Goal: Task Accomplishment & Management: Use online tool/utility

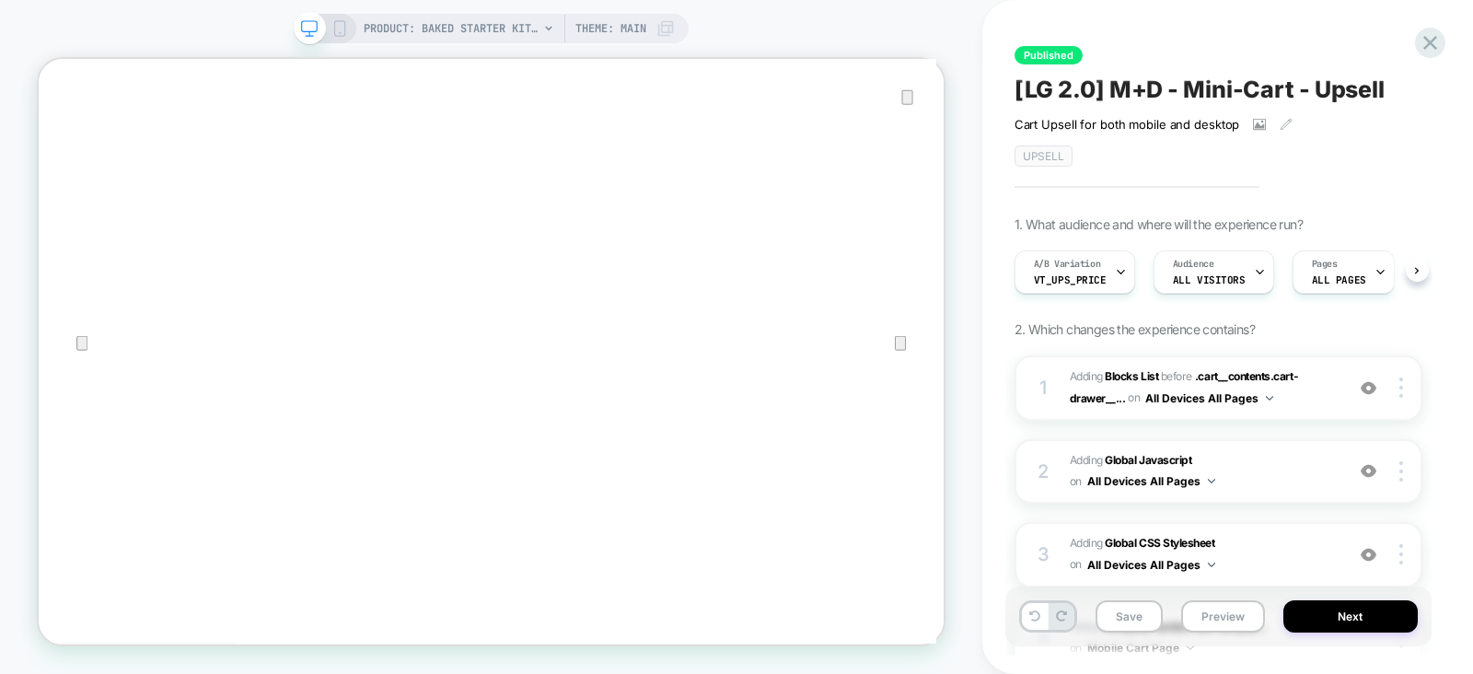
scroll to position [378, 0]
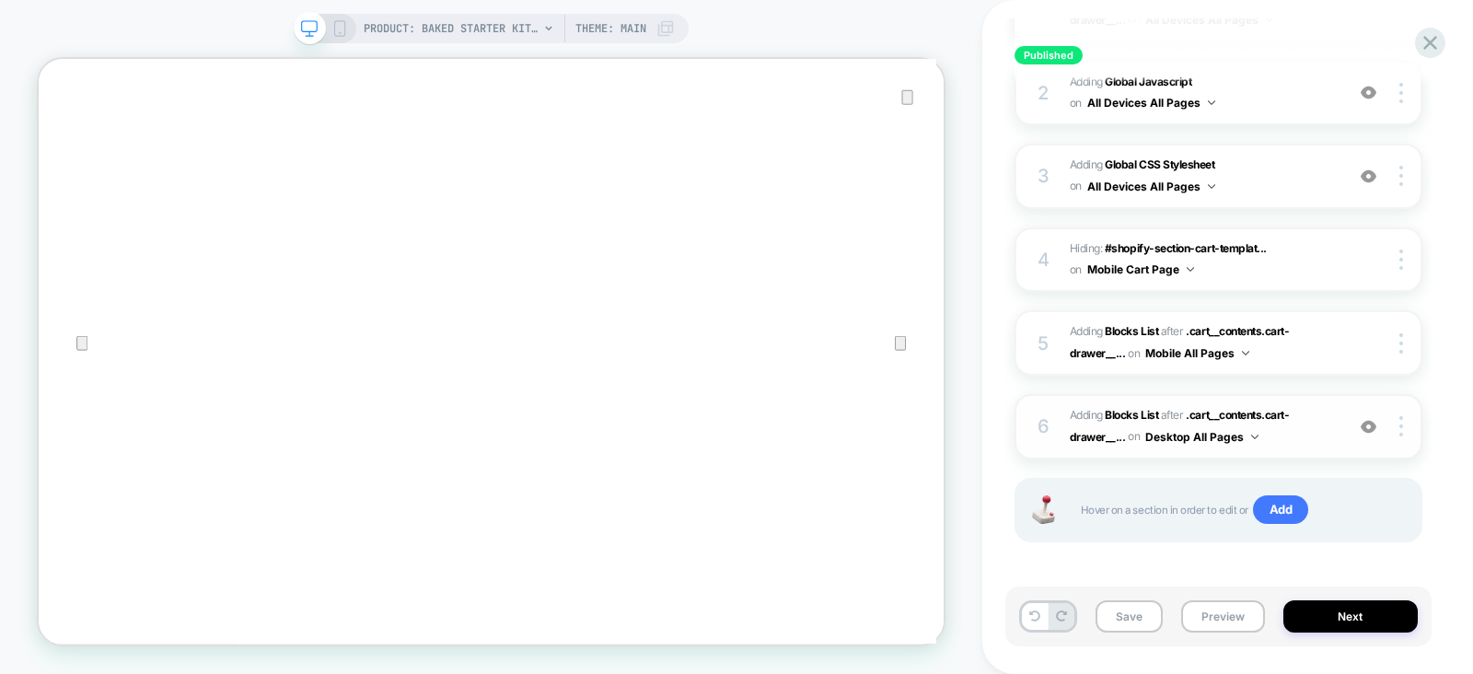
click at [1330, 425] on span "#_loomi_addon_1750270464938_dup1753298408 Adding Blocks List AFTER .cart__conte…" at bounding box center [1202, 426] width 265 height 43
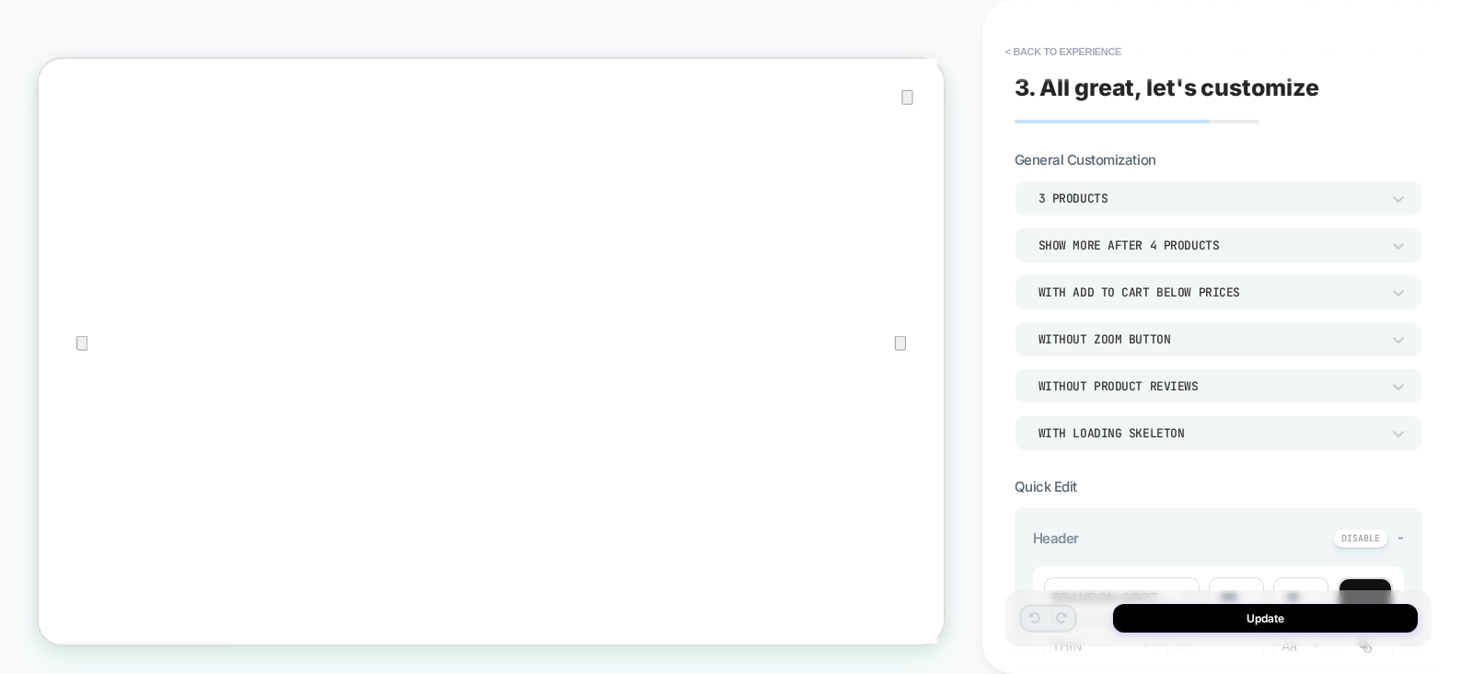
scroll to position [344, 0]
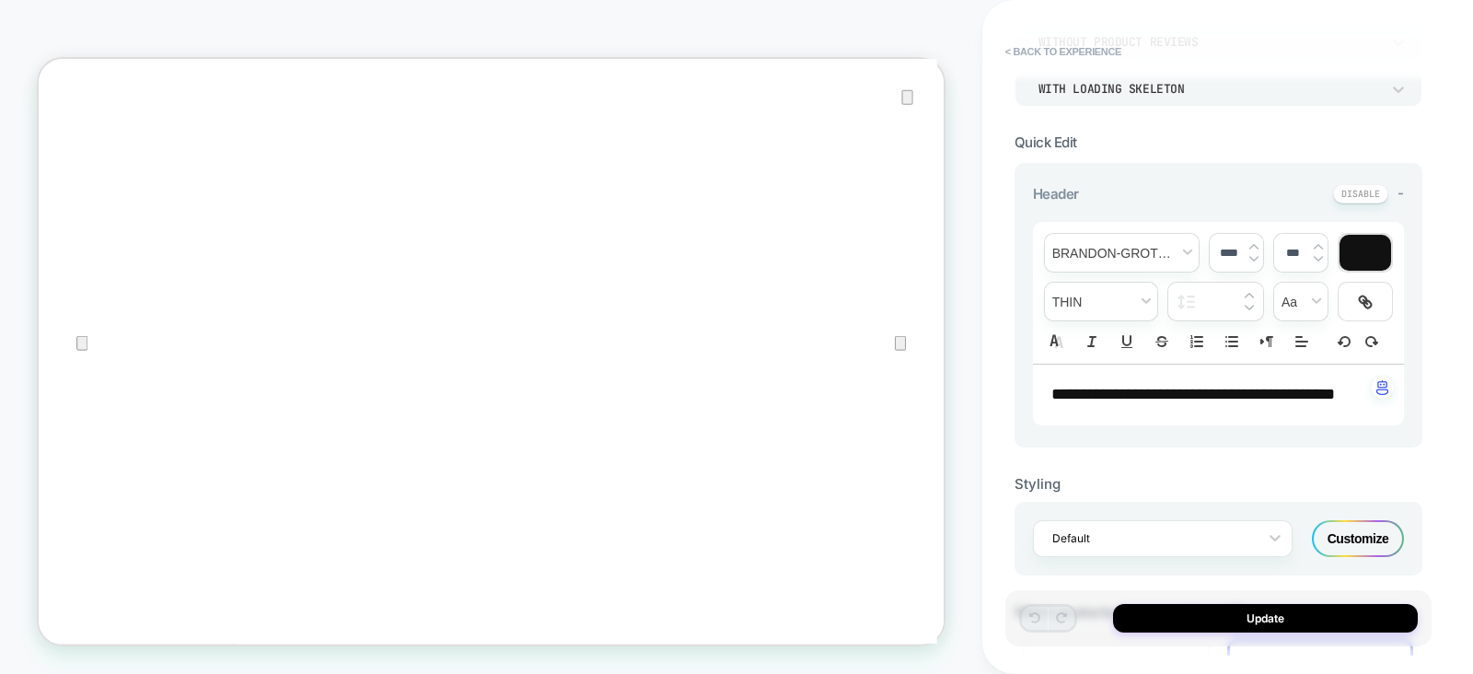
click at [1182, 448] on div "**********" at bounding box center [1219, 305] width 408 height 285
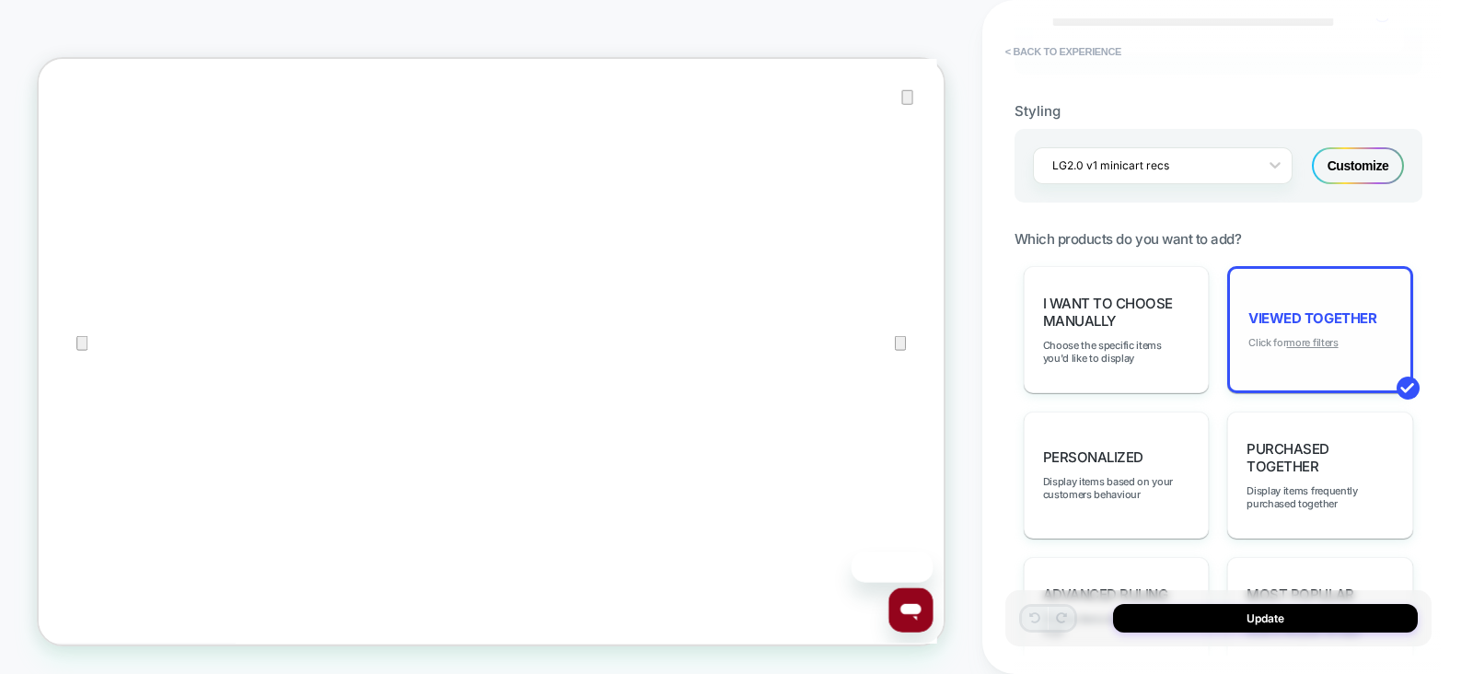
scroll to position [413, 0]
click at [1331, 349] on u "more filters" at bounding box center [1312, 342] width 52 height 13
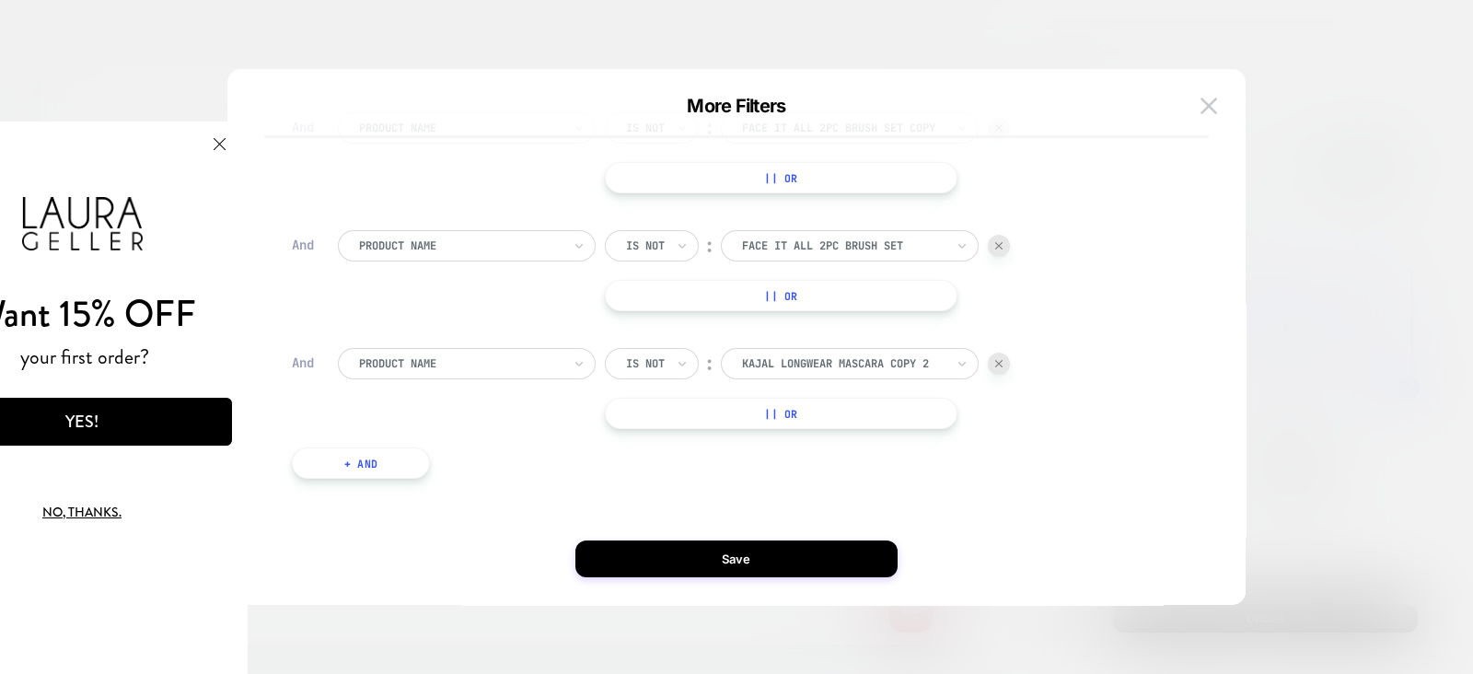
scroll to position [0, 0]
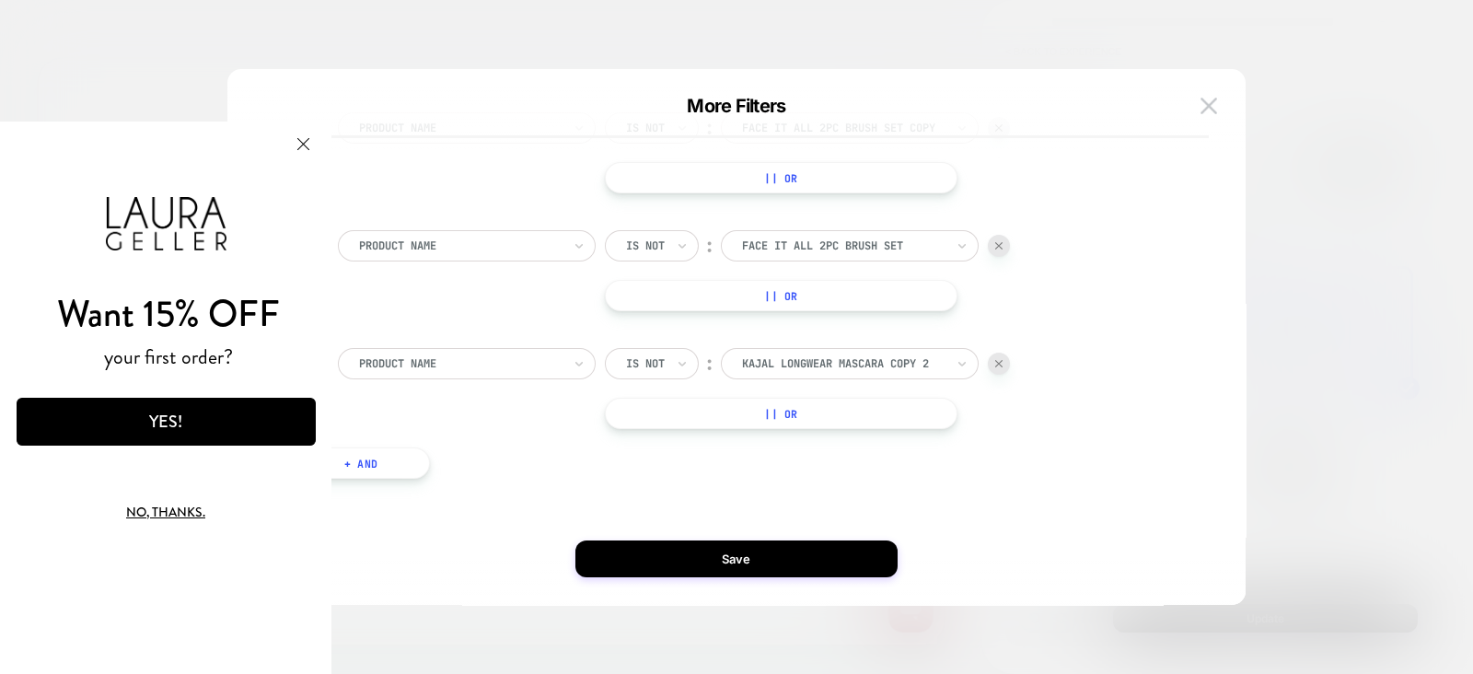
click at [388, 458] on button "+ And" at bounding box center [361, 463] width 138 height 31
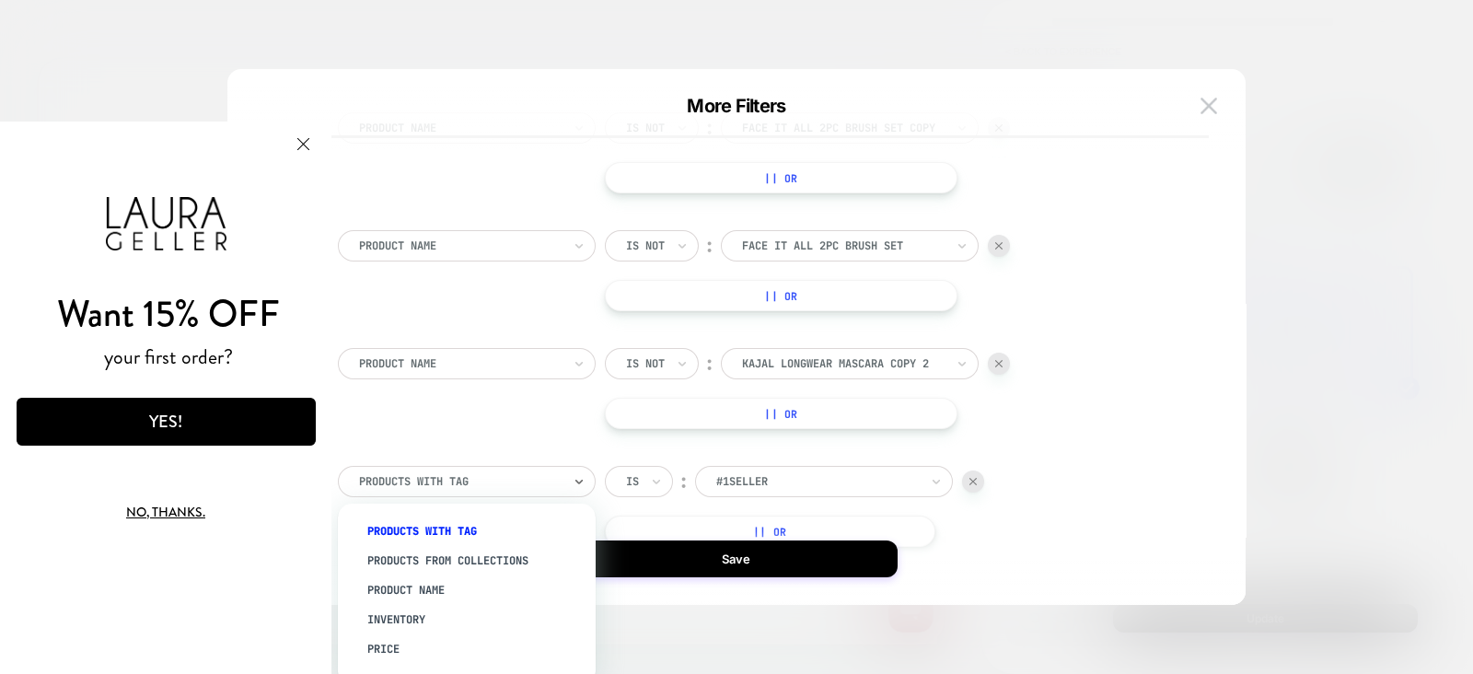
click at [512, 485] on div at bounding box center [460, 481] width 203 height 17
type input "*"
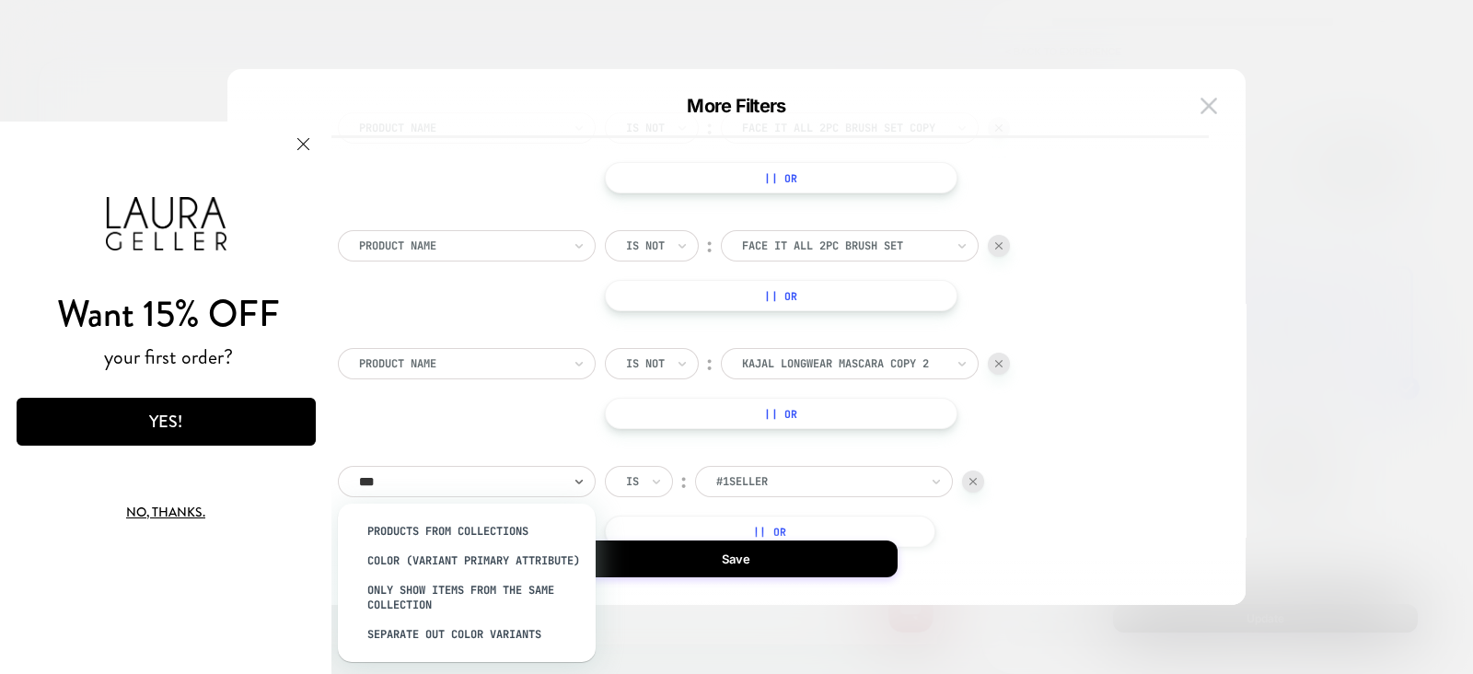
type input "****"
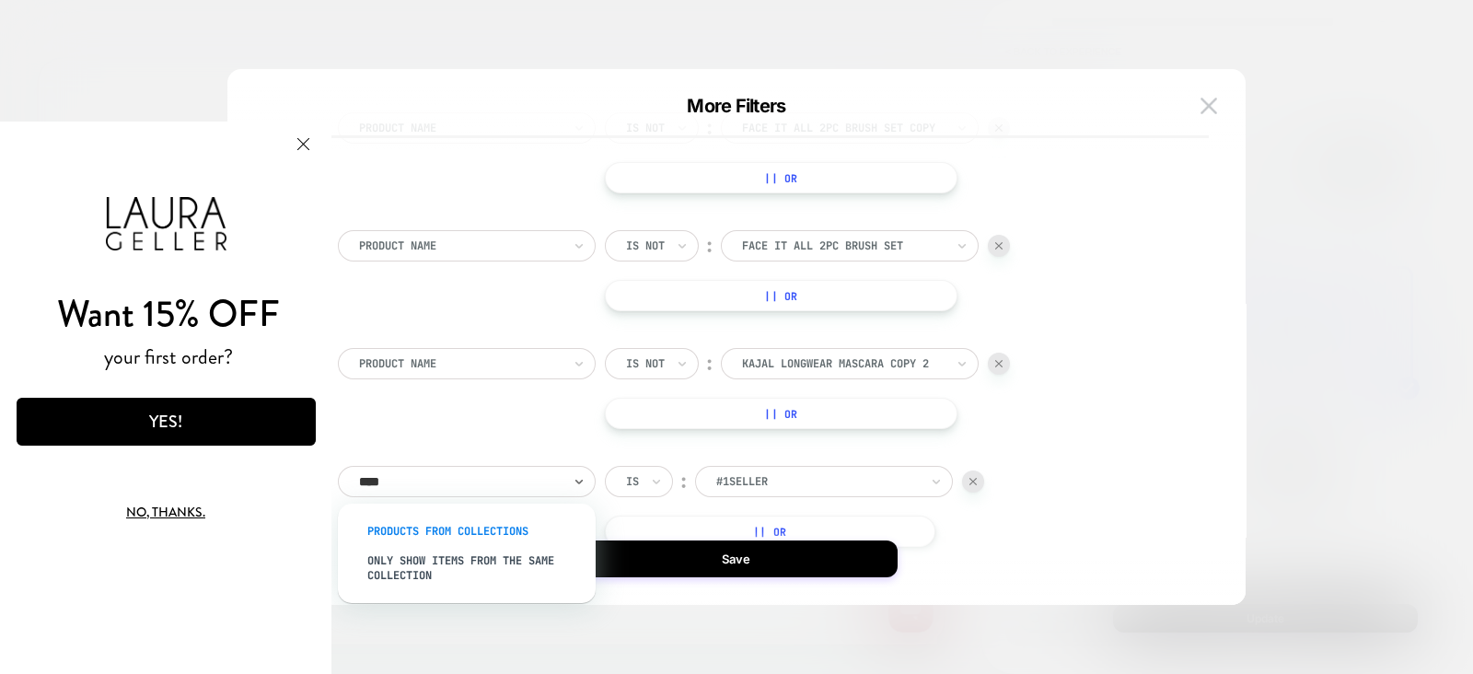
click at [508, 529] on div "products from collections" at bounding box center [475, 531] width 239 height 29
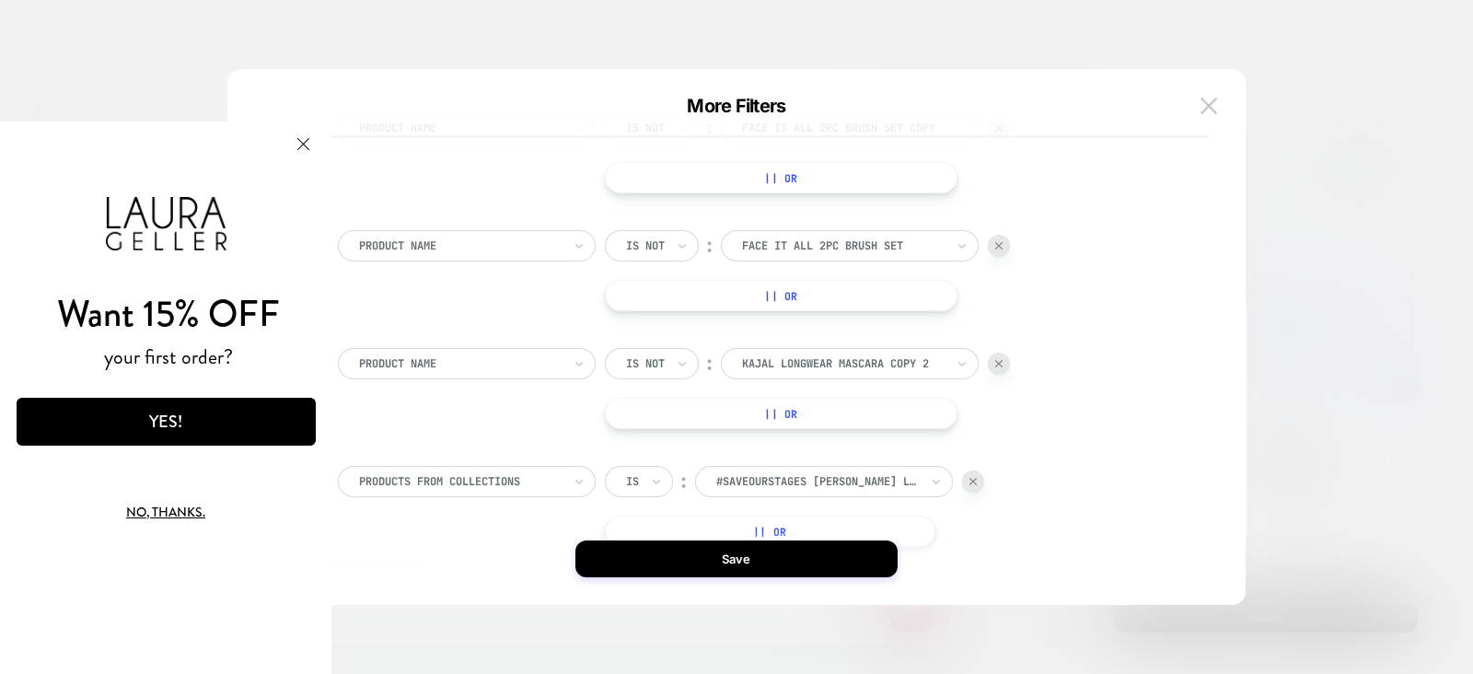
click at [645, 490] on div "Is" at bounding box center [639, 481] width 68 height 31
click at [654, 564] on div "Is not" at bounding box center [683, 560] width 120 height 29
click at [783, 483] on div at bounding box center [843, 481] width 203 height 17
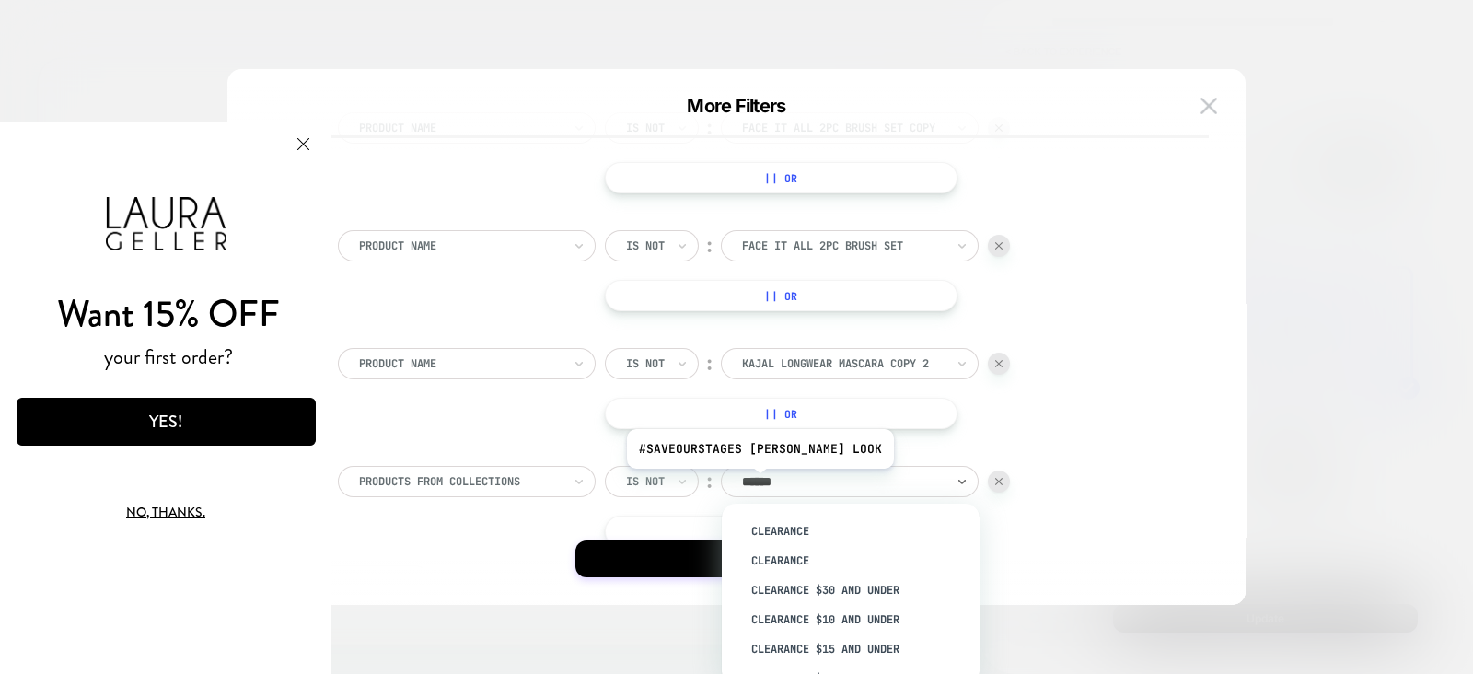
type input "*******"
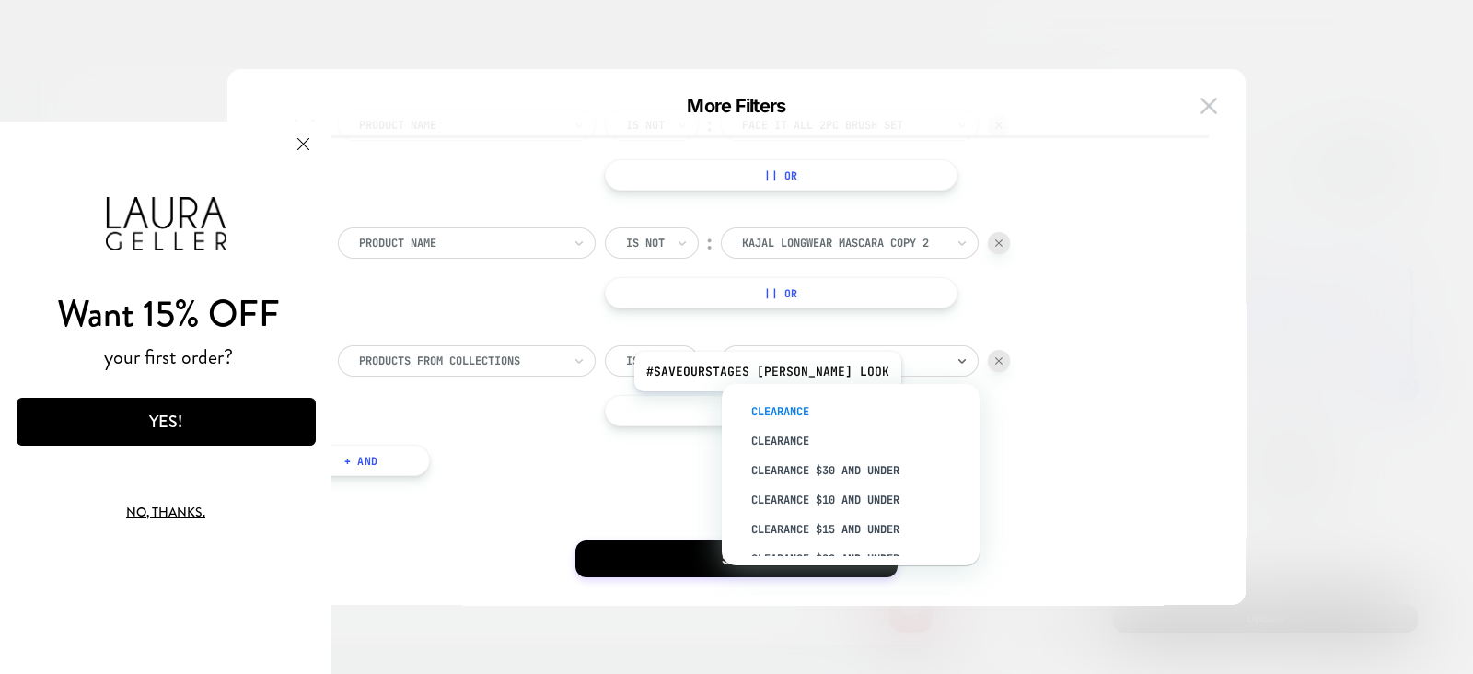
click at [790, 405] on div "Clearance" at bounding box center [859, 411] width 239 height 29
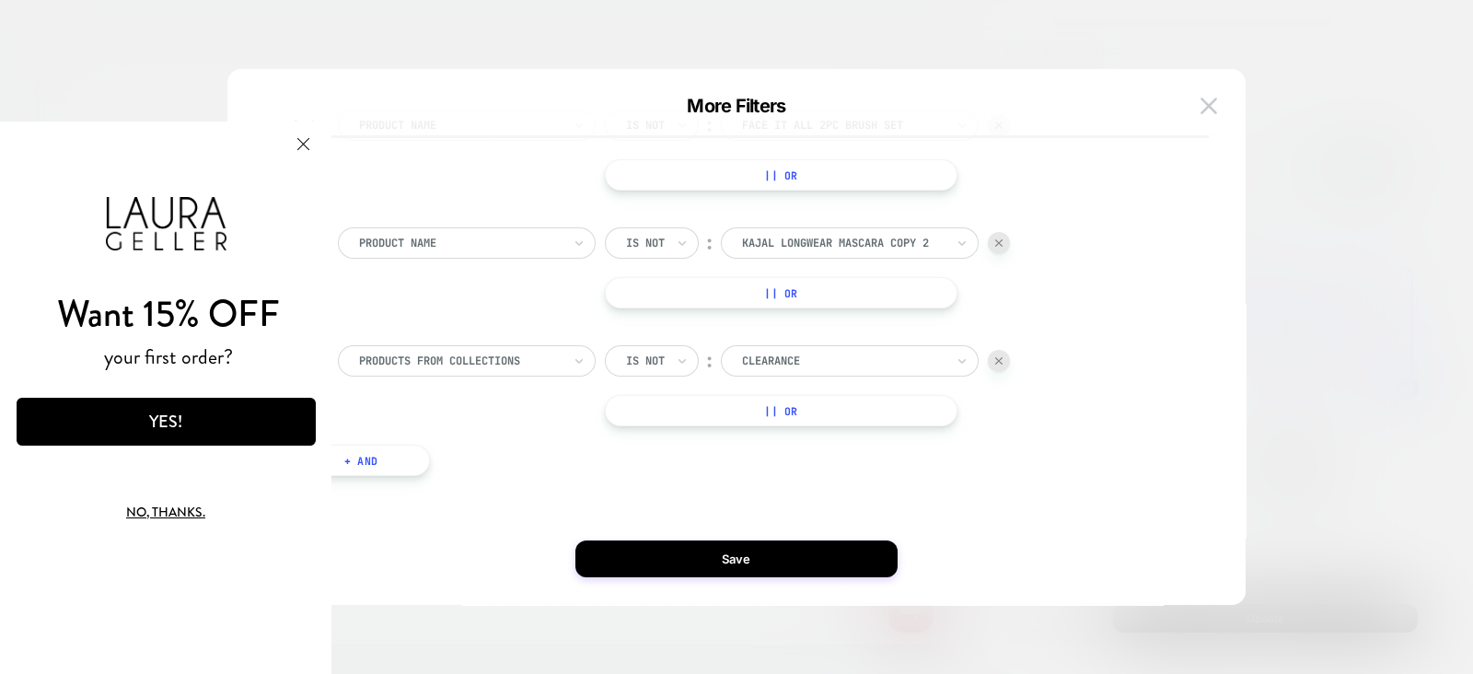
click at [397, 458] on button "+ And" at bounding box center [361, 460] width 138 height 31
click at [410, 471] on div at bounding box center [460, 479] width 203 height 17
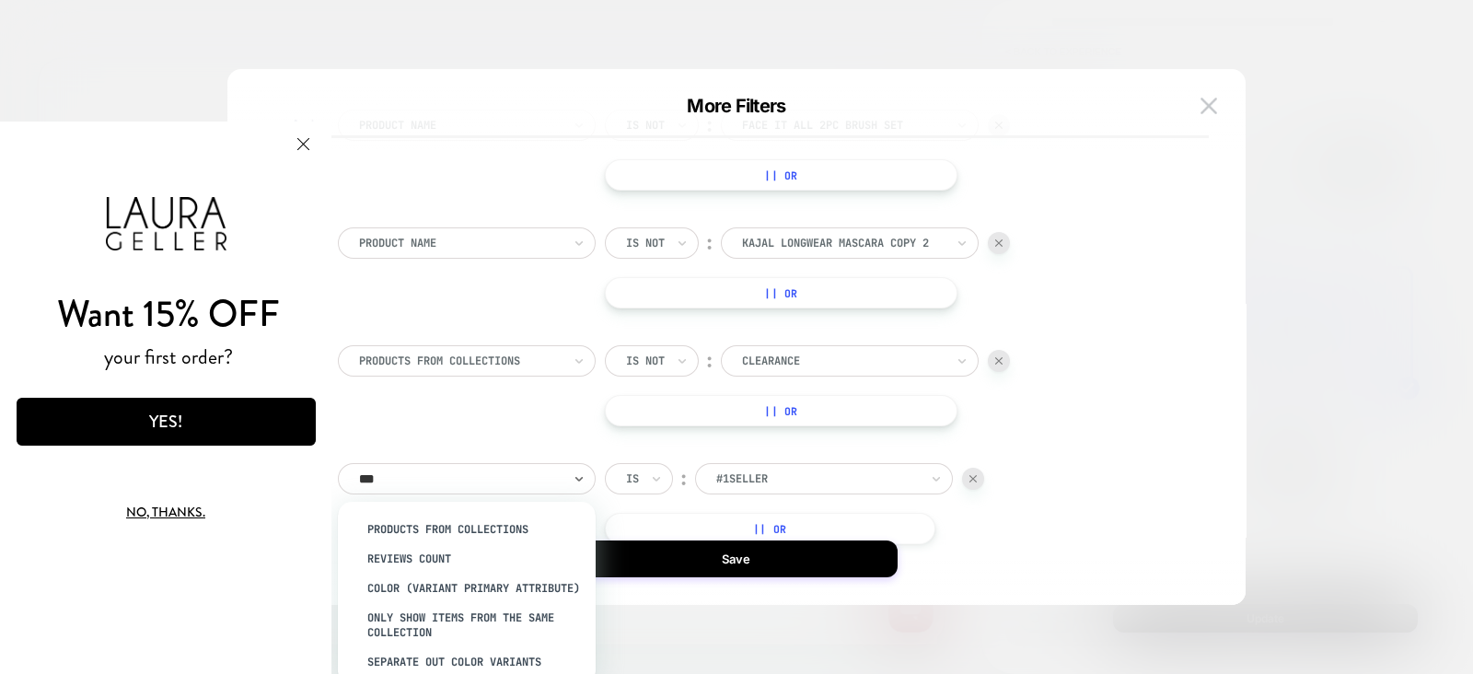
type input "****"
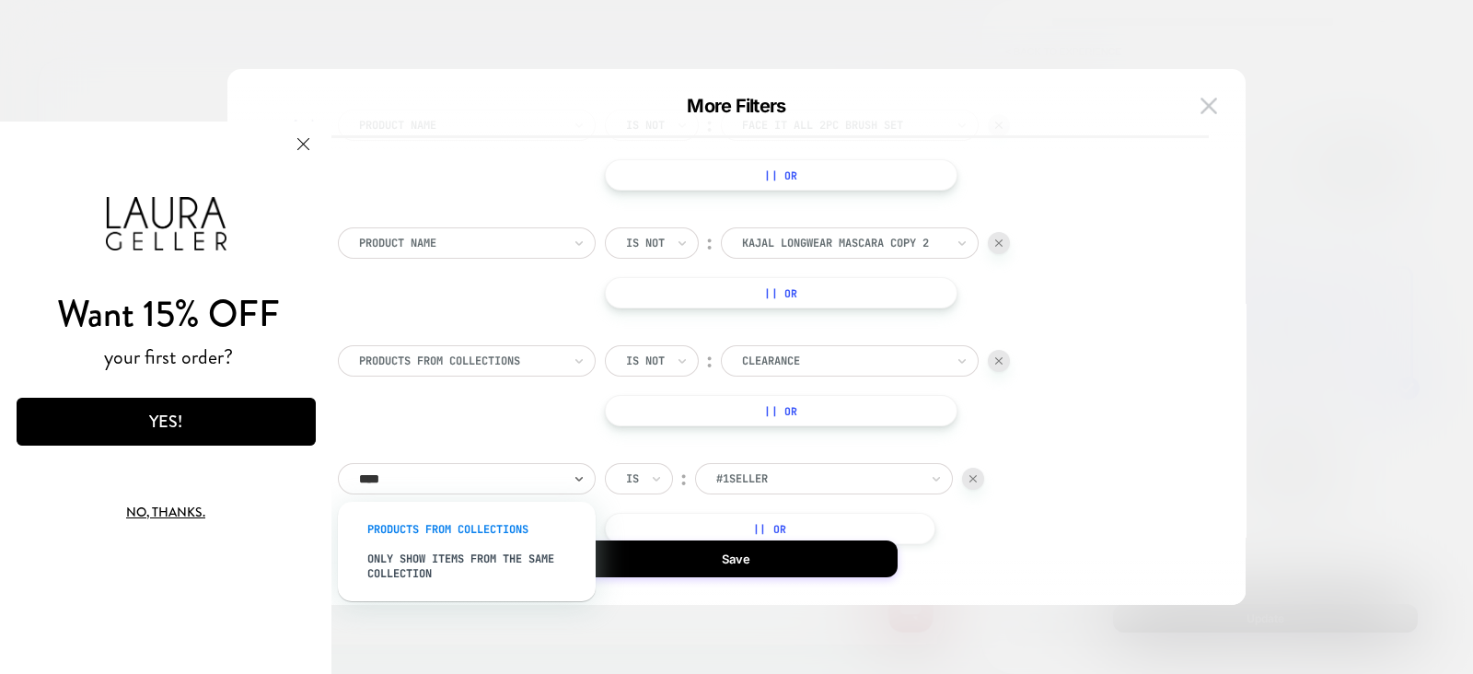
click at [433, 530] on div "products from collections" at bounding box center [475, 529] width 239 height 29
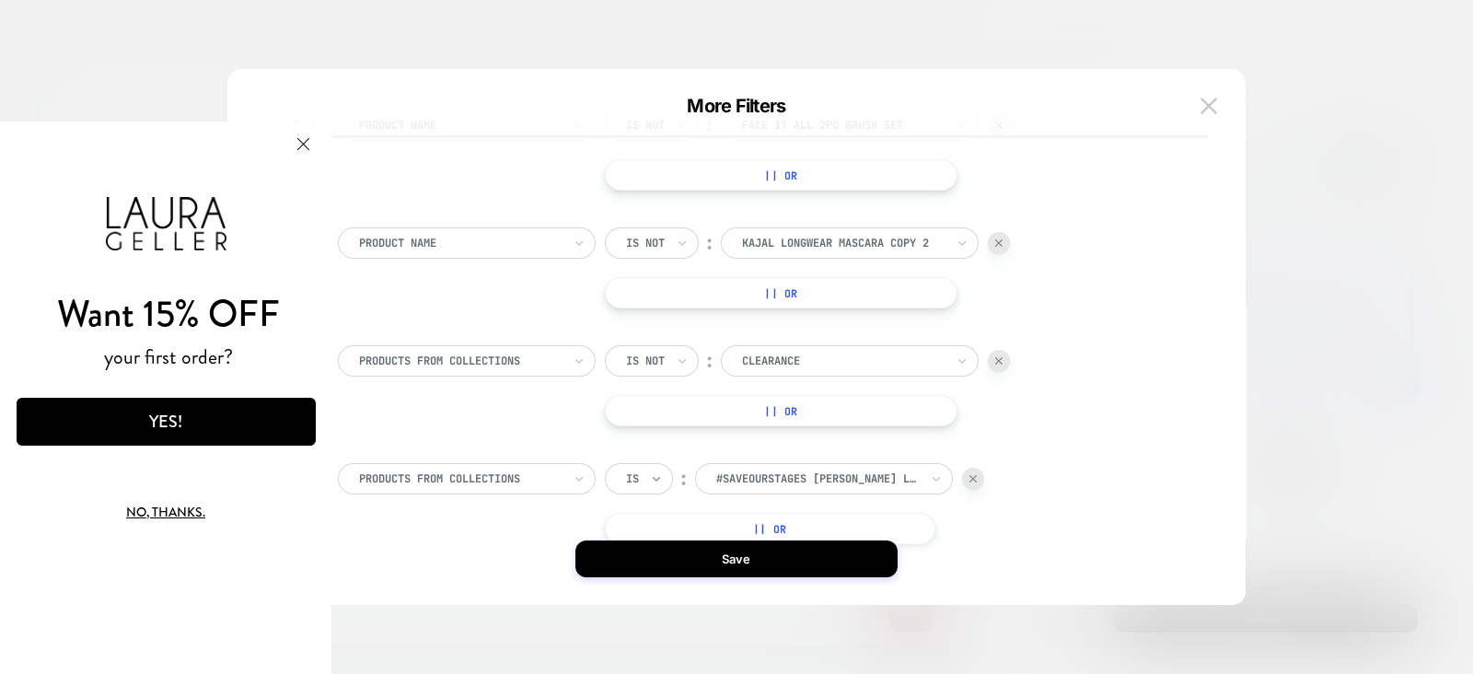
click at [657, 479] on icon at bounding box center [656, 479] width 13 height 18
click at [666, 563] on div "Is not" at bounding box center [683, 558] width 120 height 29
click at [798, 473] on div at bounding box center [843, 479] width 203 height 17
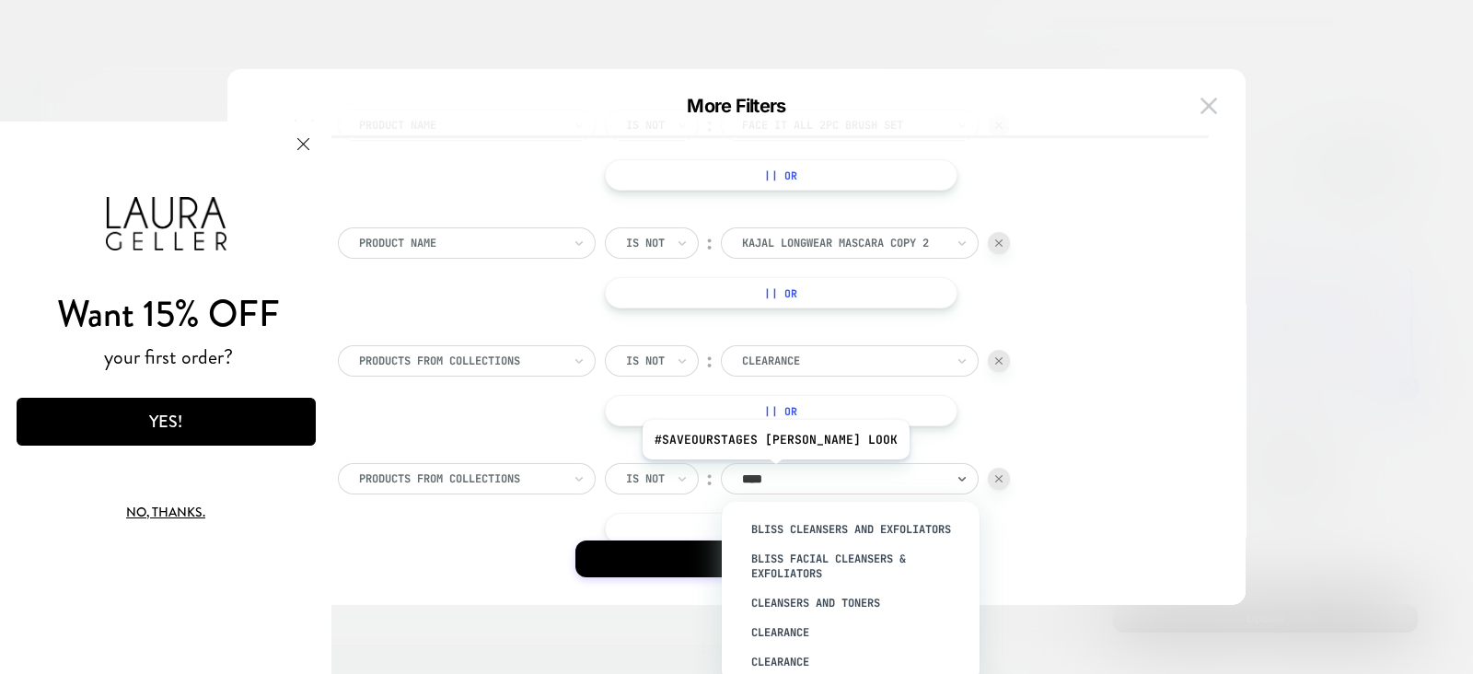
type input "*****"
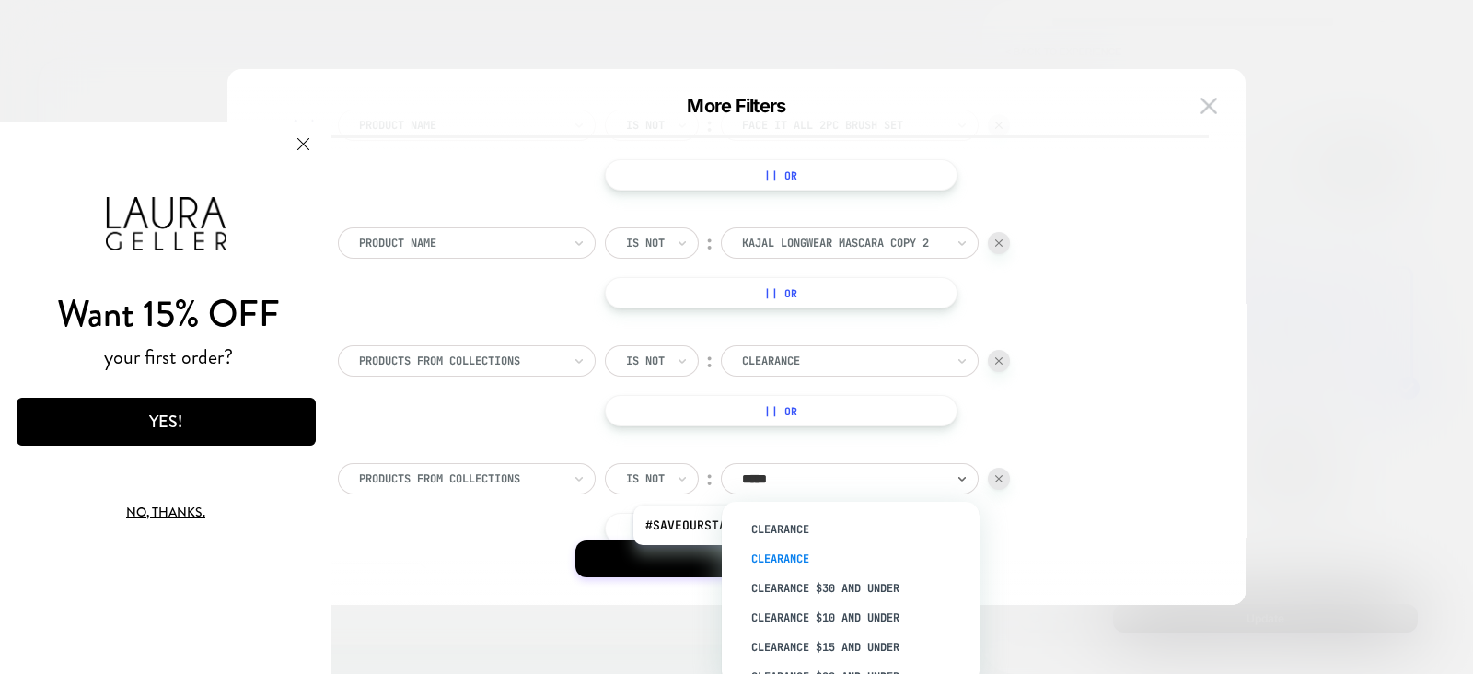
click at [789, 559] on div "Clearance" at bounding box center [859, 558] width 239 height 29
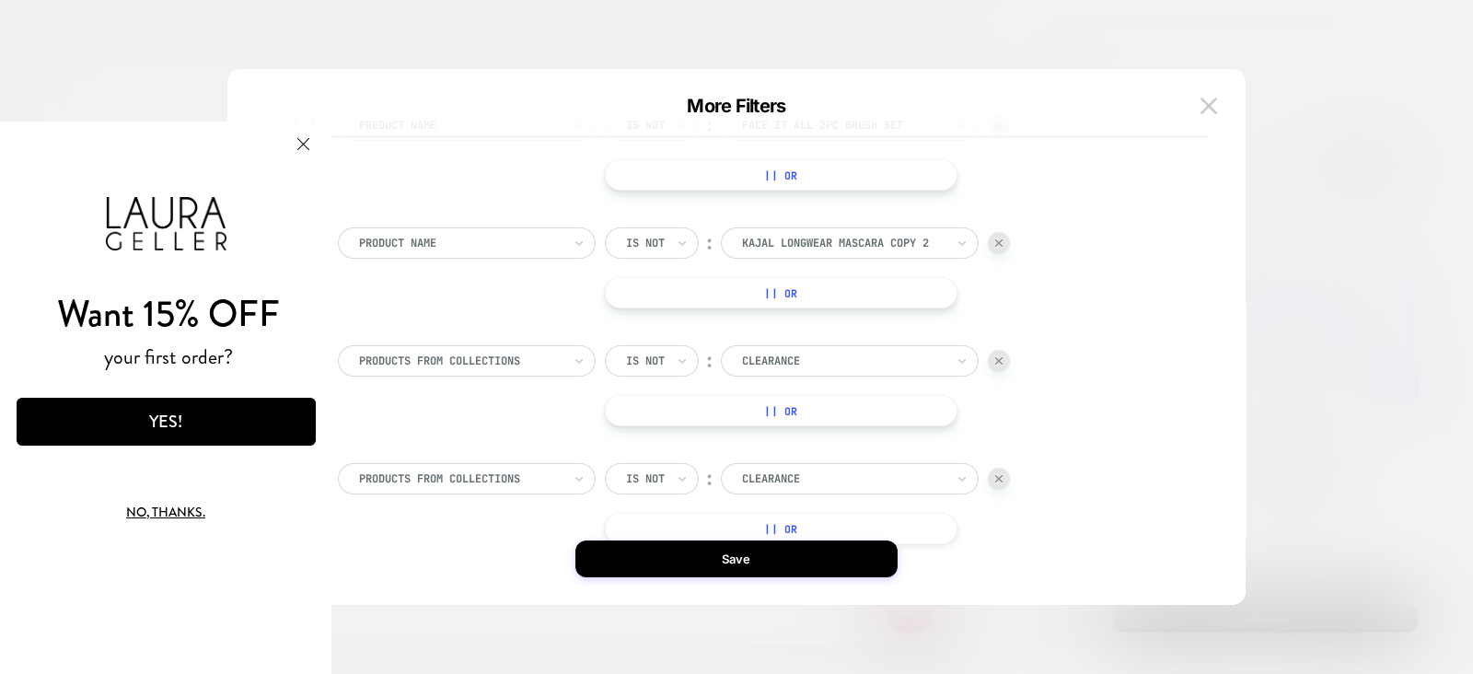
click at [789, 559] on button "Save" at bounding box center [737, 559] width 322 height 37
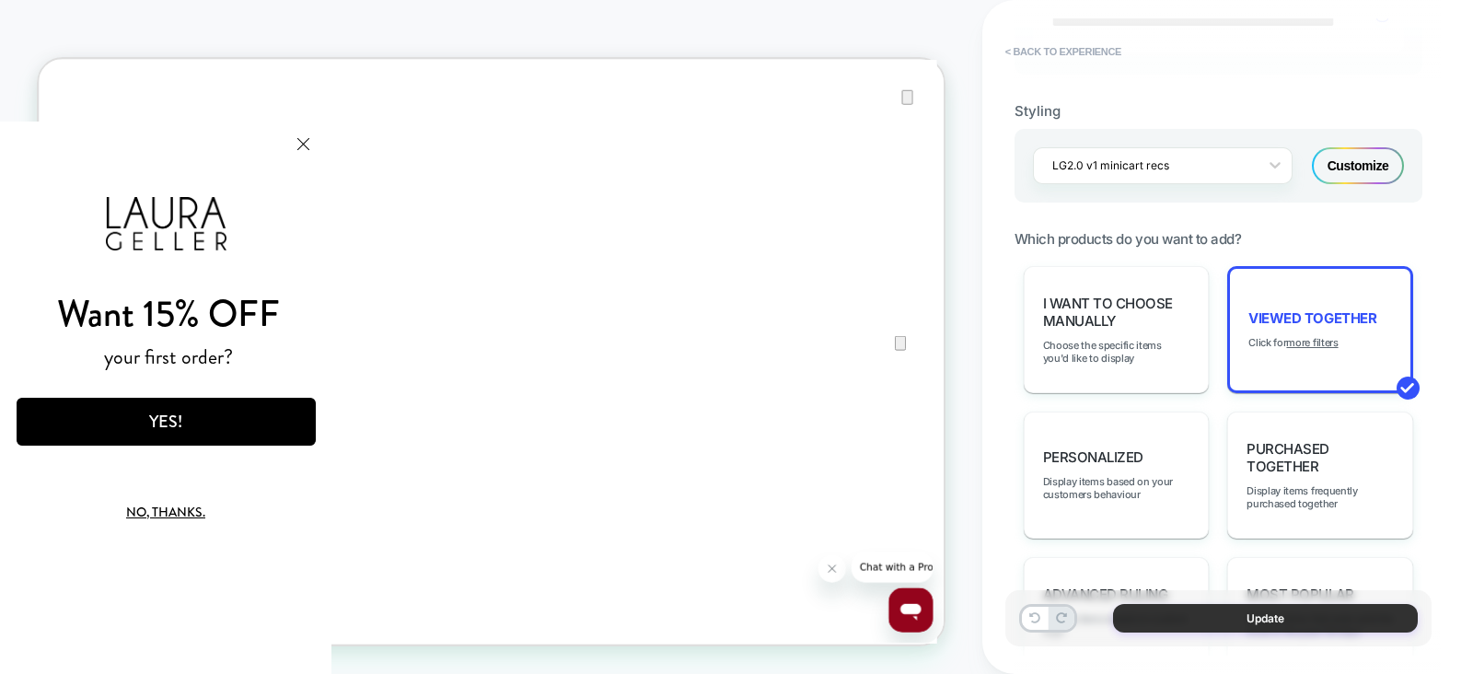
click at [1244, 627] on button "Update" at bounding box center [1265, 618] width 305 height 29
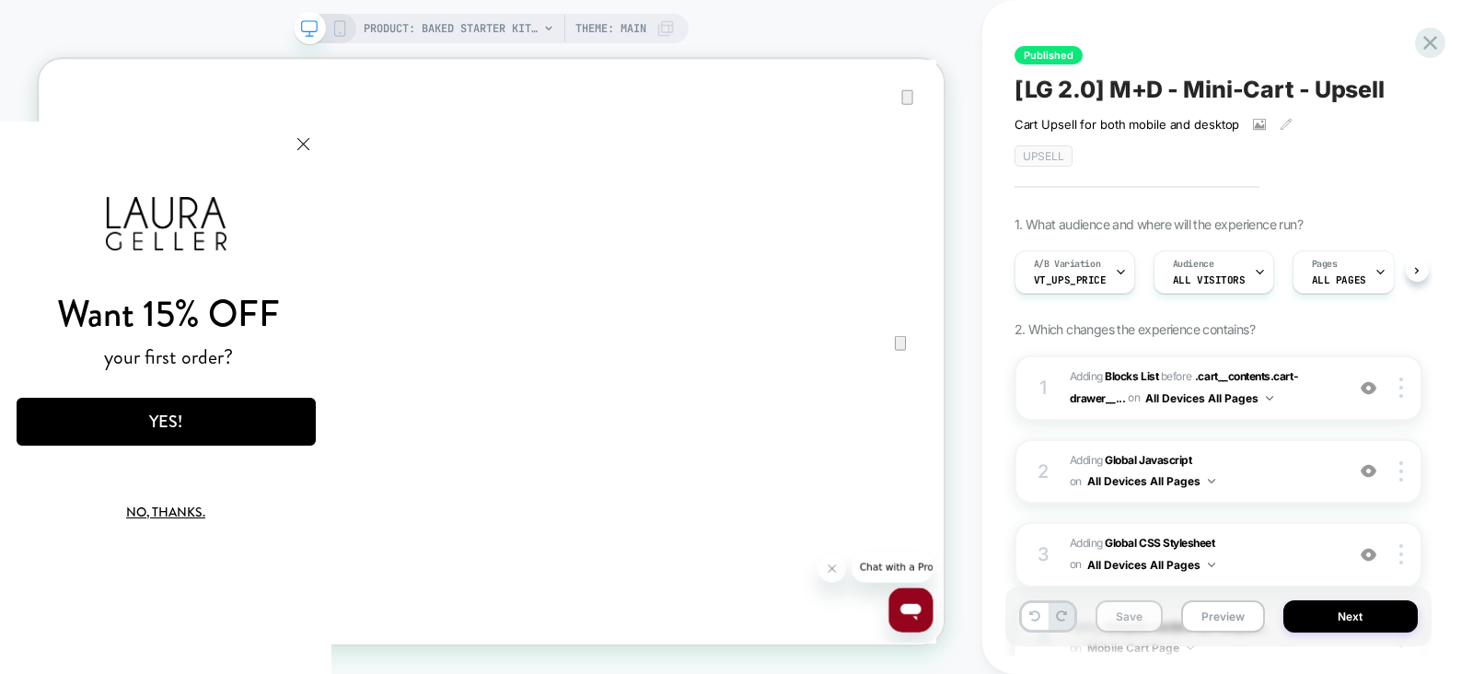
click at [1123, 619] on button "Save" at bounding box center [1129, 616] width 67 height 32
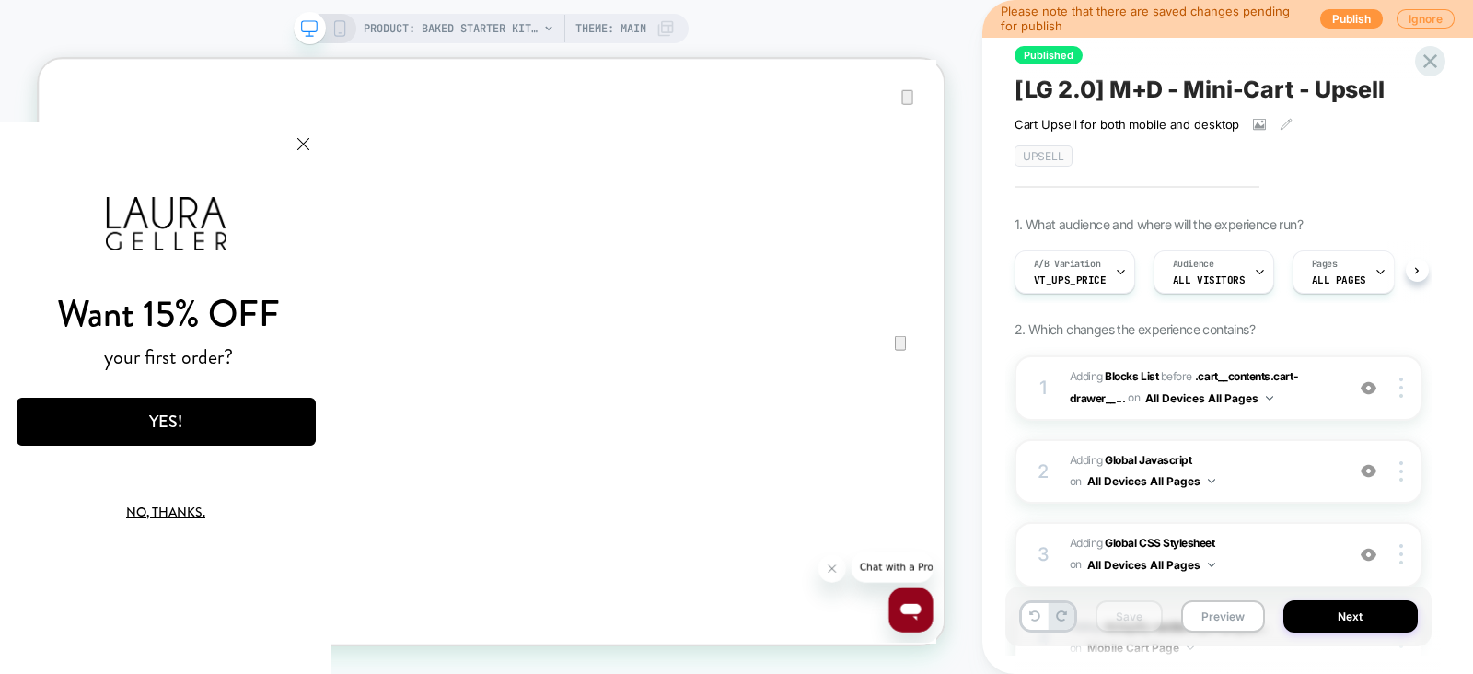
click at [332, 27] on icon at bounding box center [340, 28] width 17 height 17
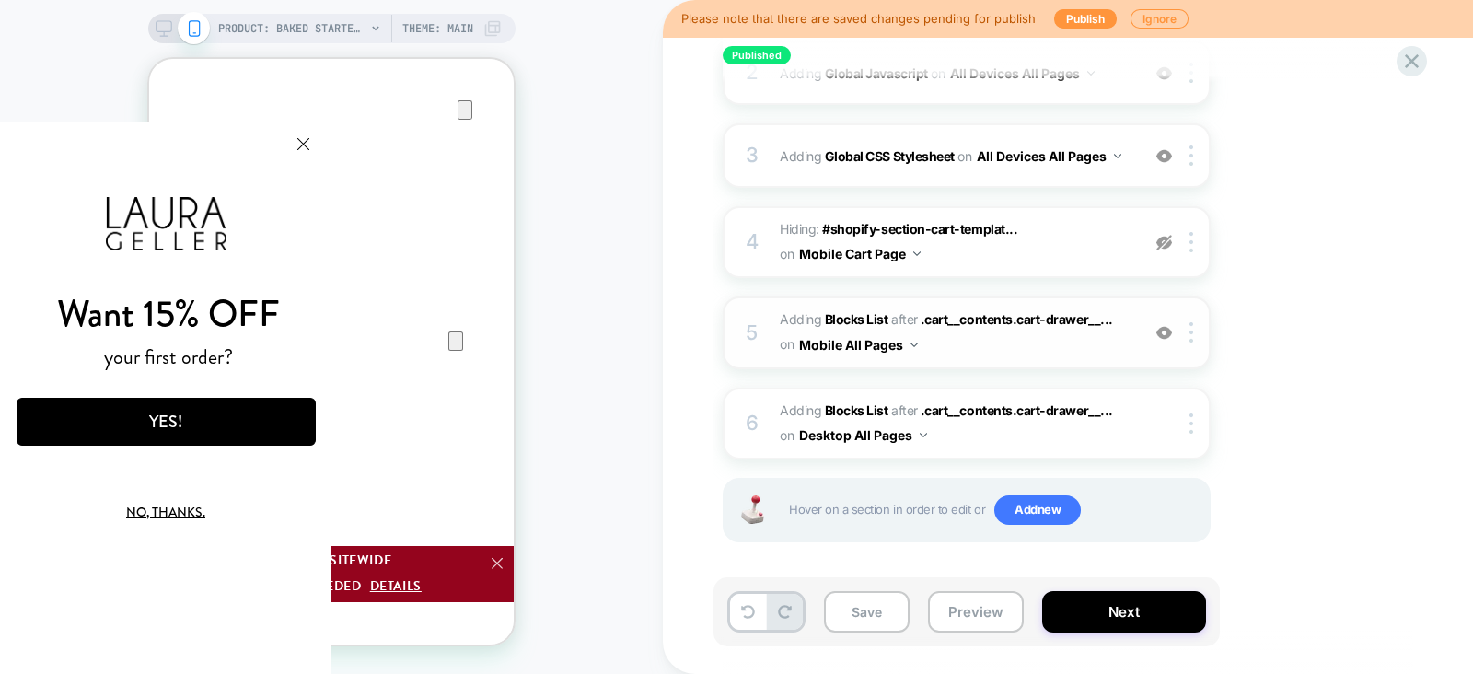
click at [1132, 324] on div "5 #_loomi_addon_1750269137742_dup1753298408 Adding Blocks List AFTER .cart__con…" at bounding box center [967, 333] width 488 height 72
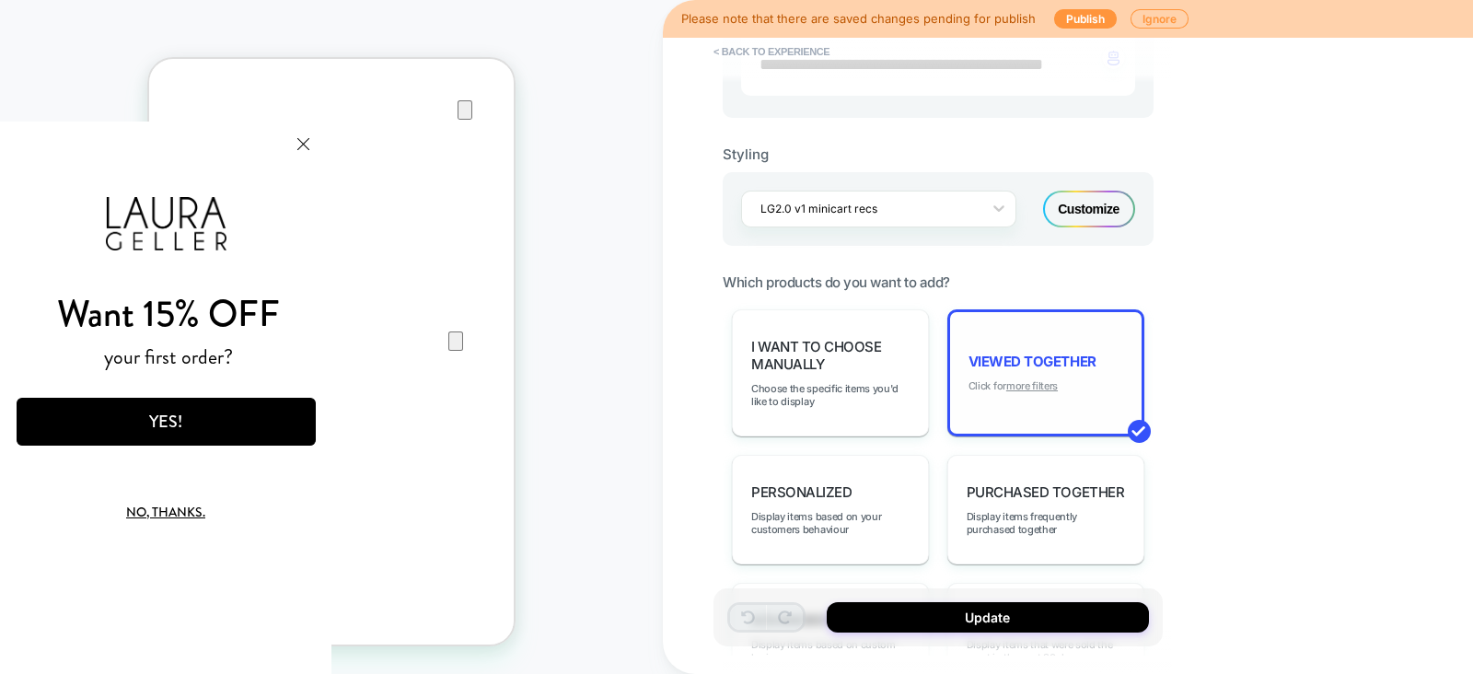
click at [1031, 379] on u "more filters" at bounding box center [1032, 385] width 52 height 13
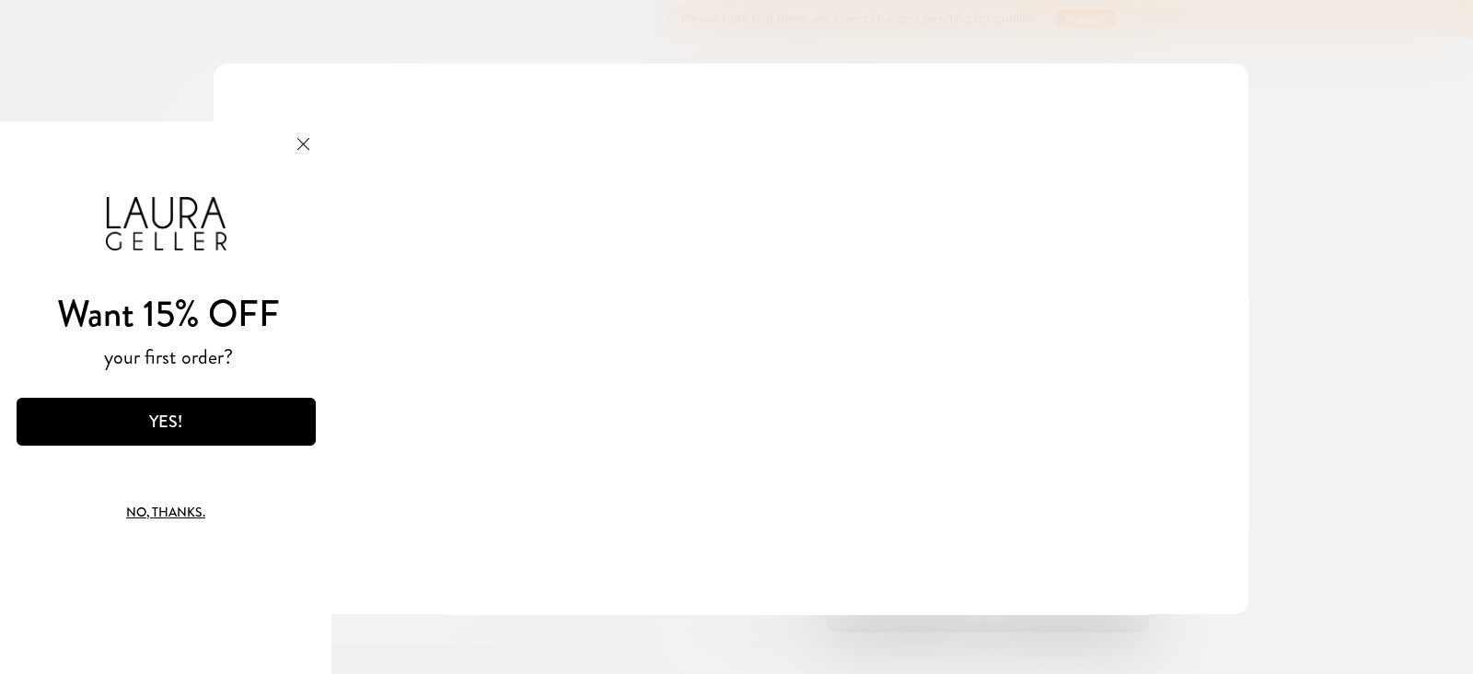
scroll to position [199, 0]
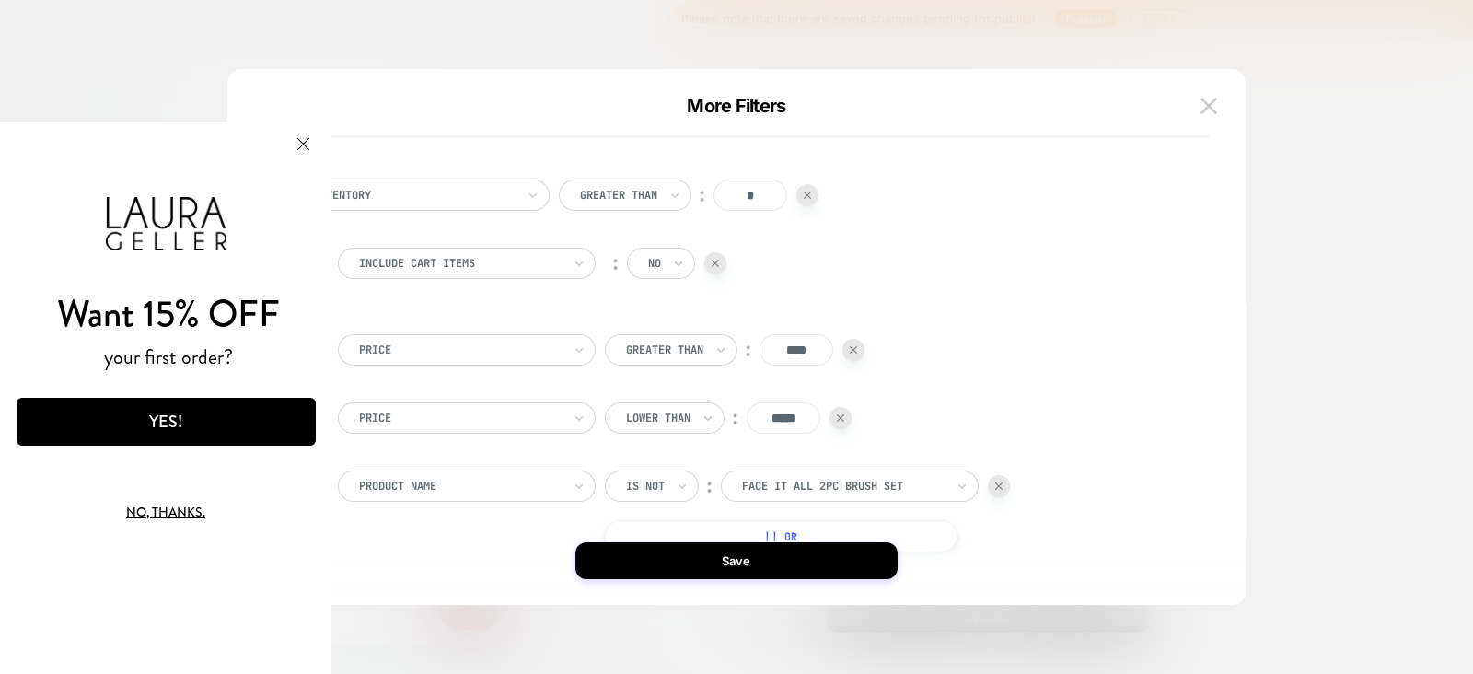
click at [306, 142] on button "Close Modal" at bounding box center [303, 144] width 50 height 44
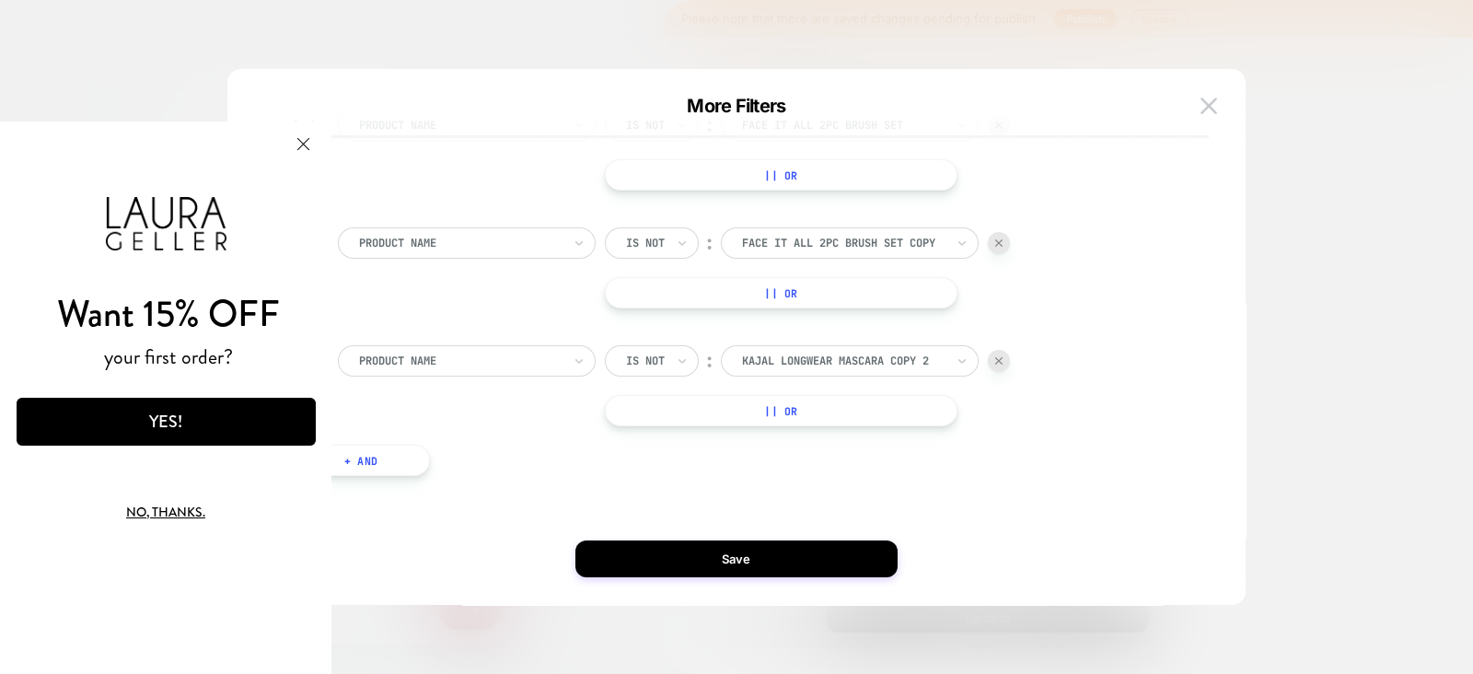
click at [419, 463] on button "+ And" at bounding box center [361, 460] width 138 height 31
click at [460, 487] on div "products with tag" at bounding box center [460, 479] width 206 height 20
type input "*"
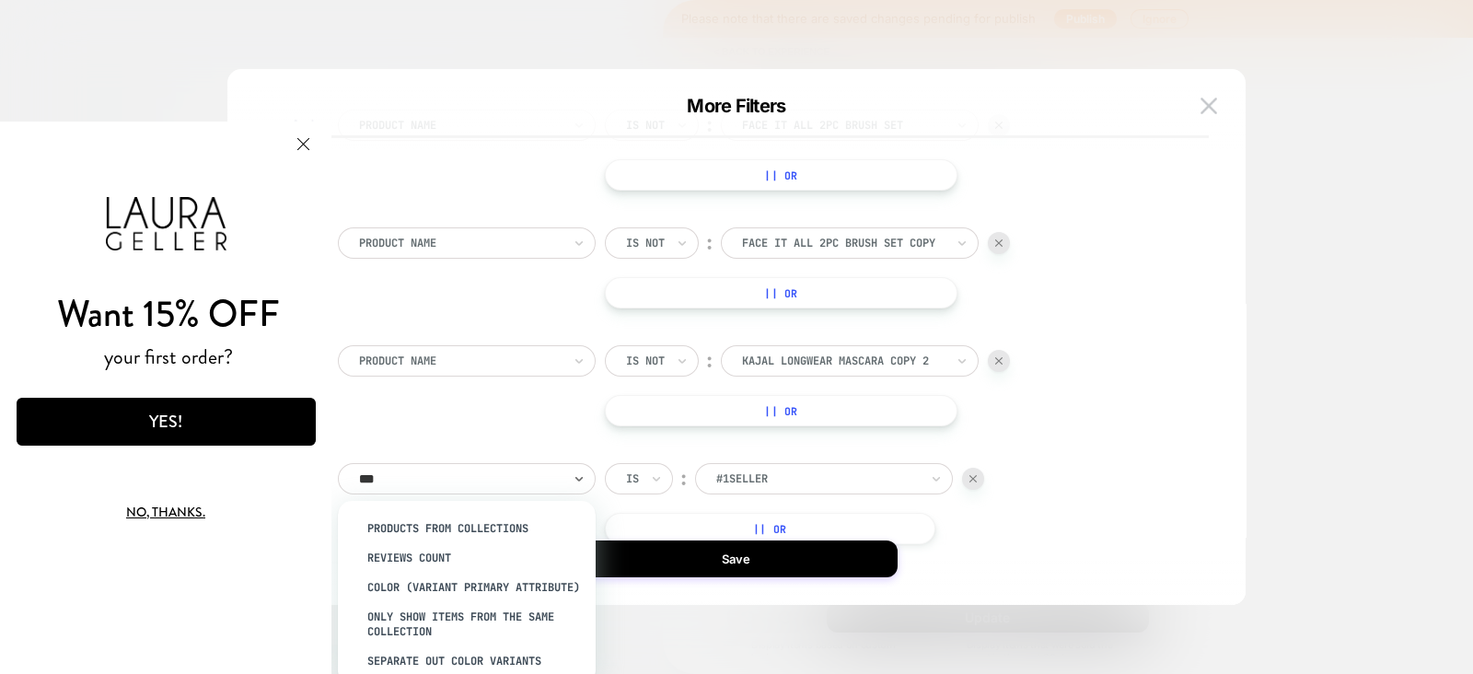
type input "****"
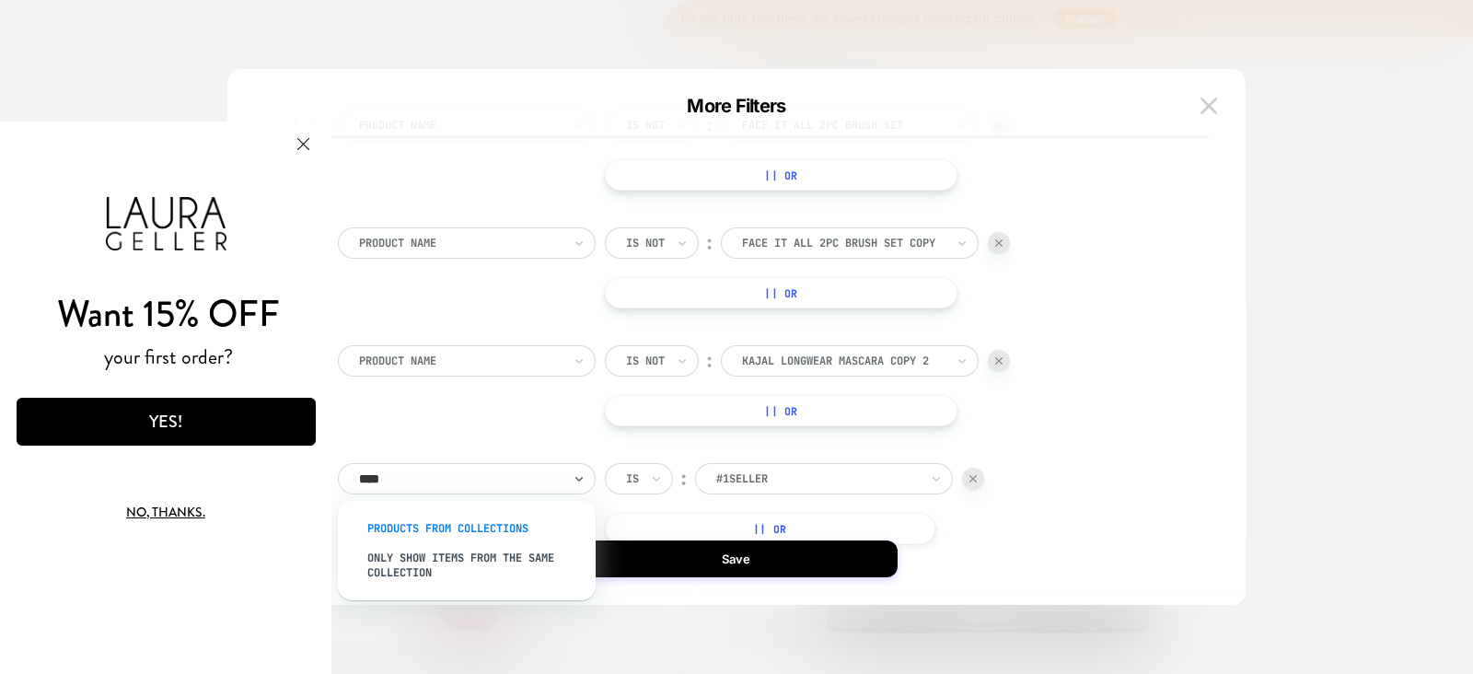
click at [465, 527] on div "products from collections" at bounding box center [475, 528] width 239 height 29
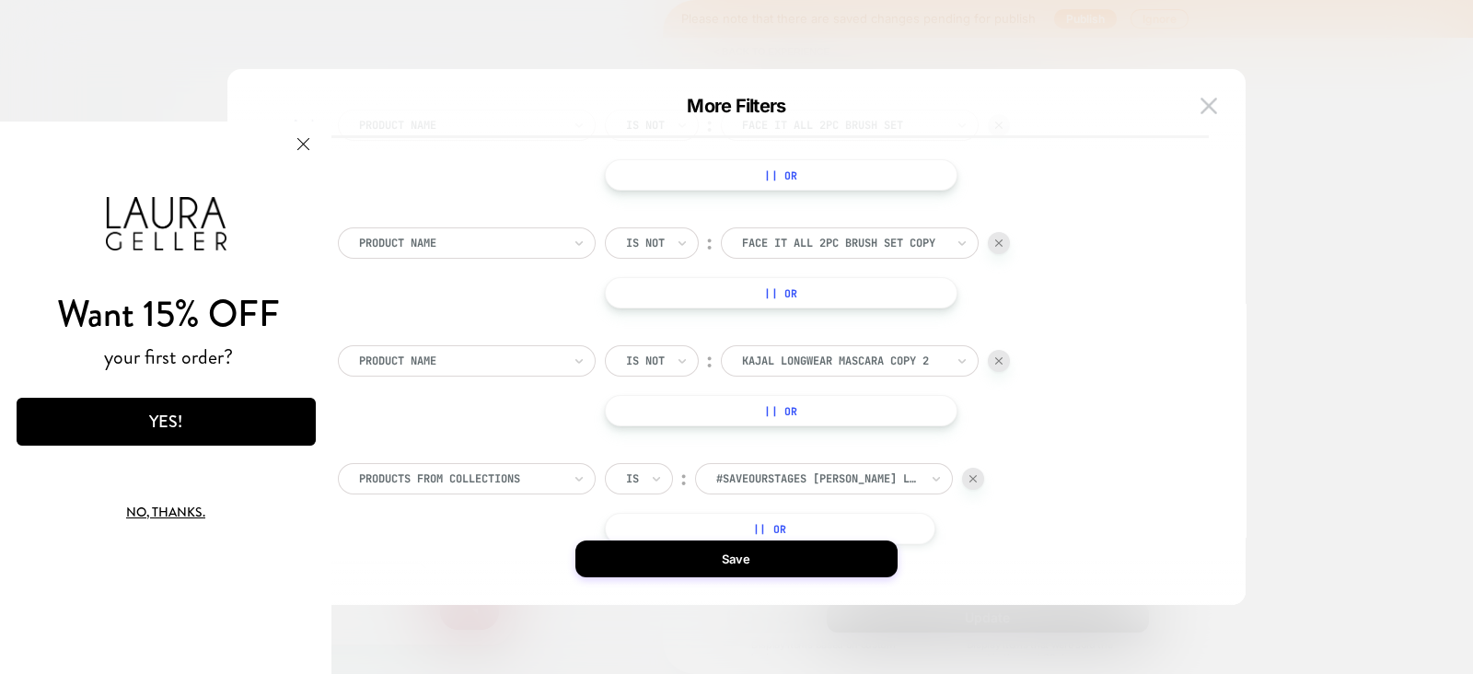
scroll to position [479, 0]
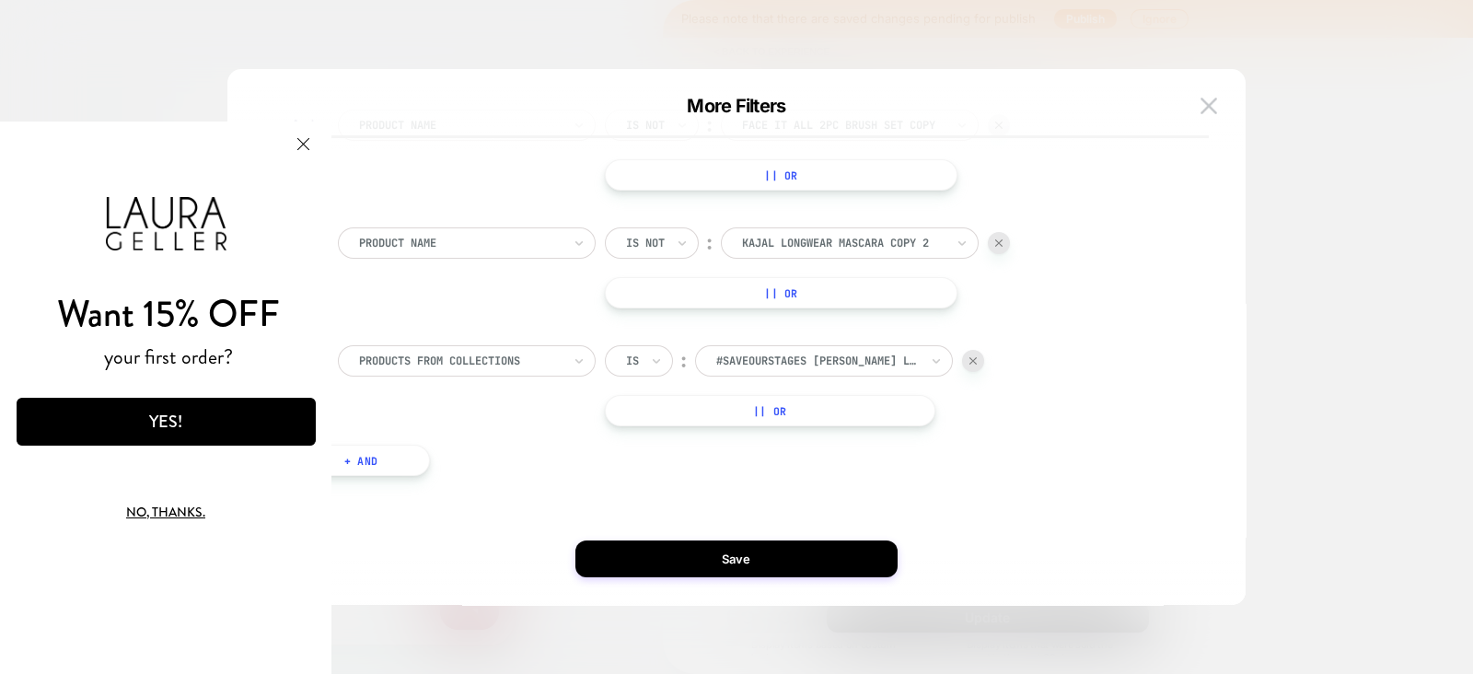
click at [406, 463] on button "+ And" at bounding box center [361, 460] width 138 height 31
click at [483, 481] on div at bounding box center [460, 479] width 203 height 17
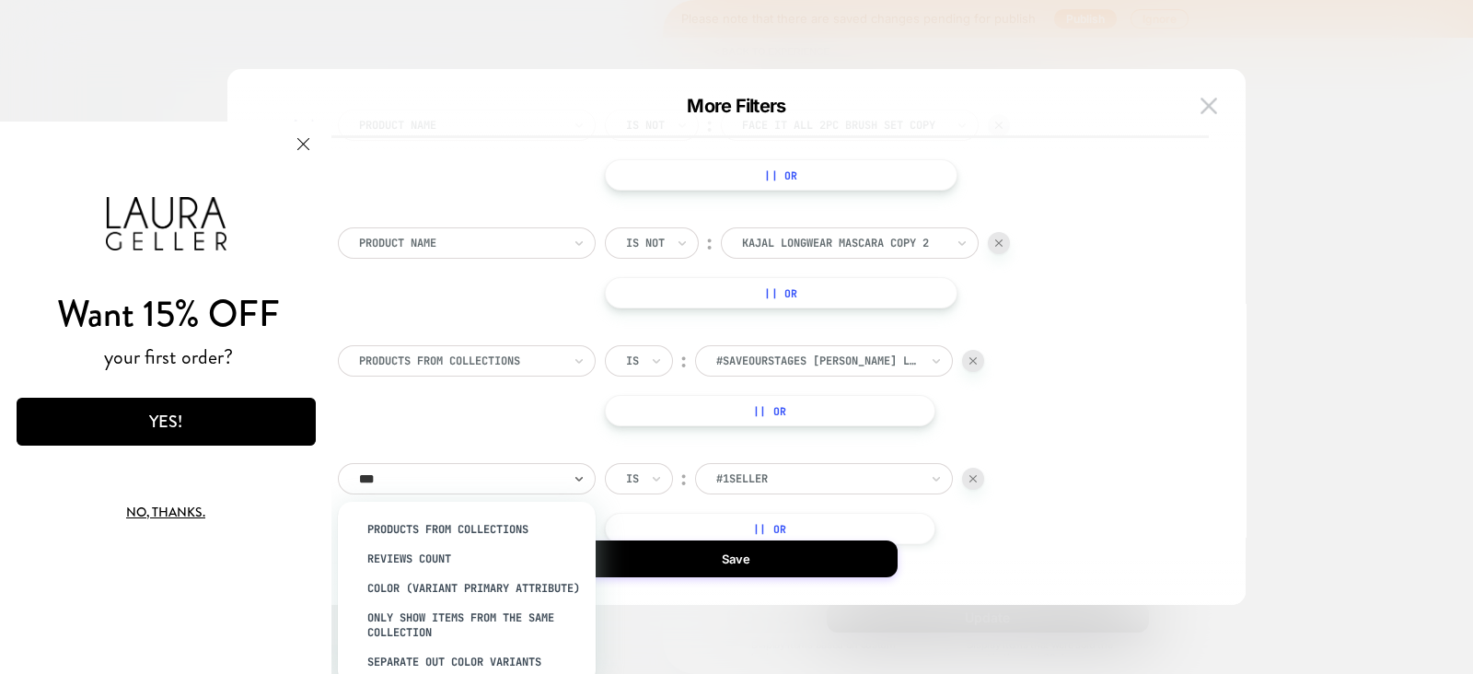
type input "****"
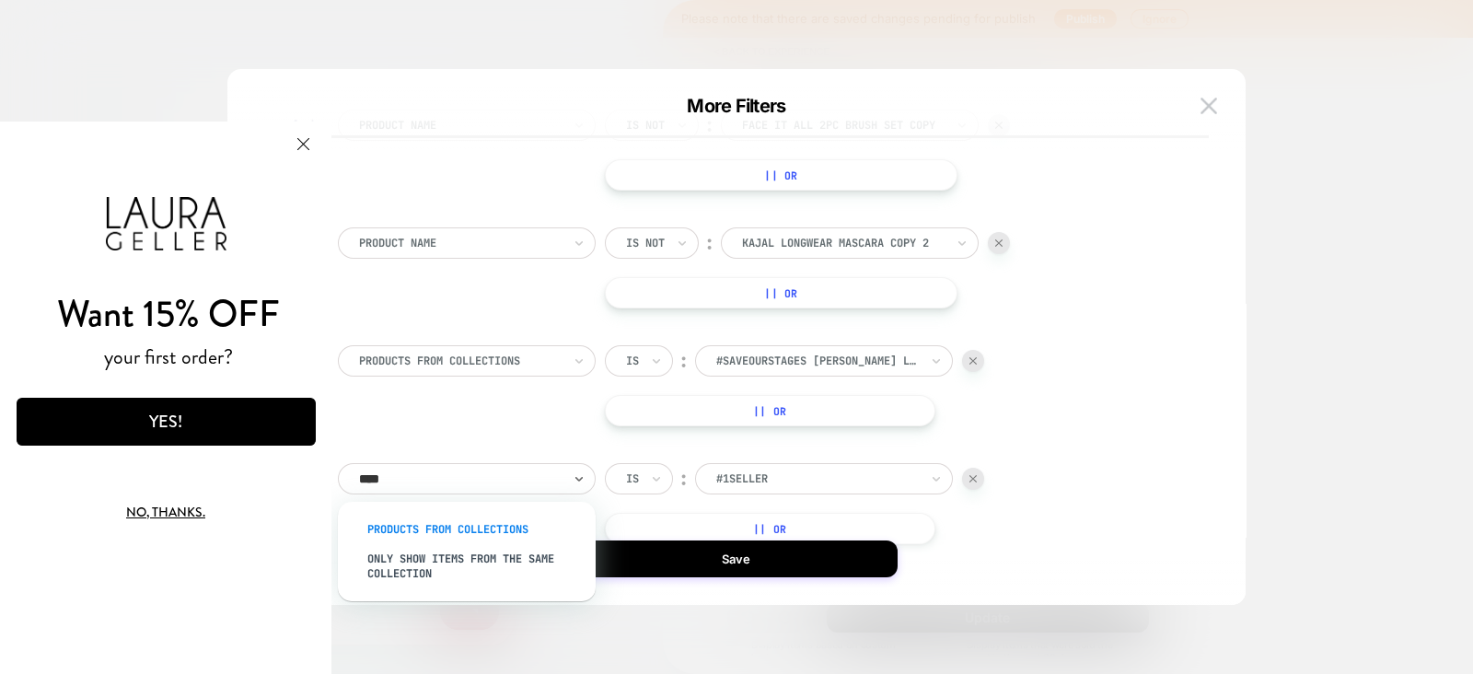
click at [481, 525] on div "products from collections" at bounding box center [475, 529] width 239 height 29
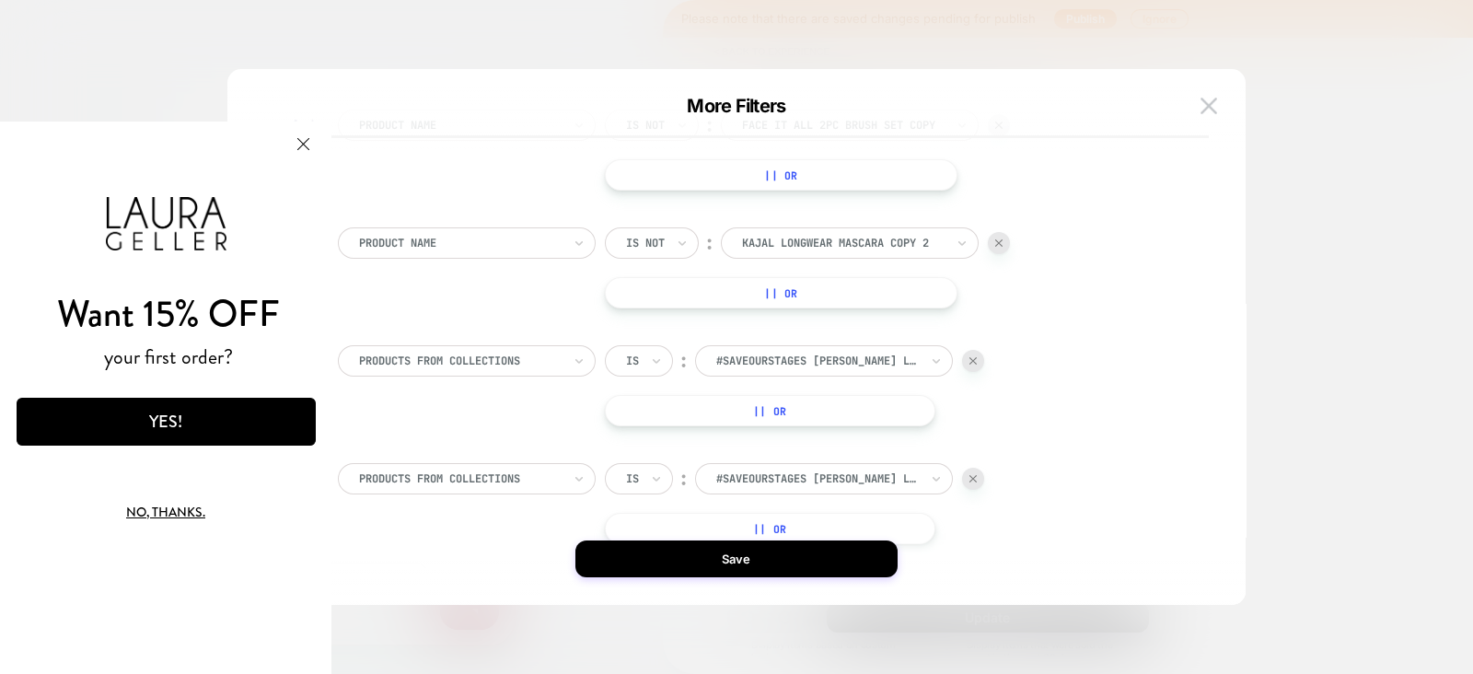
drag, startPoint x: 646, startPoint y: 357, endPoint x: 646, endPoint y: 379, distance: 22.1
click at [647, 359] on div "Is" at bounding box center [639, 360] width 68 height 31
click at [647, 444] on div "Is not" at bounding box center [683, 440] width 120 height 29
click at [640, 481] on div "Is" at bounding box center [632, 479] width 17 height 20
click at [643, 563] on div "Is not" at bounding box center [683, 558] width 120 height 29
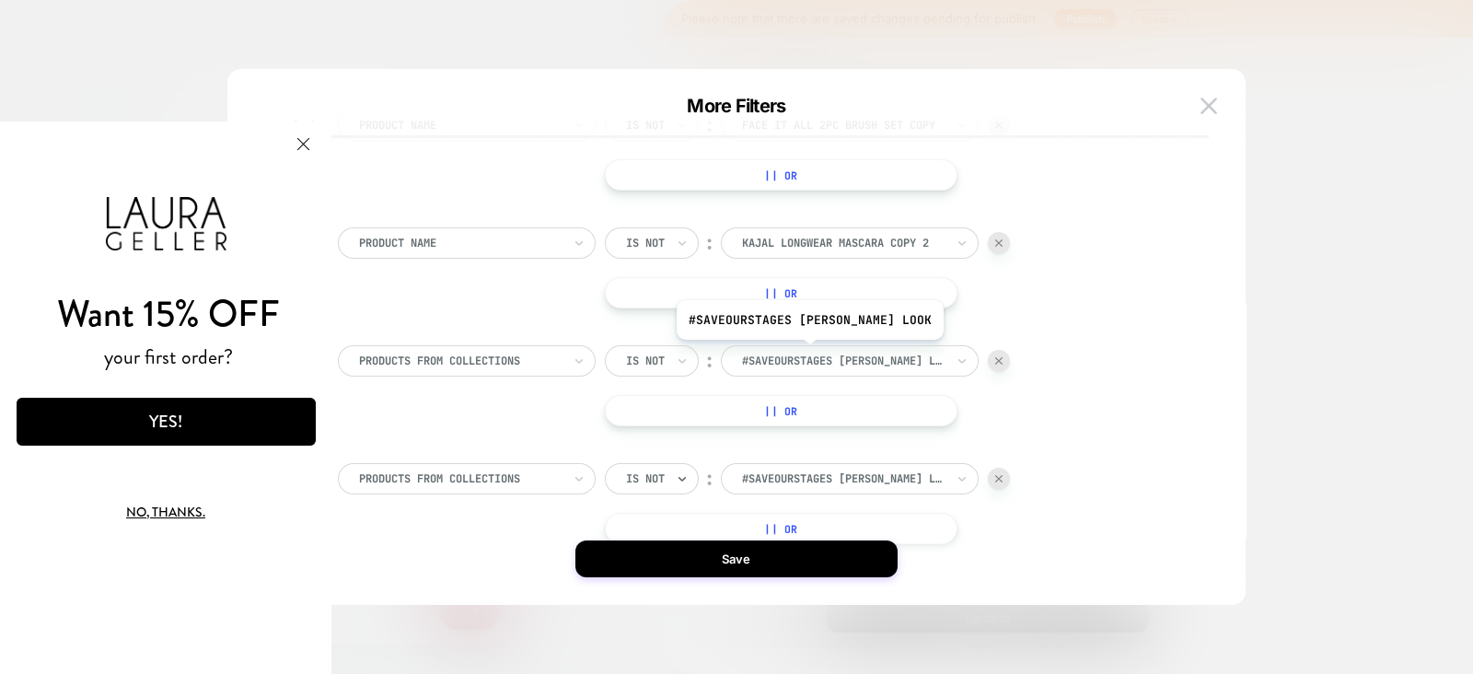
click at [832, 354] on div at bounding box center [843, 361] width 203 height 17
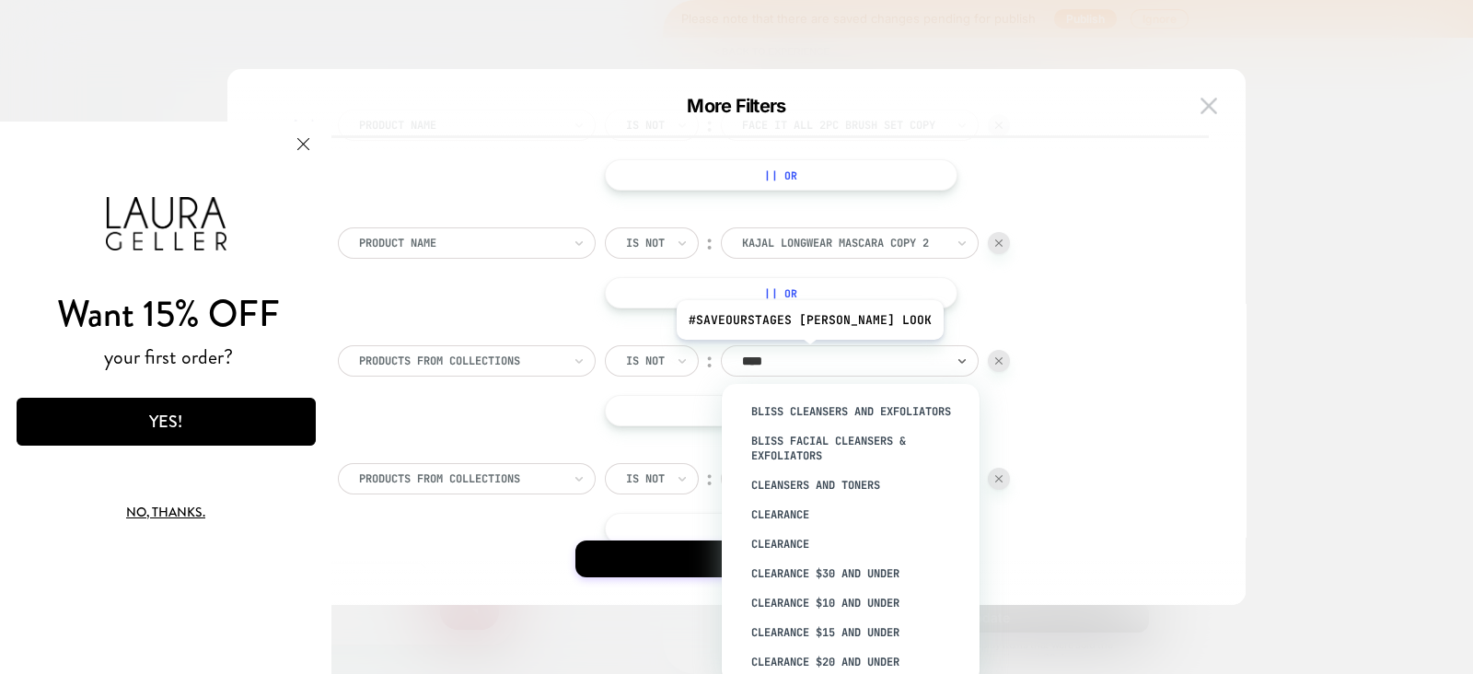
type input "*****"
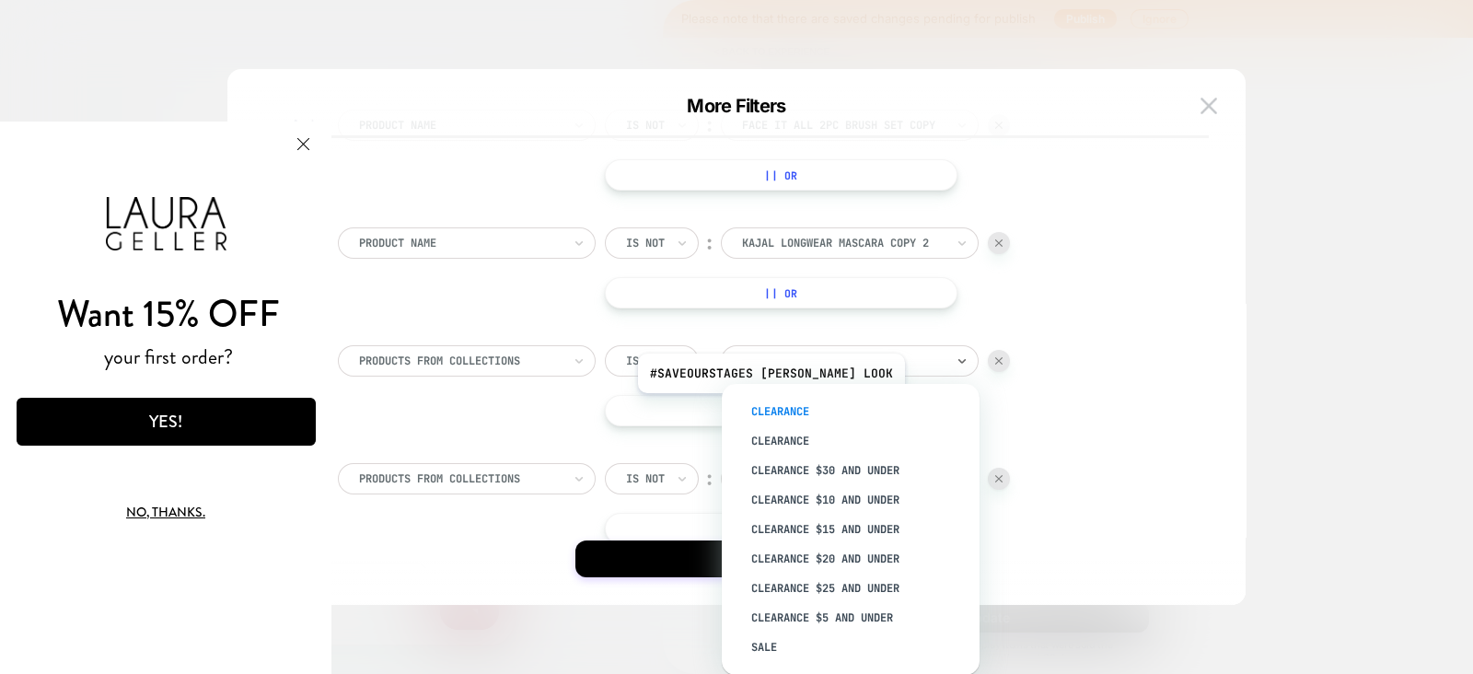
click at [794, 407] on div "Clearance" at bounding box center [859, 411] width 239 height 29
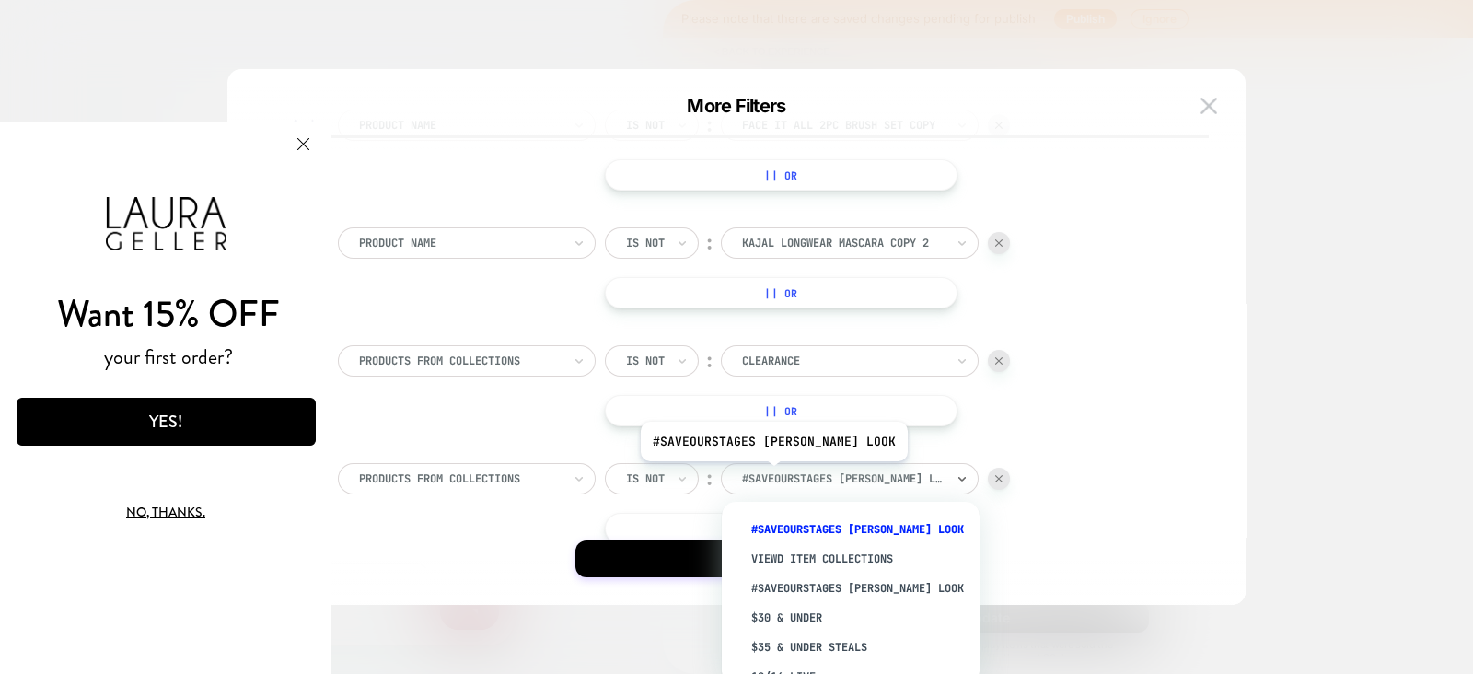
click at [797, 476] on div at bounding box center [843, 479] width 203 height 17
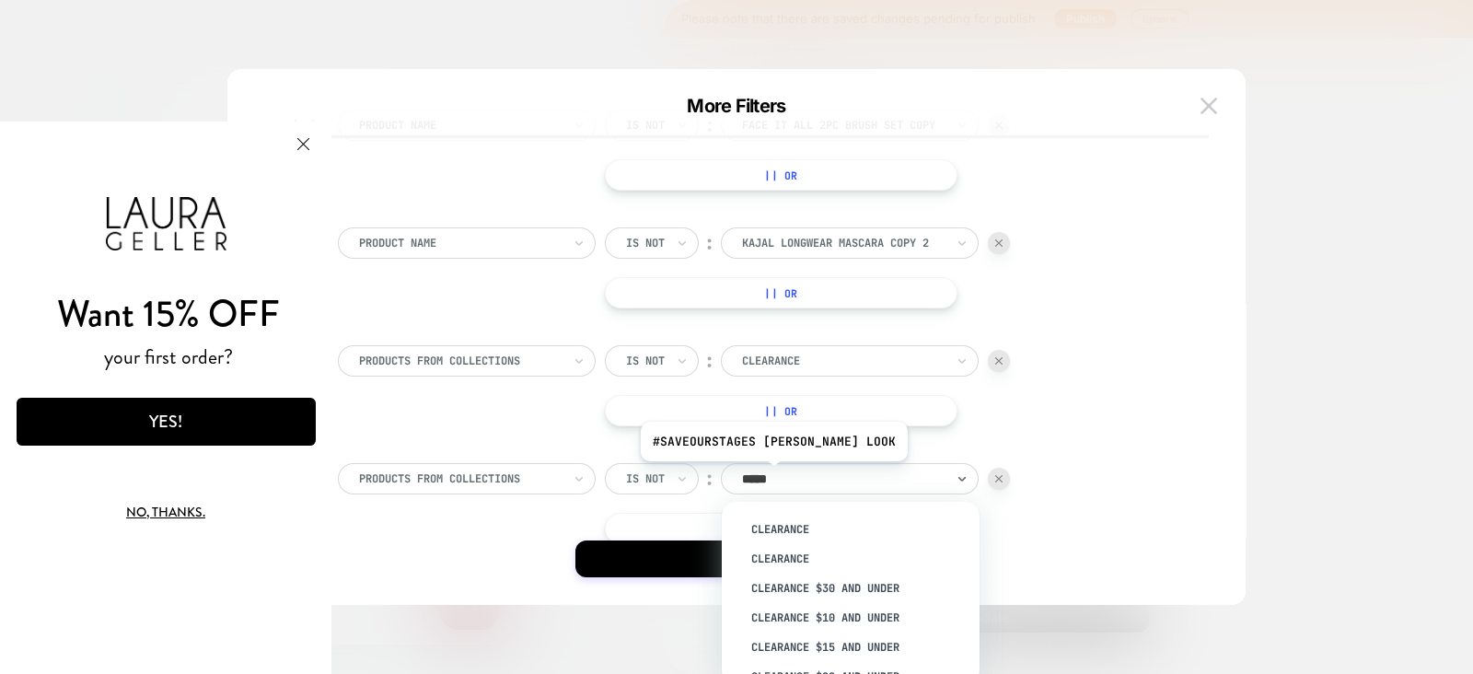
type input "******"
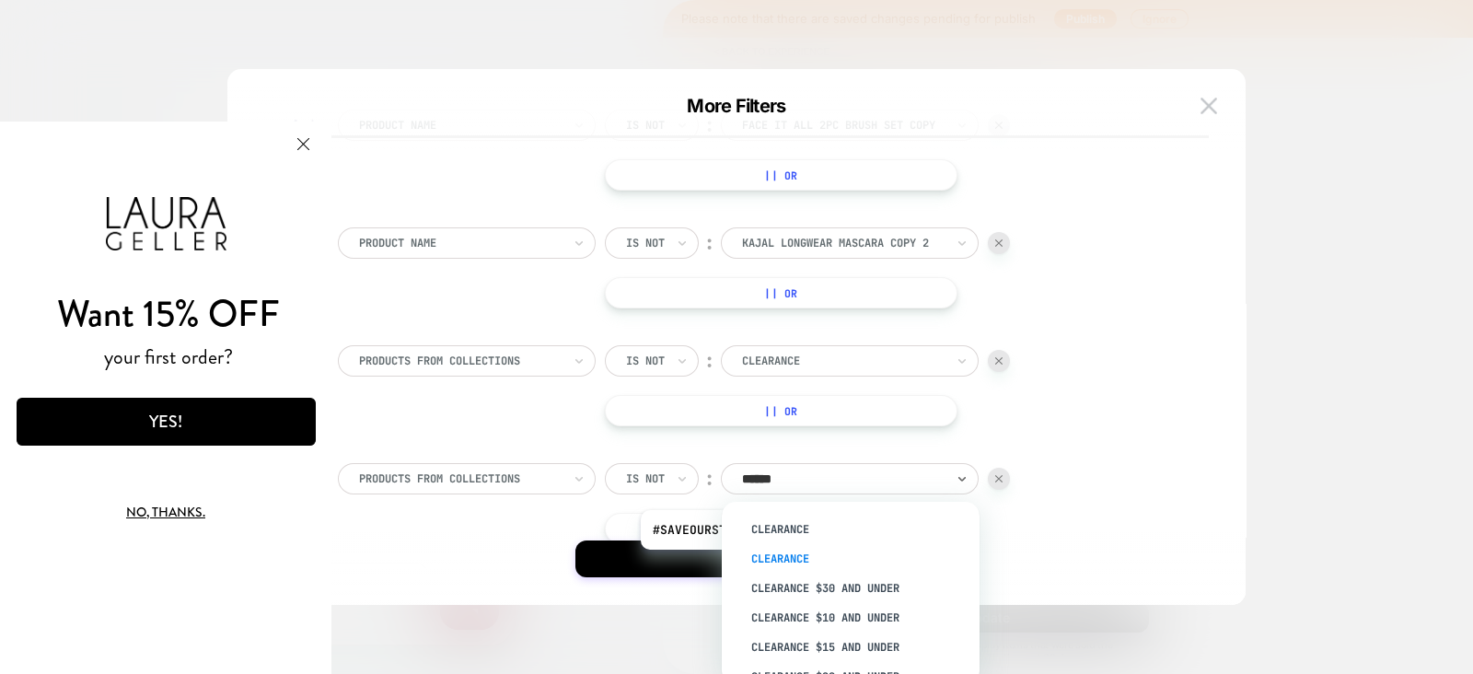
click at [797, 564] on div "Clearance" at bounding box center [859, 558] width 239 height 29
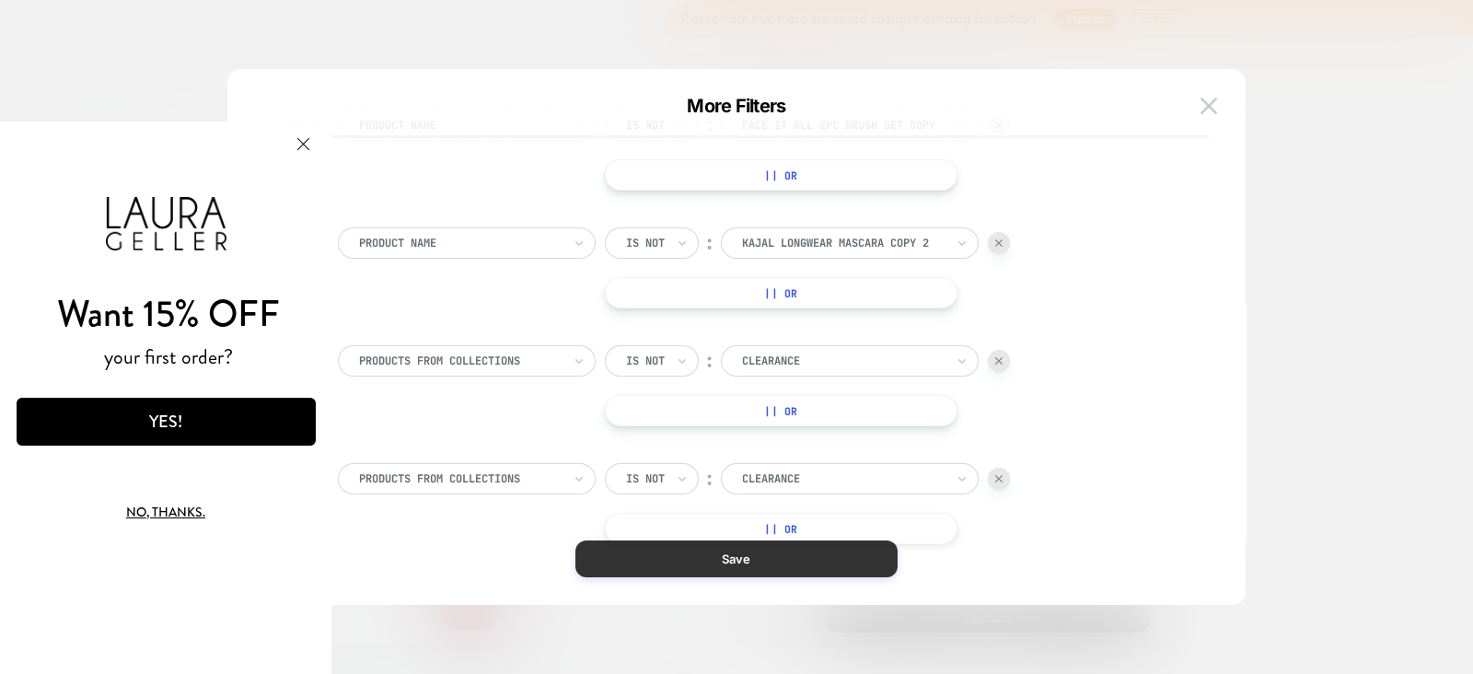
click at [707, 553] on button "Save" at bounding box center [737, 559] width 322 height 37
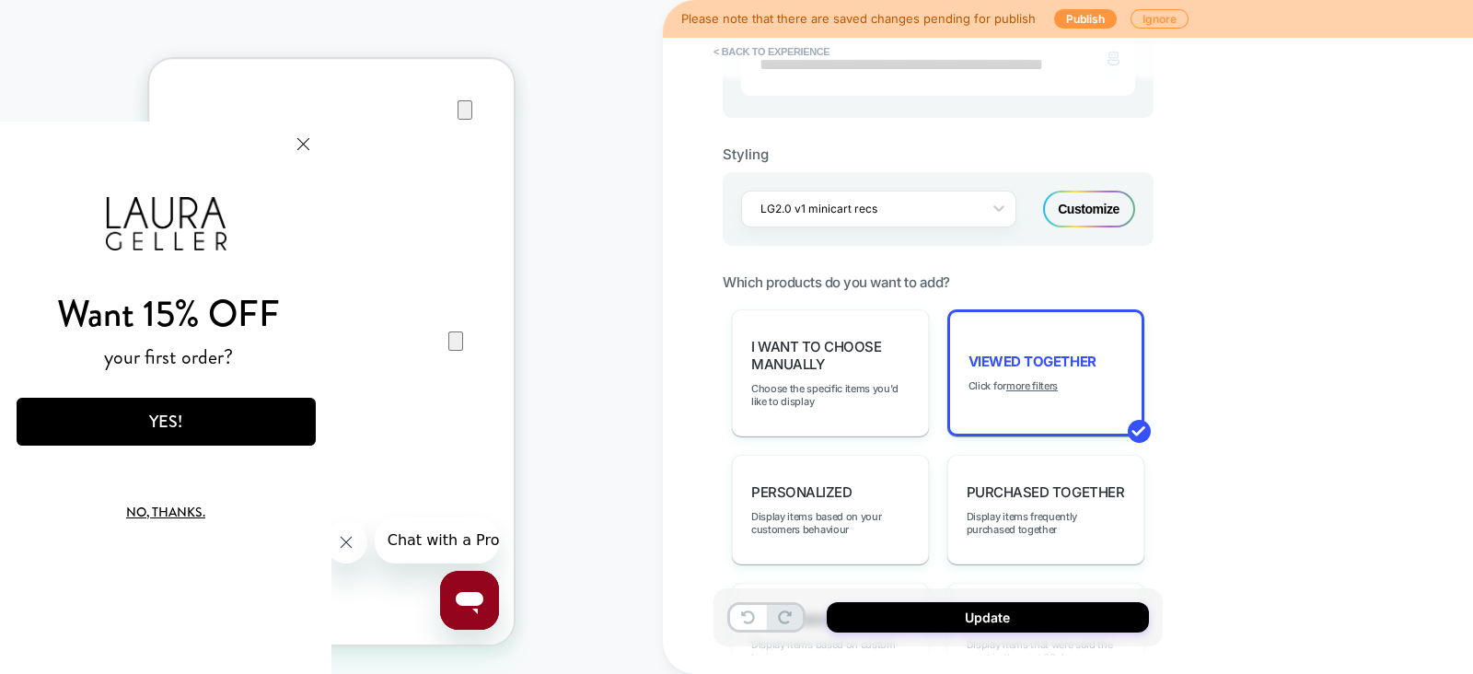
scroll to position [0, 0]
click at [968, 622] on button "Update" at bounding box center [988, 617] width 322 height 30
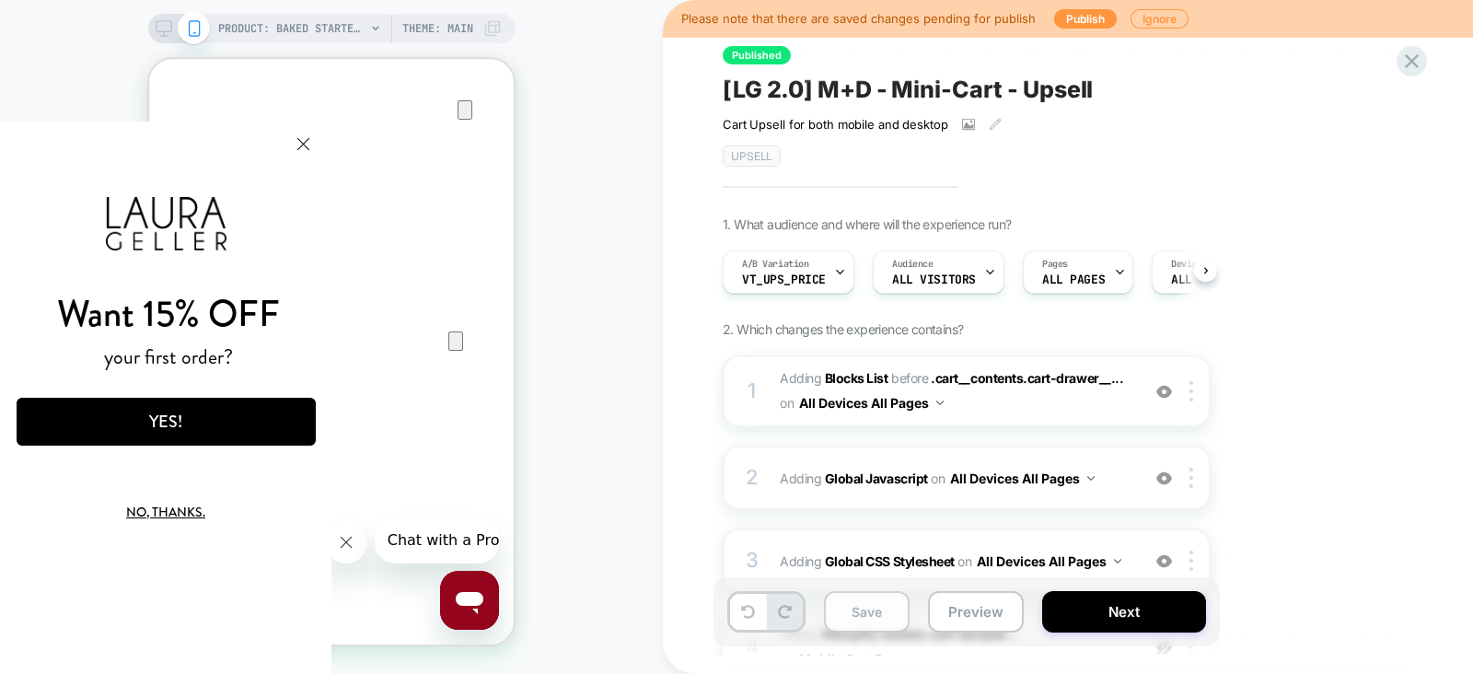
click at [865, 628] on button "Save" at bounding box center [867, 611] width 86 height 41
click at [834, 274] on icon at bounding box center [840, 272] width 12 height 12
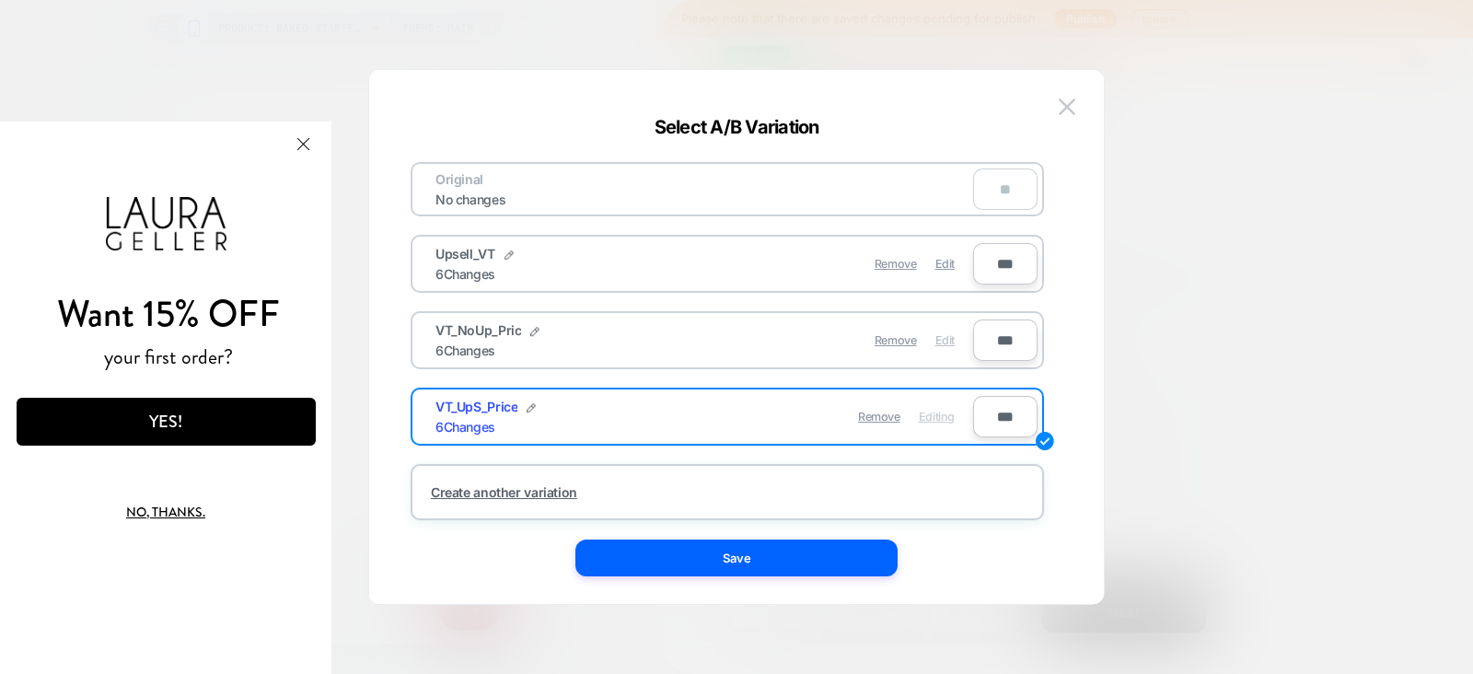
click at [949, 343] on span "Edit" at bounding box center [945, 340] width 19 height 14
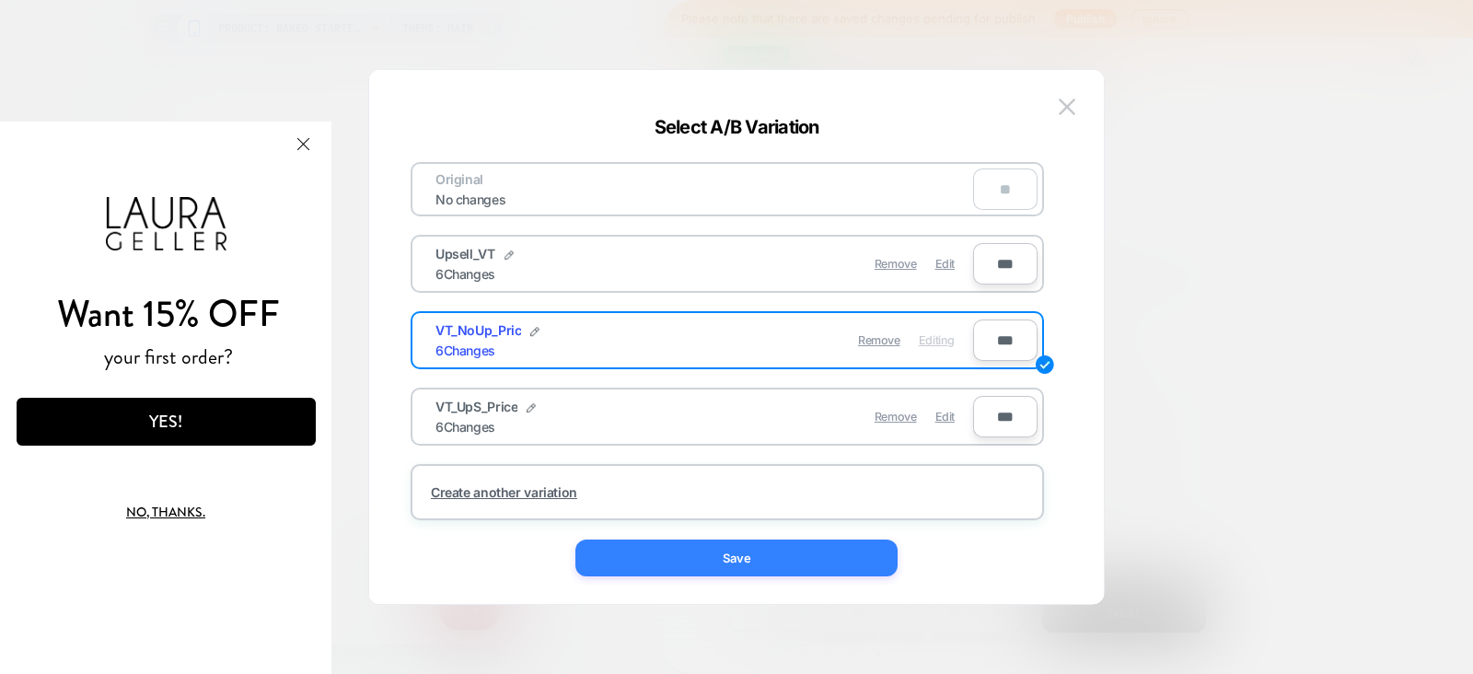
click at [722, 544] on button "Save" at bounding box center [737, 558] width 322 height 37
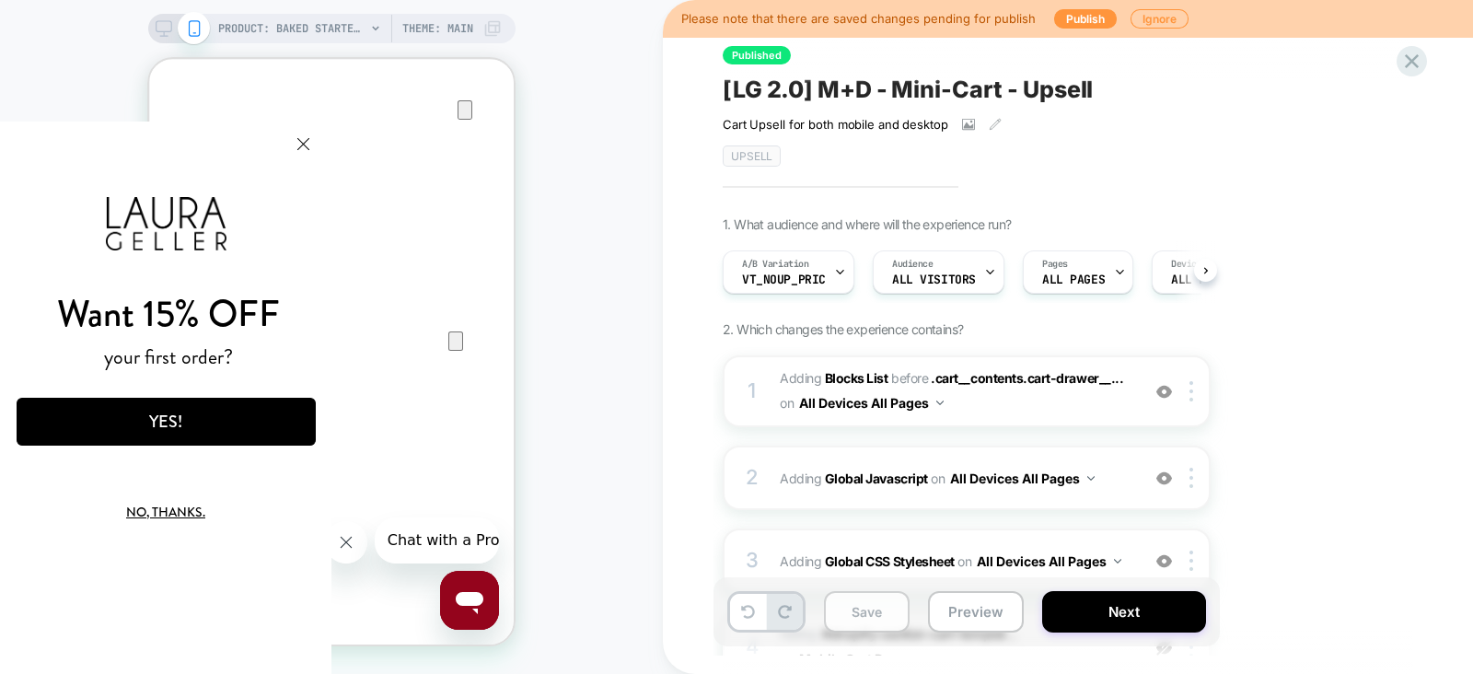
click at [878, 612] on button "Save" at bounding box center [867, 611] width 86 height 41
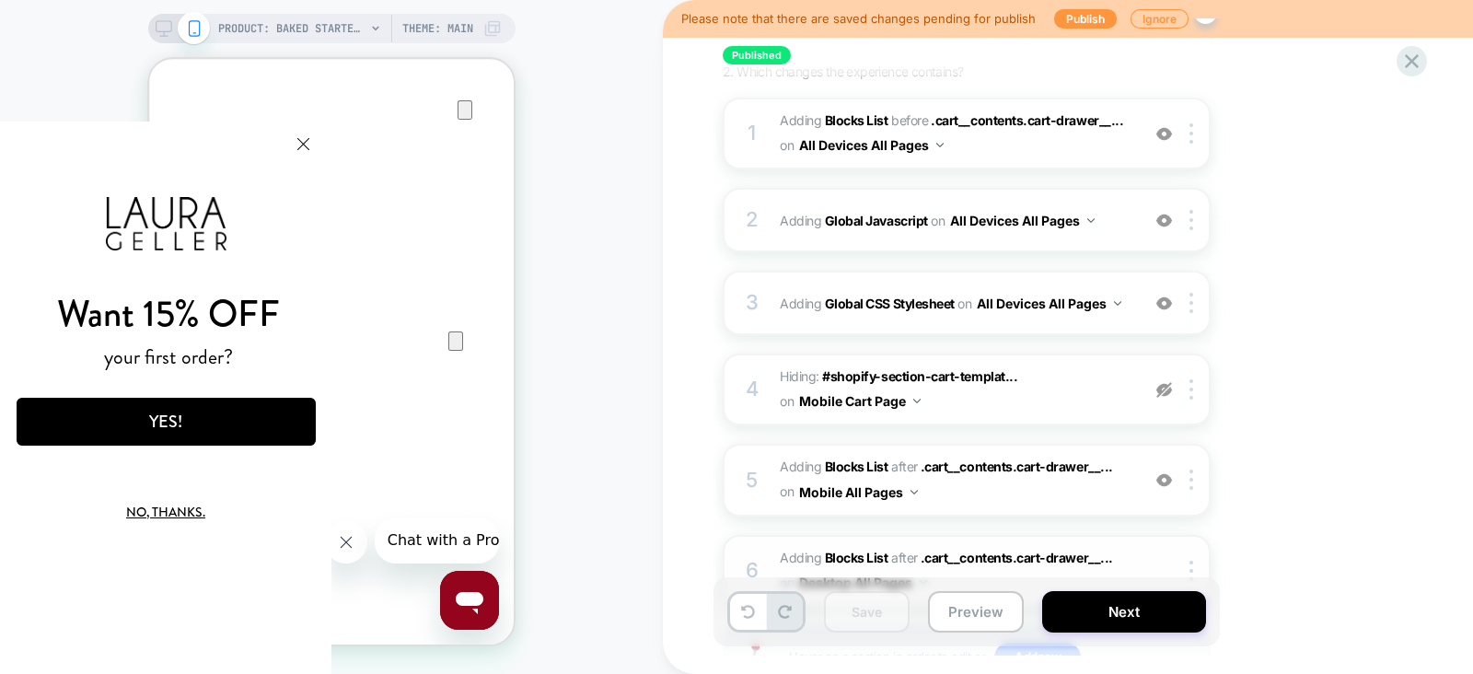
scroll to position [397, 0]
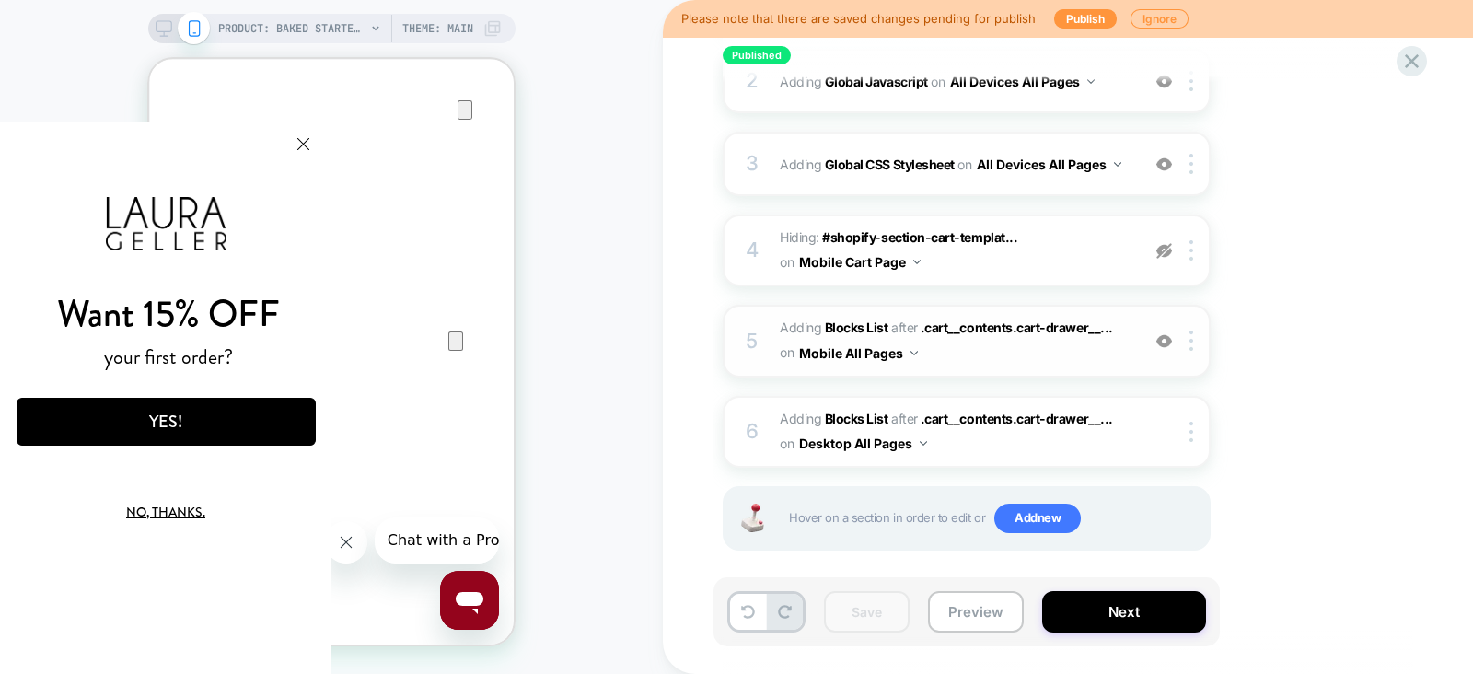
click at [1130, 339] on span "#_loomi_addon_1750269137742_dup1753298408 Adding Blocks List AFTER .cart__conte…" at bounding box center [955, 341] width 351 height 50
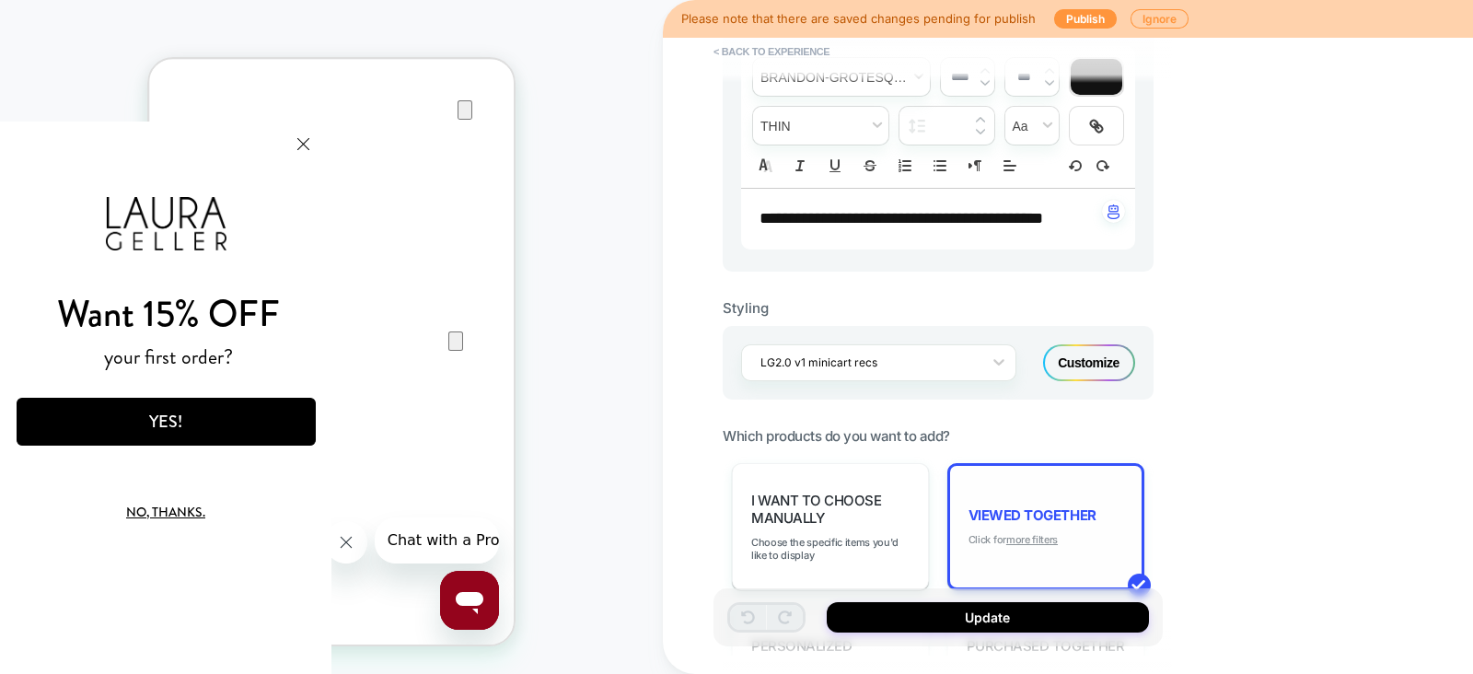
scroll to position [199, 0]
click at [1030, 536] on u "more filters" at bounding box center [1032, 539] width 52 height 13
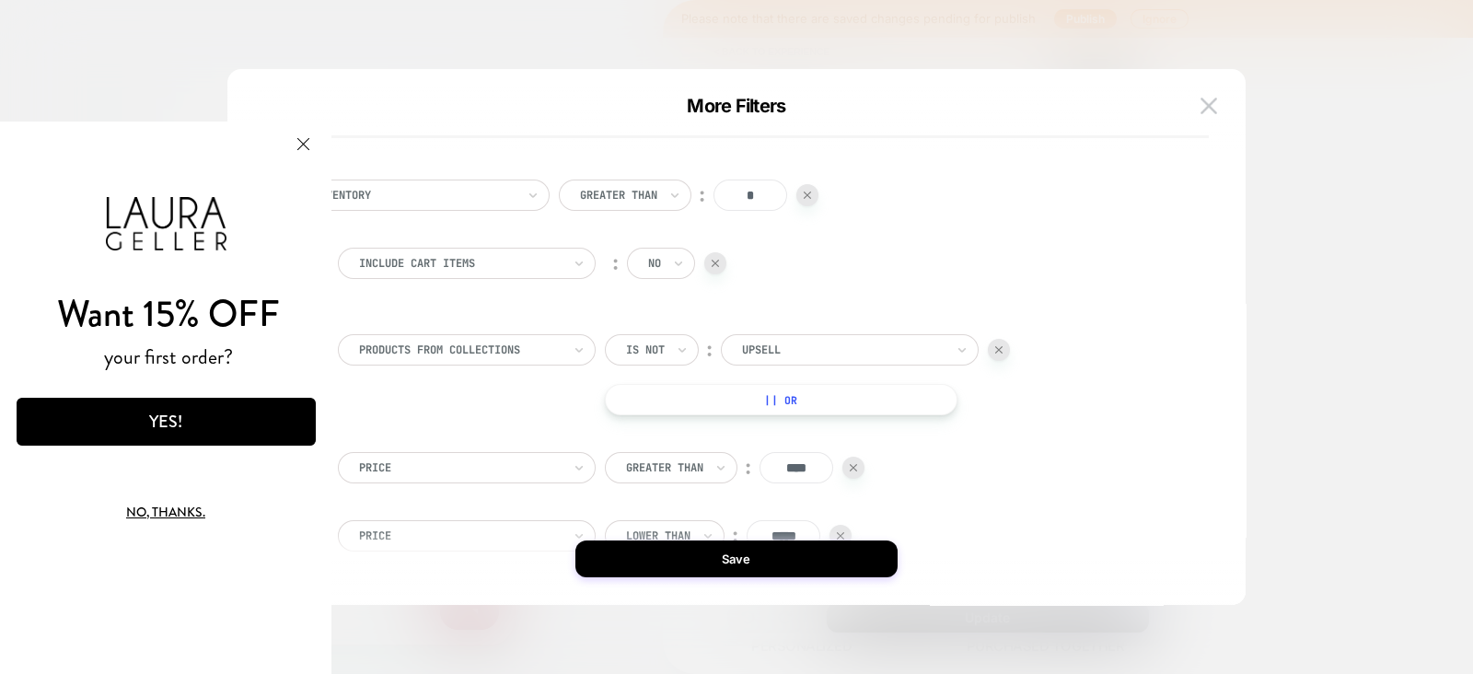
scroll to position [125, 0]
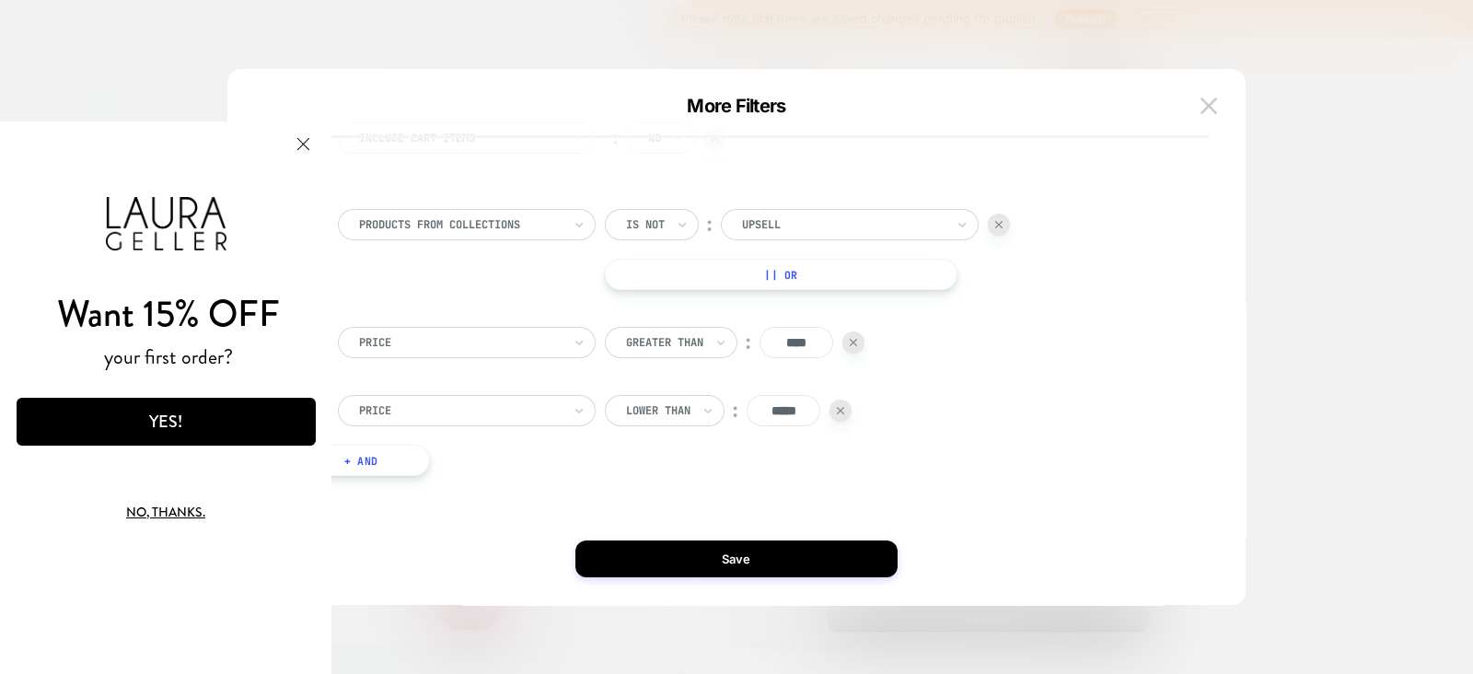
click at [392, 466] on button "+ And" at bounding box center [361, 460] width 138 height 31
click at [437, 475] on div at bounding box center [460, 479] width 203 height 17
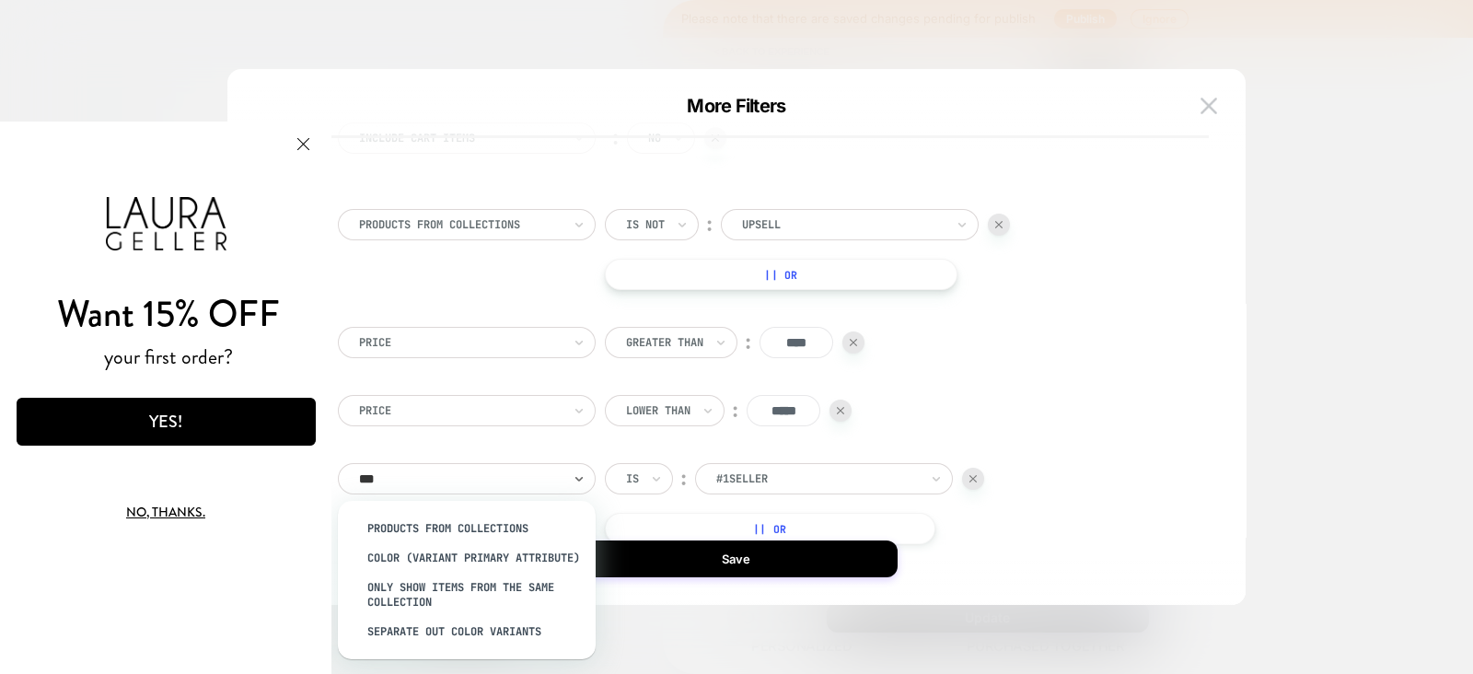
type input "****"
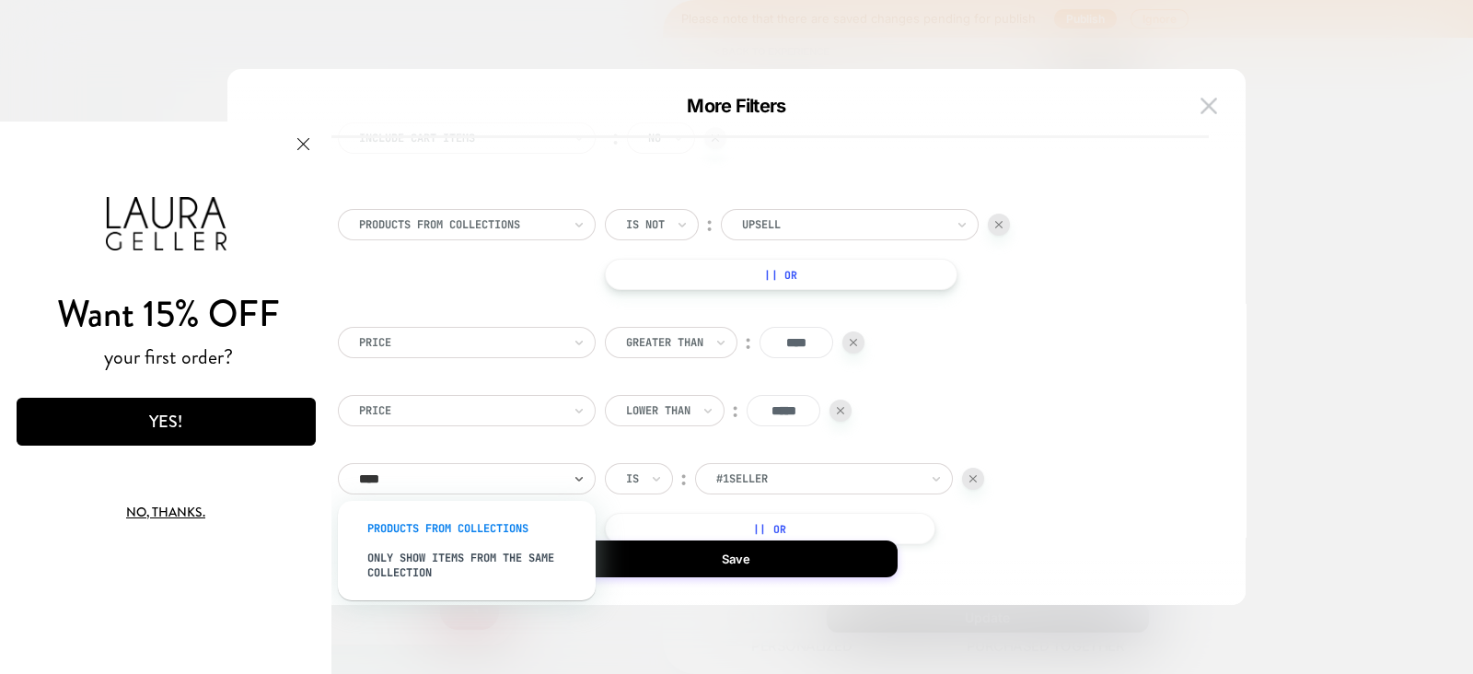
click at [443, 524] on div "products from collections" at bounding box center [475, 528] width 239 height 29
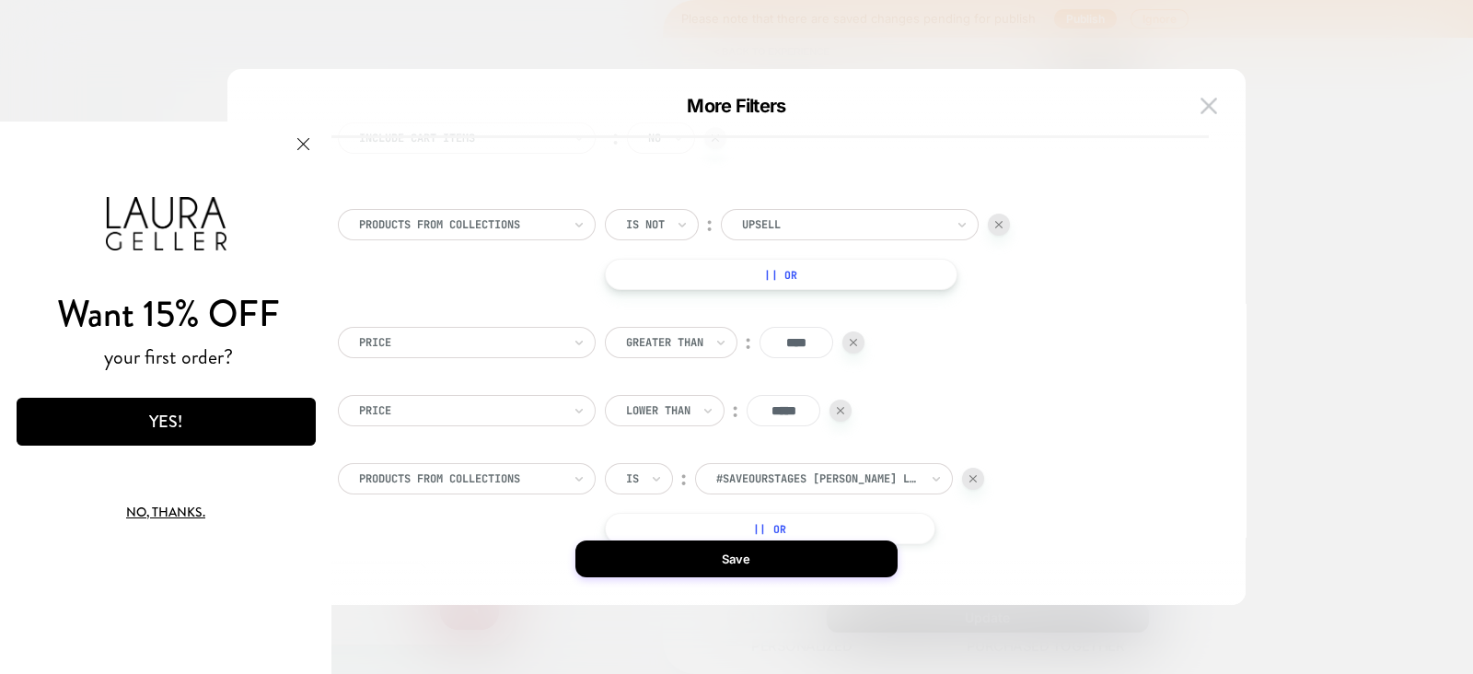
scroll to position [243, 0]
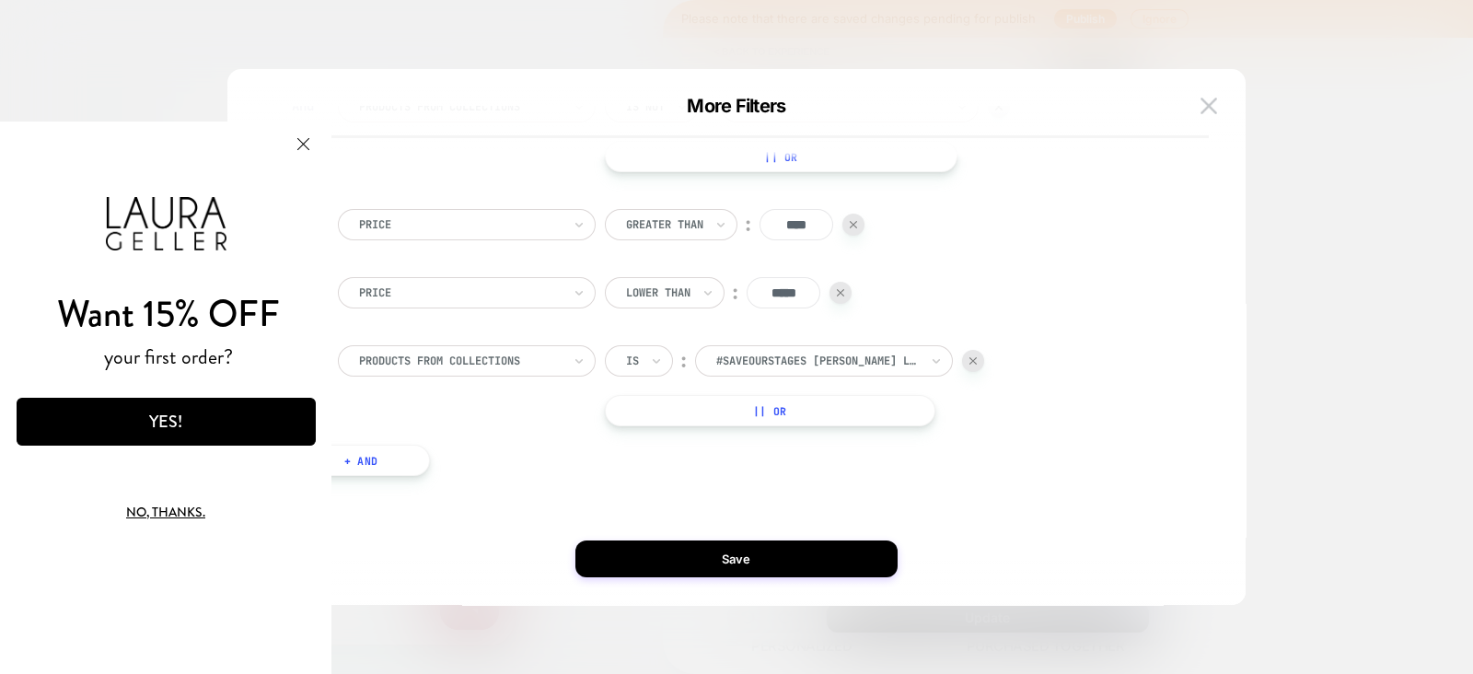
click at [394, 458] on button "+ And" at bounding box center [361, 460] width 138 height 31
click at [468, 471] on div at bounding box center [460, 479] width 203 height 17
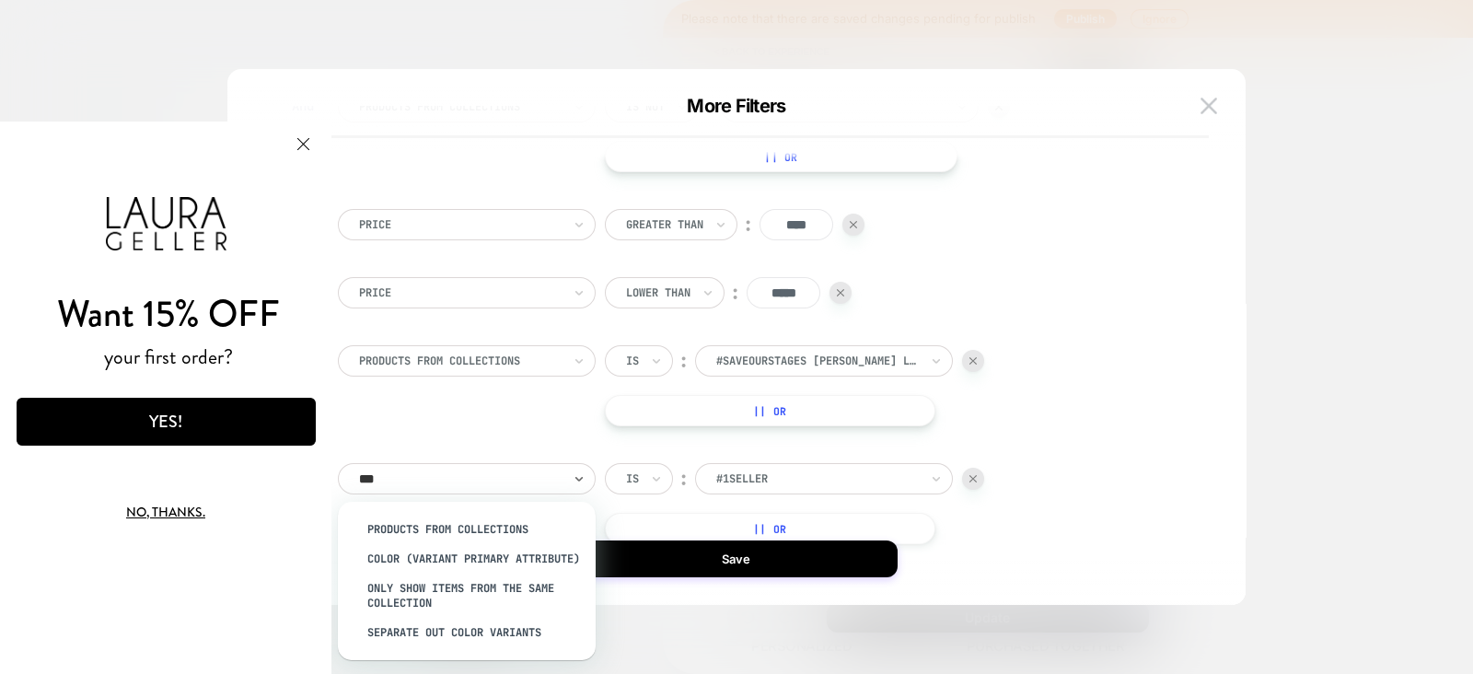
type input "****"
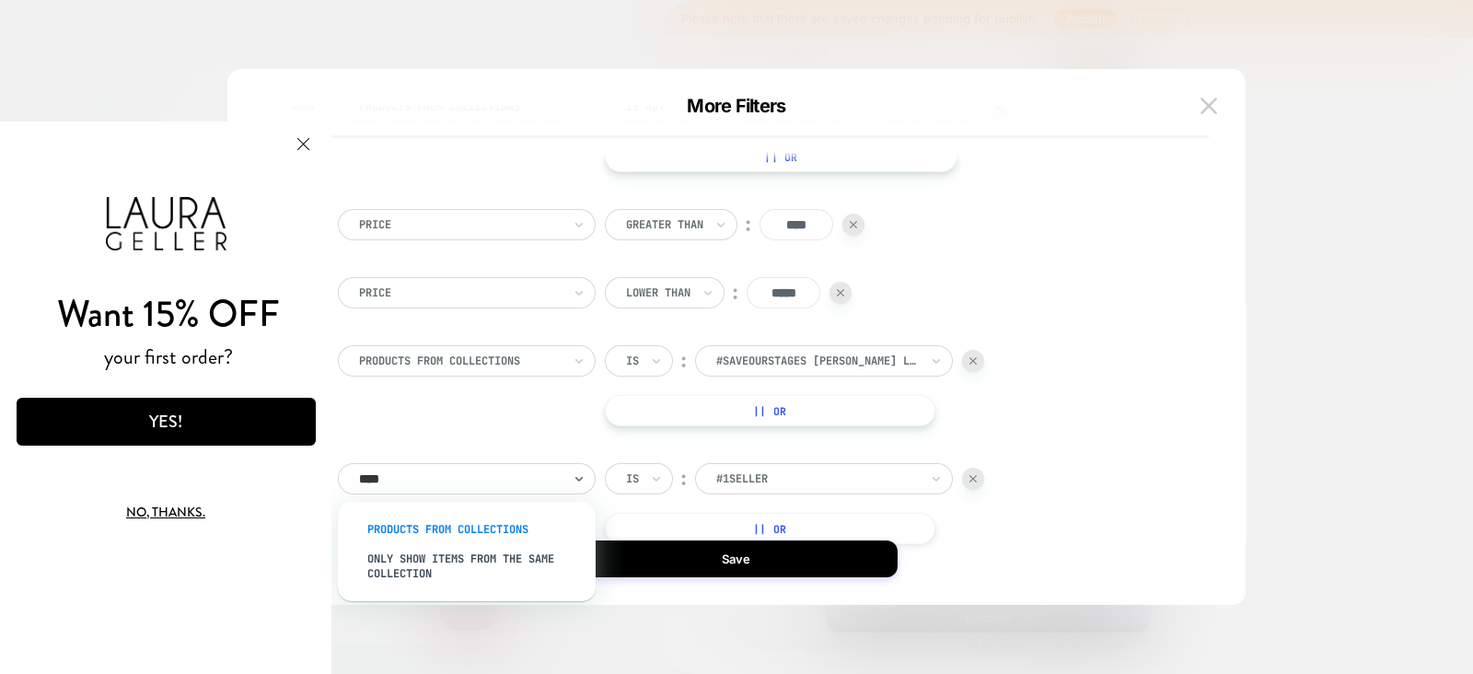
click at [472, 522] on div "products from collections" at bounding box center [475, 529] width 239 height 29
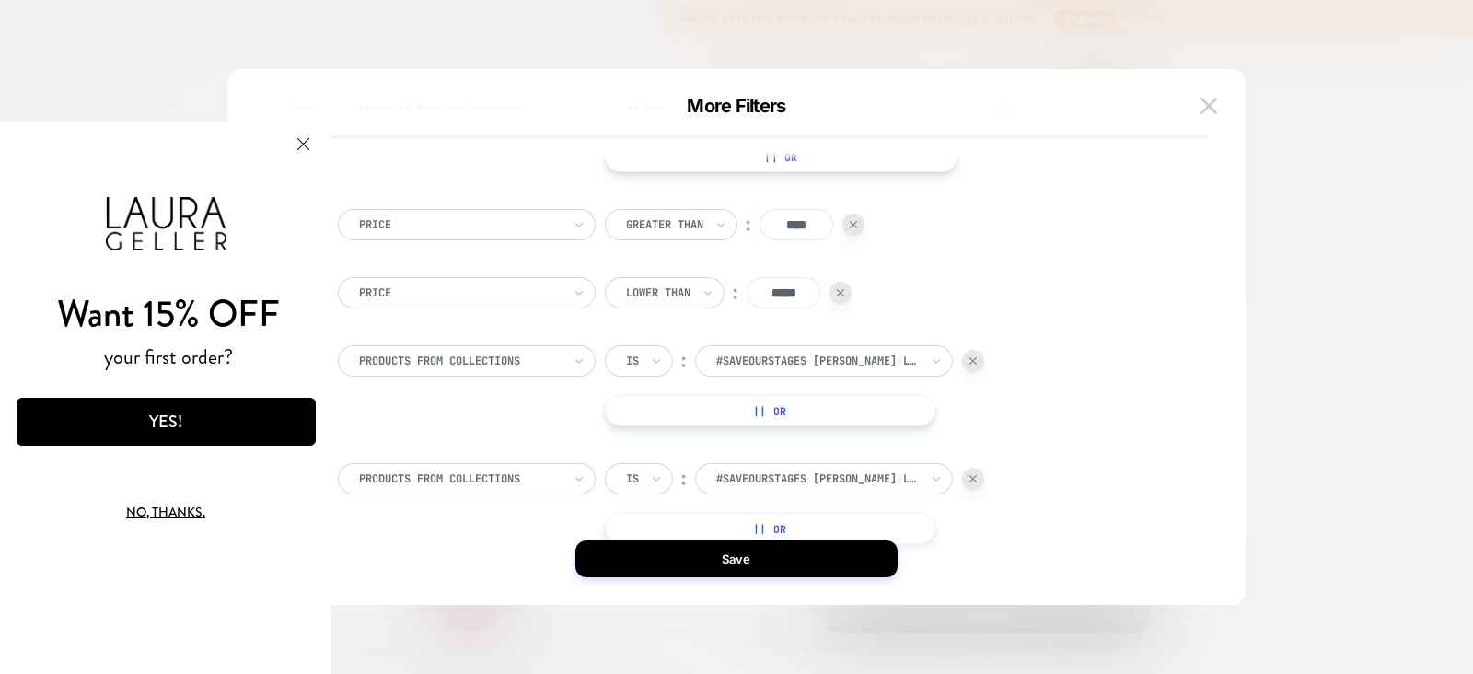
click at [665, 345] on div "Is" at bounding box center [639, 360] width 68 height 31
click at [656, 368] on icon at bounding box center [656, 361] width 13 height 18
drag, startPoint x: 659, startPoint y: 431, endPoint x: 656, endPoint y: 455, distance: 24.2
click at [659, 435] on div "Is not" at bounding box center [683, 440] width 120 height 29
click at [650, 472] on icon at bounding box center [656, 479] width 13 height 18
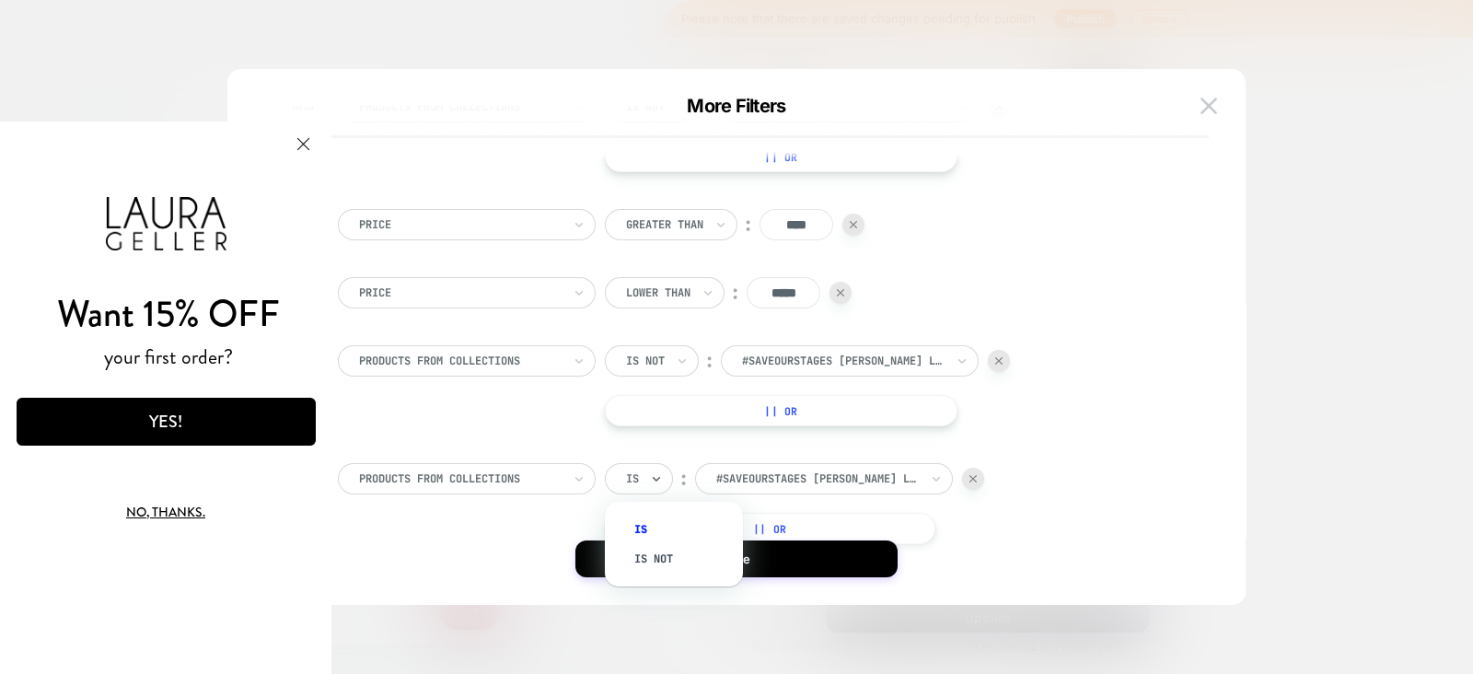
drag, startPoint x: 657, startPoint y: 554, endPoint x: 664, endPoint y: 539, distance: 17.3
click at [658, 554] on div "Is not" at bounding box center [683, 558] width 120 height 29
click at [801, 366] on div at bounding box center [843, 361] width 203 height 17
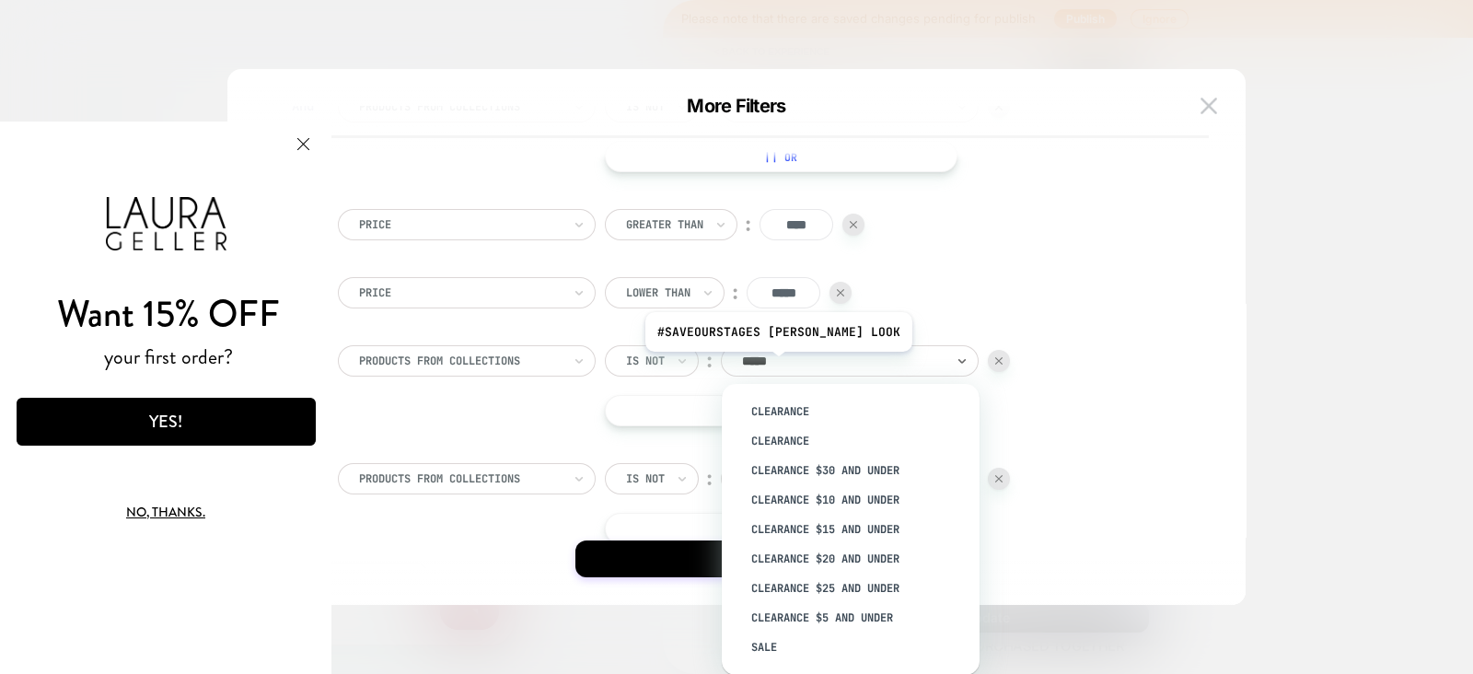
type input "******"
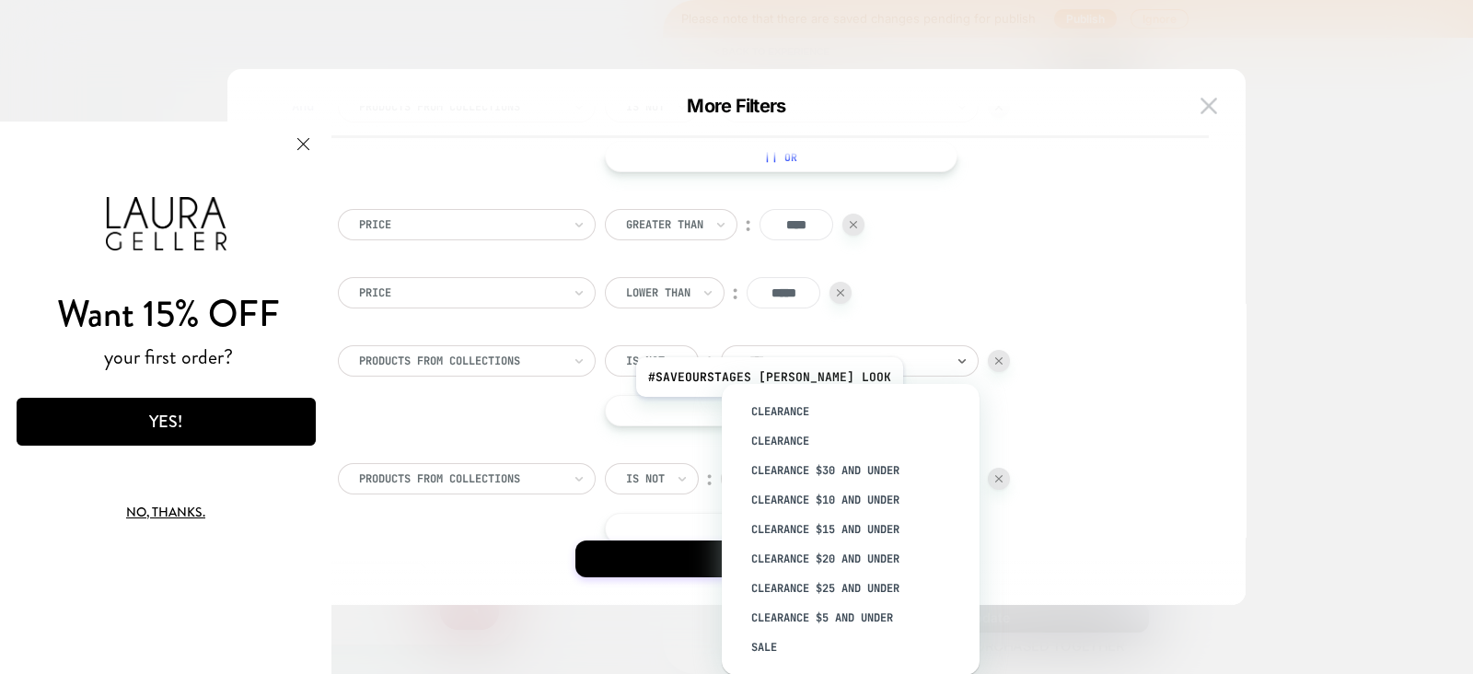
click at [792, 412] on div "Clearance" at bounding box center [859, 411] width 239 height 29
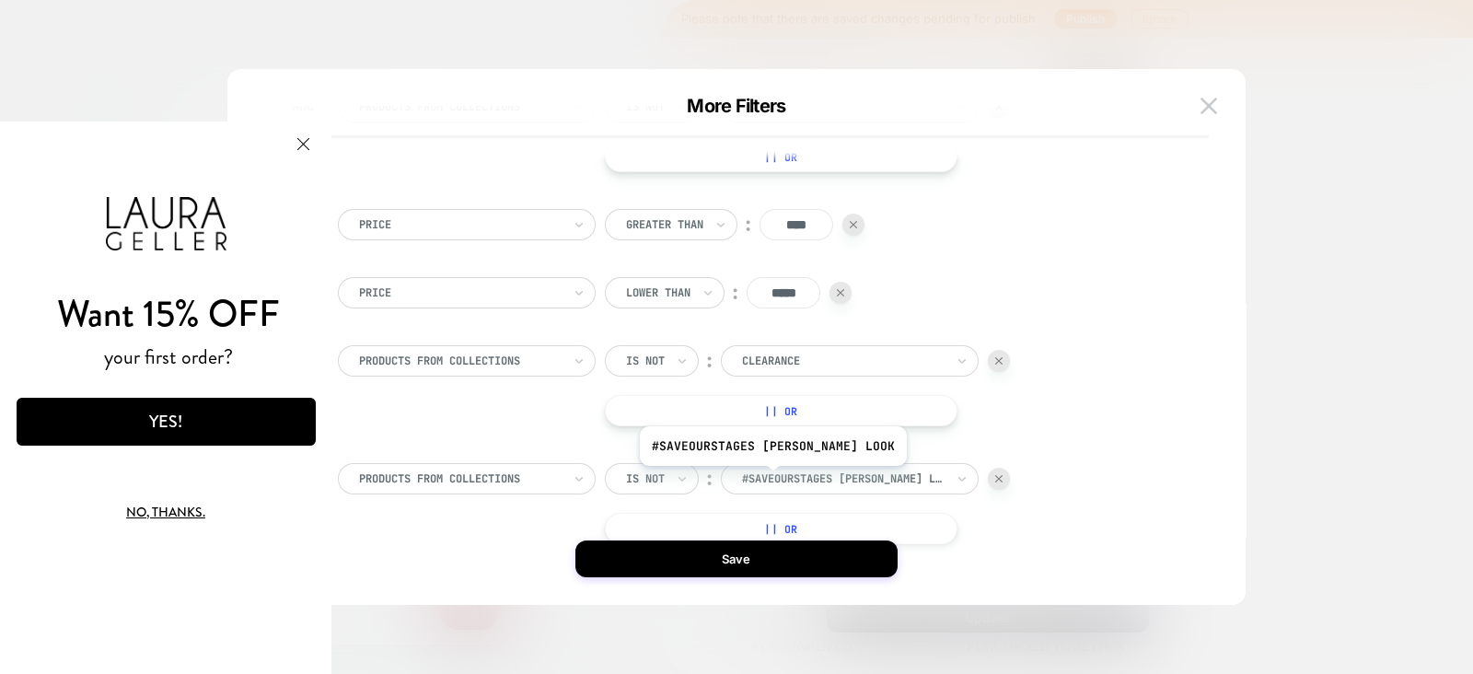
click at [796, 484] on div at bounding box center [843, 479] width 203 height 17
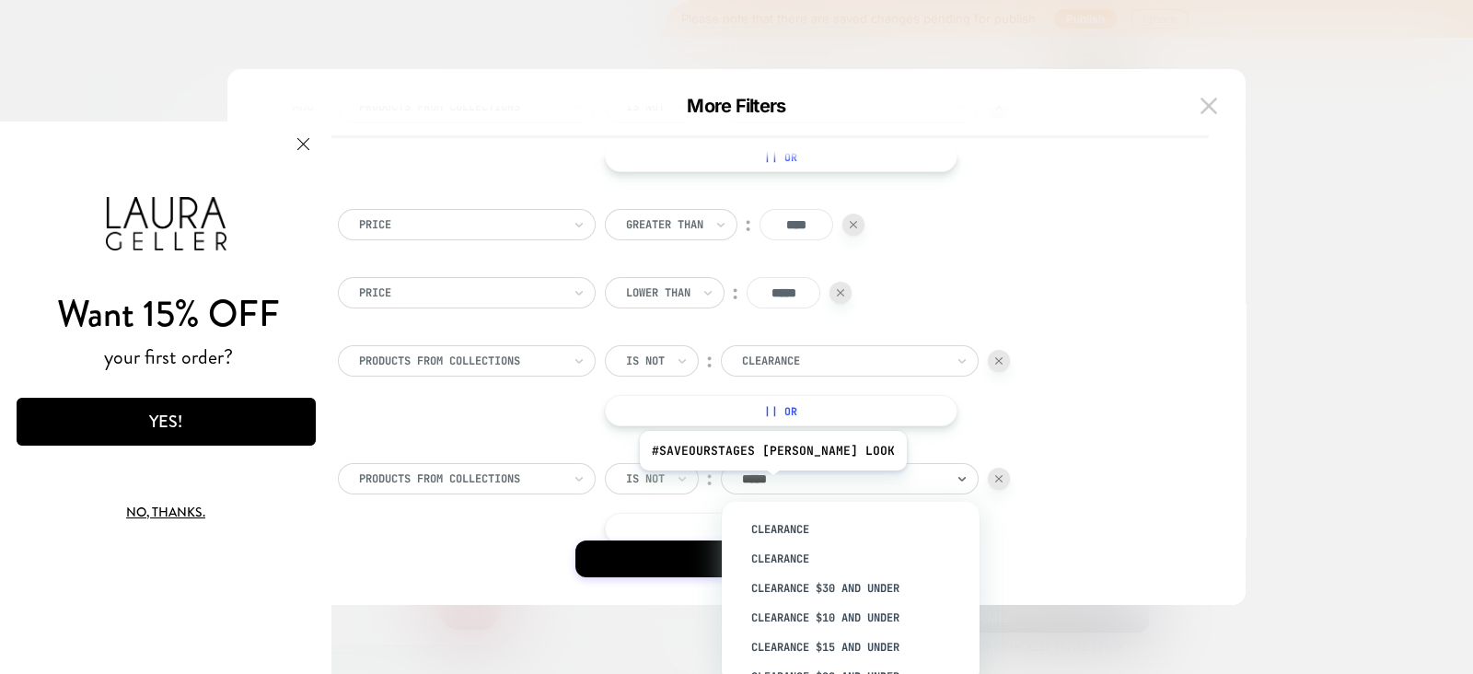
type input "******"
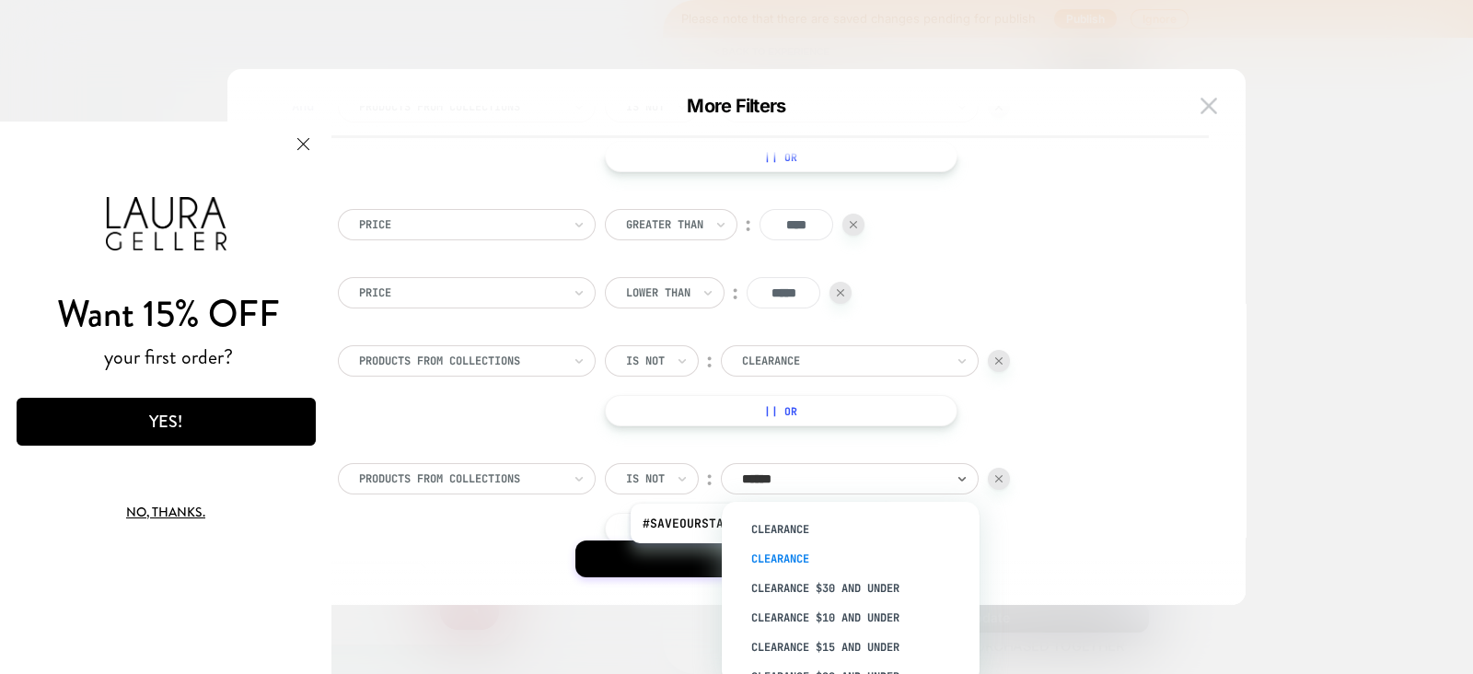
click at [786, 557] on div "Clearance" at bounding box center [859, 558] width 239 height 29
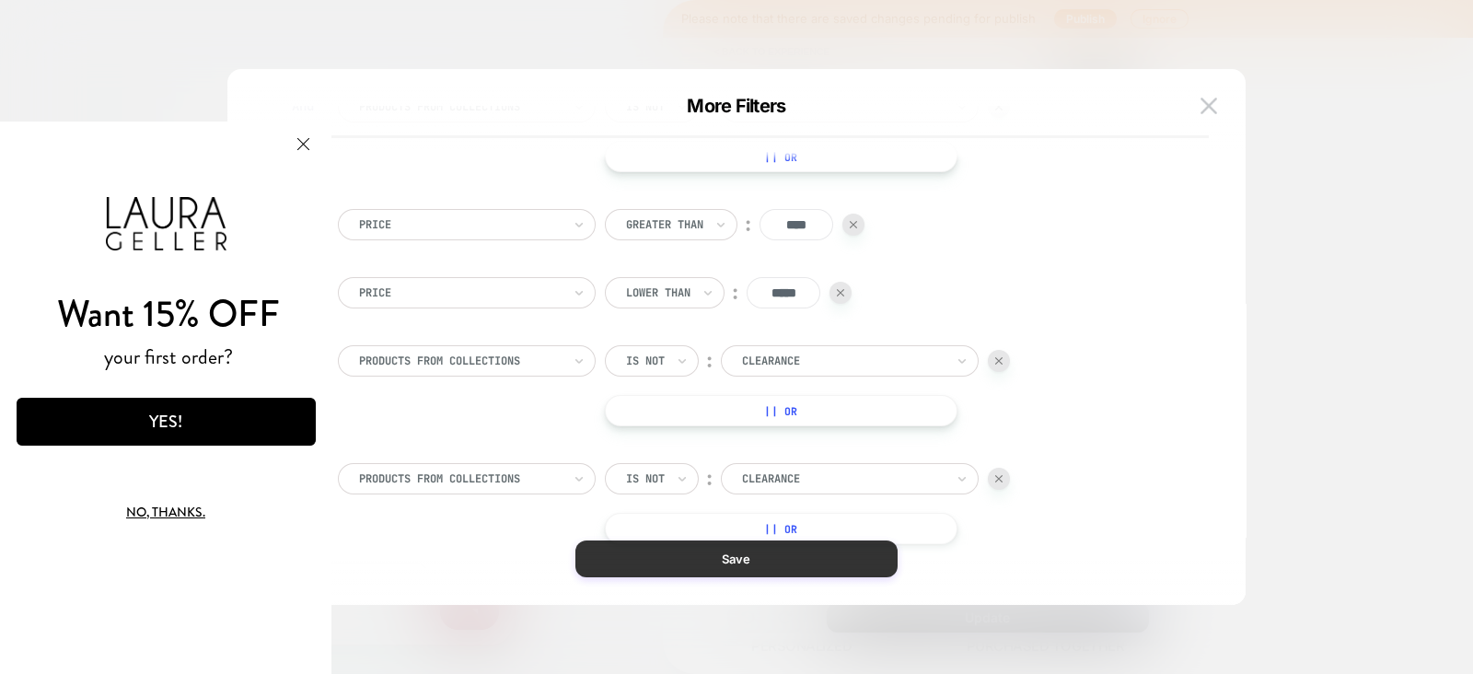
click at [713, 564] on button "Save" at bounding box center [737, 559] width 322 height 37
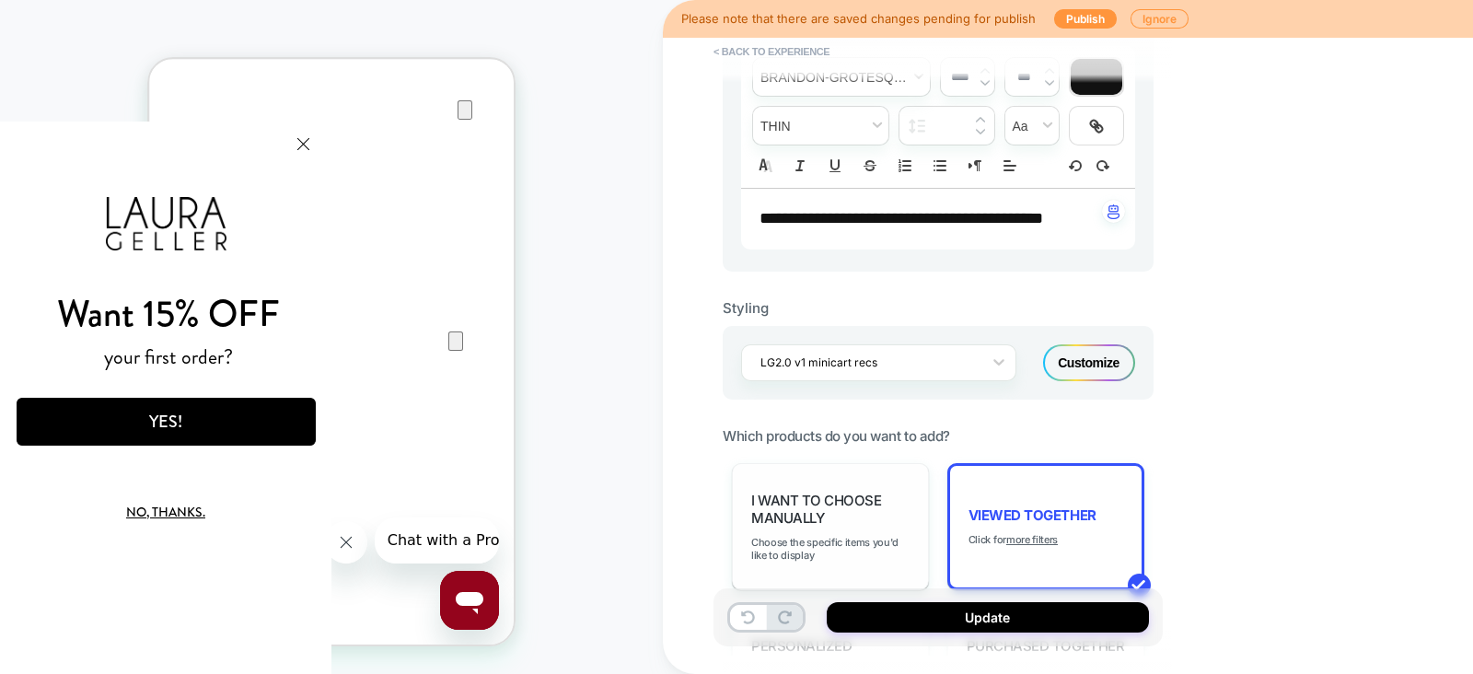
scroll to position [0, 0]
click at [882, 611] on button "Update" at bounding box center [988, 617] width 322 height 30
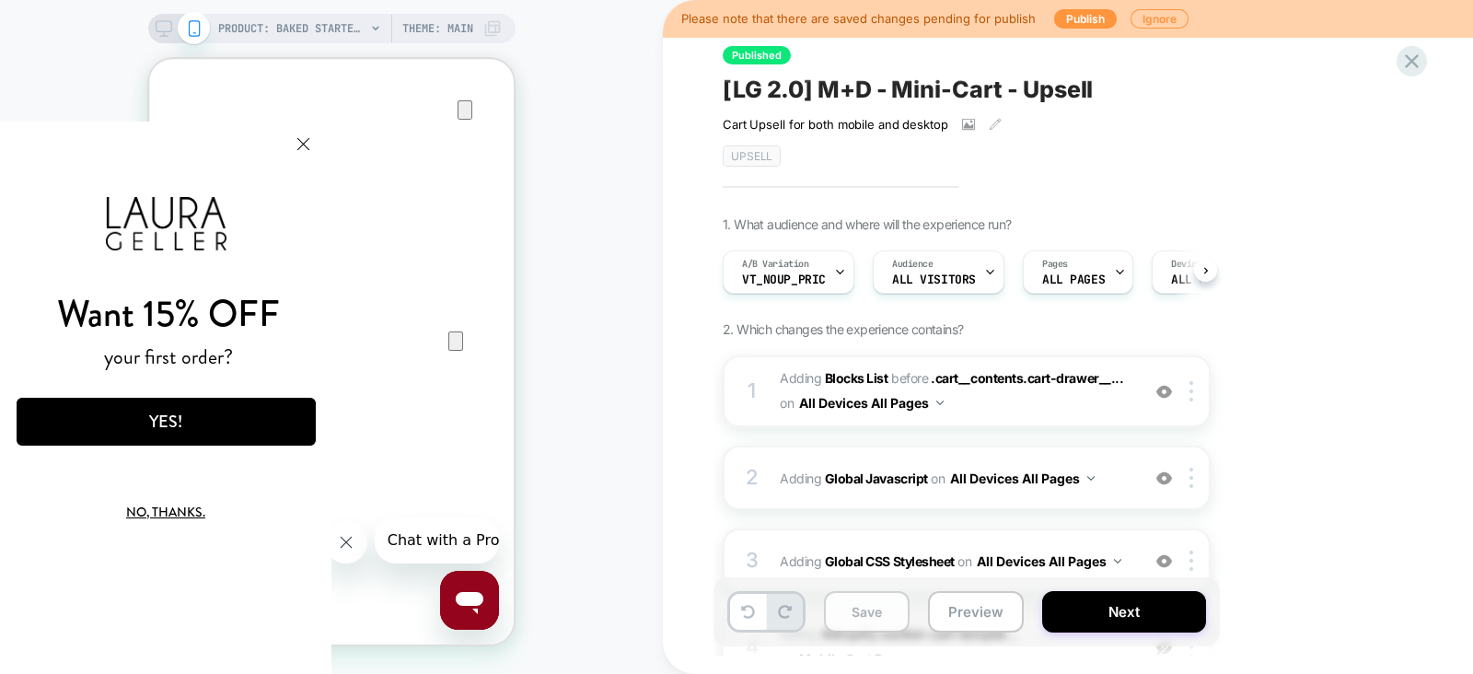
click at [856, 617] on button "Save" at bounding box center [867, 611] width 86 height 41
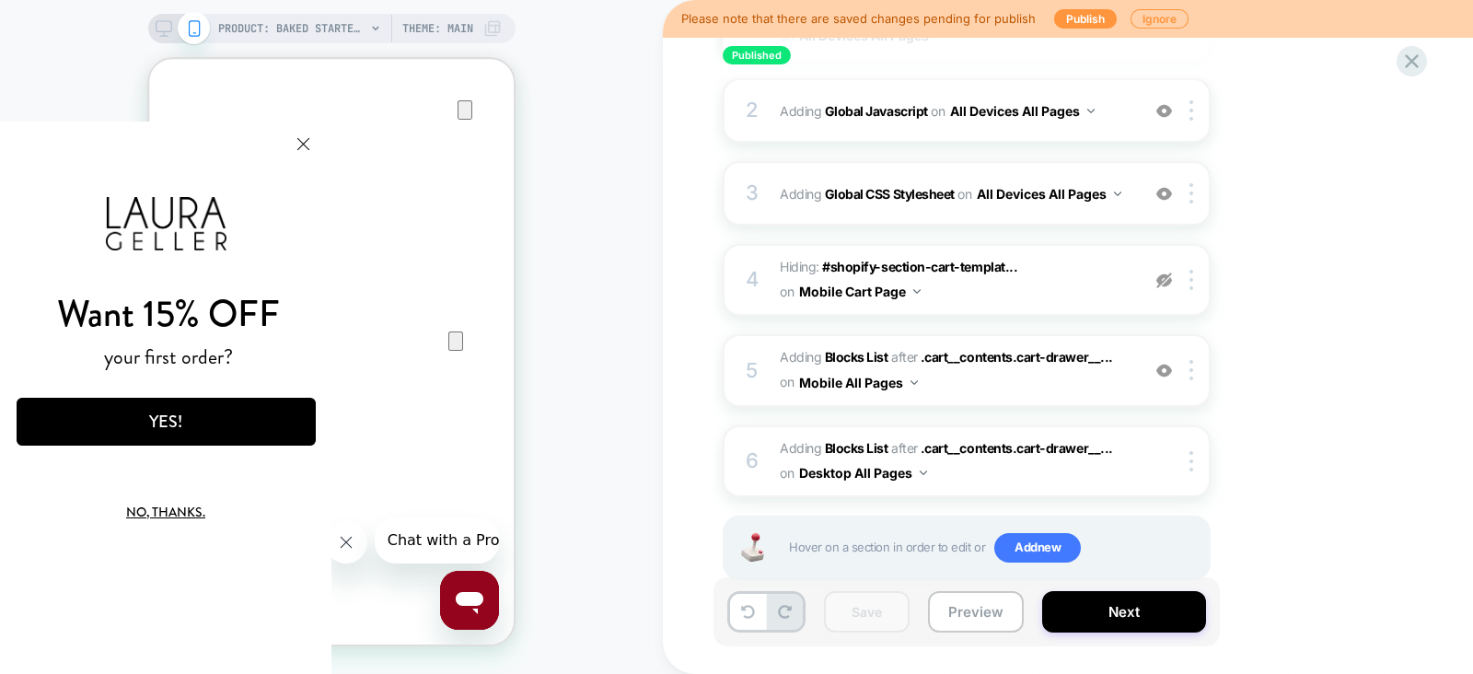
scroll to position [369, 0]
click at [163, 28] on icon at bounding box center [164, 28] width 17 height 17
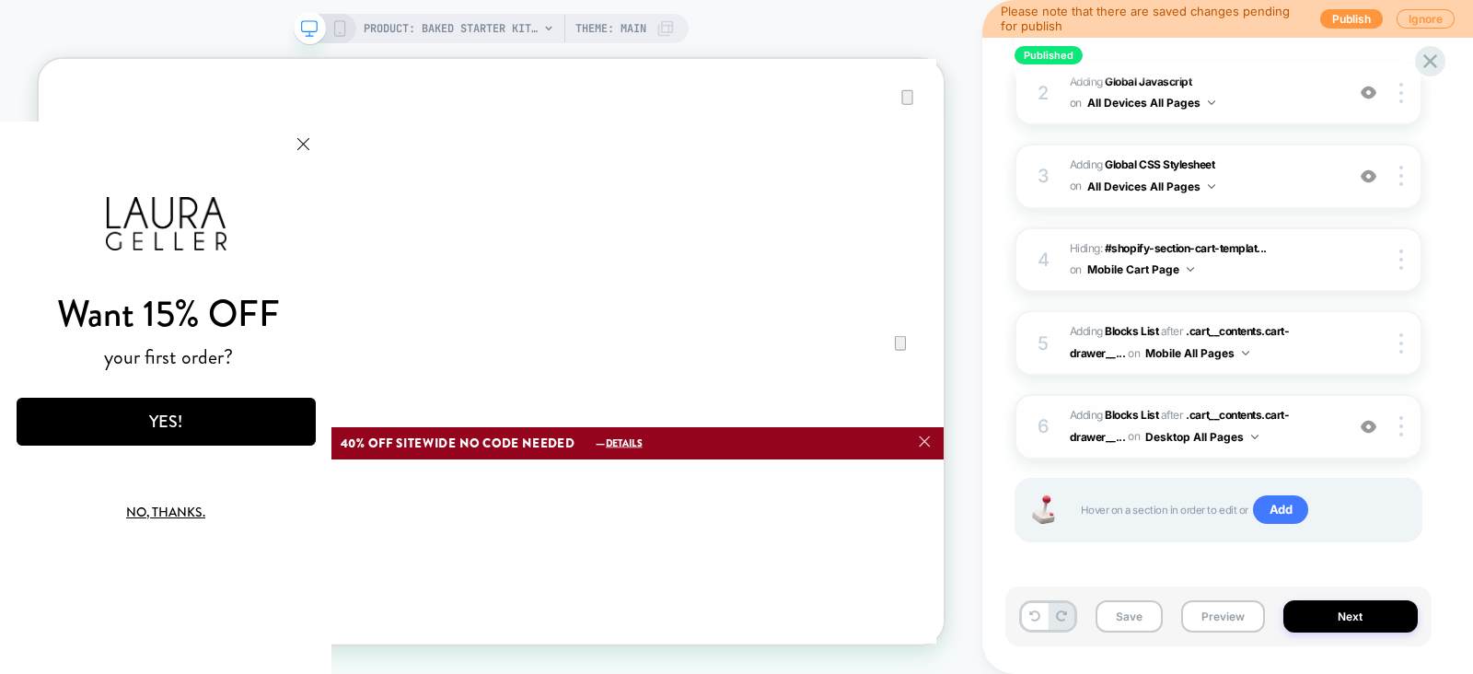
click at [1329, 407] on span "#_loomi_addon_1750270464938_dup1753298408 Adding Blocks List AFTER .cart__conte…" at bounding box center [1202, 426] width 265 height 43
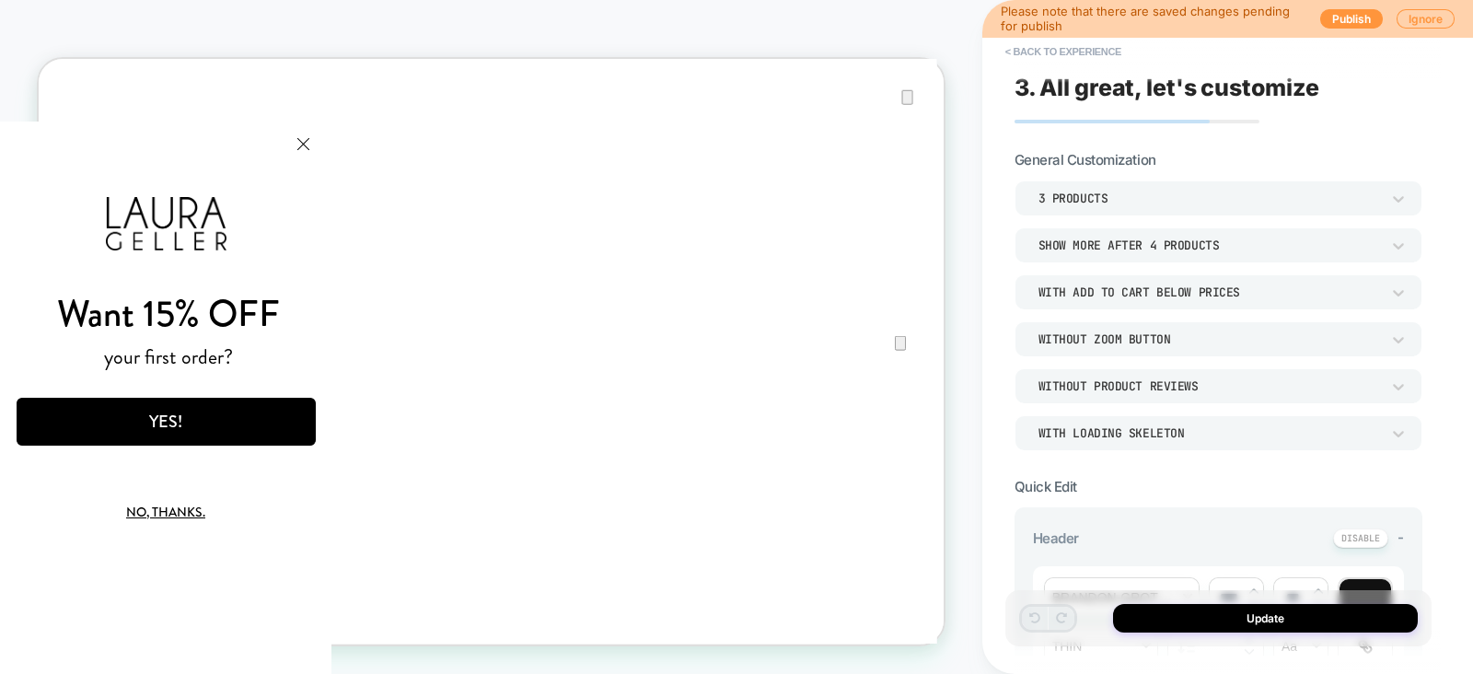
scroll to position [541, 0]
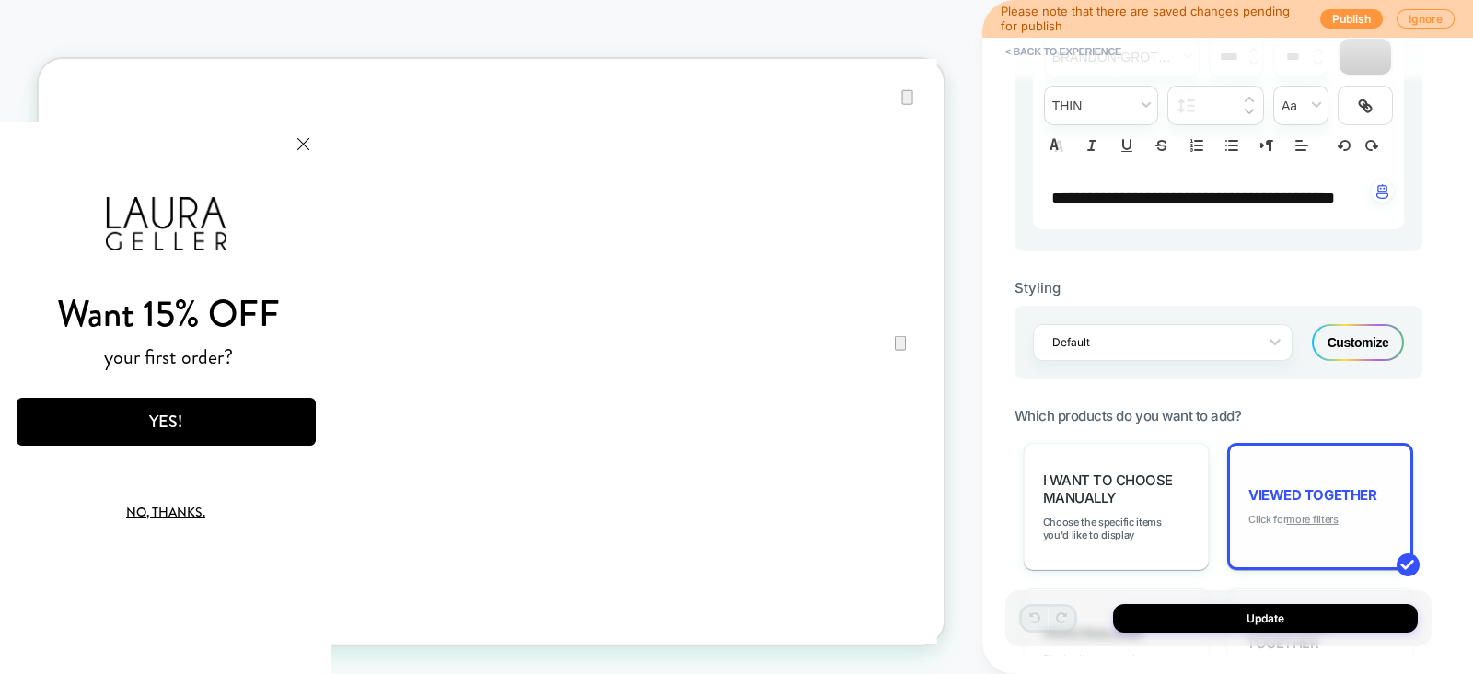
click at [1326, 526] on u "more filters" at bounding box center [1312, 519] width 52 height 13
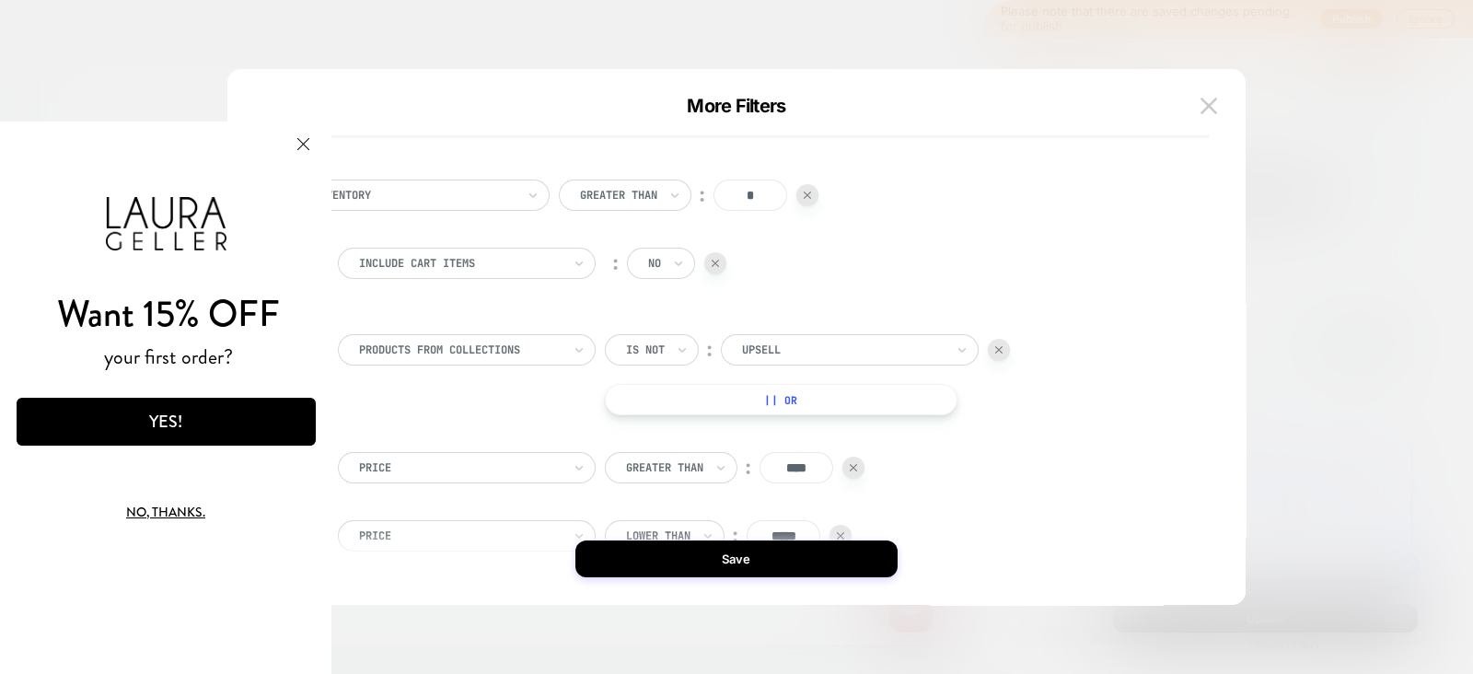
scroll to position [125, 0]
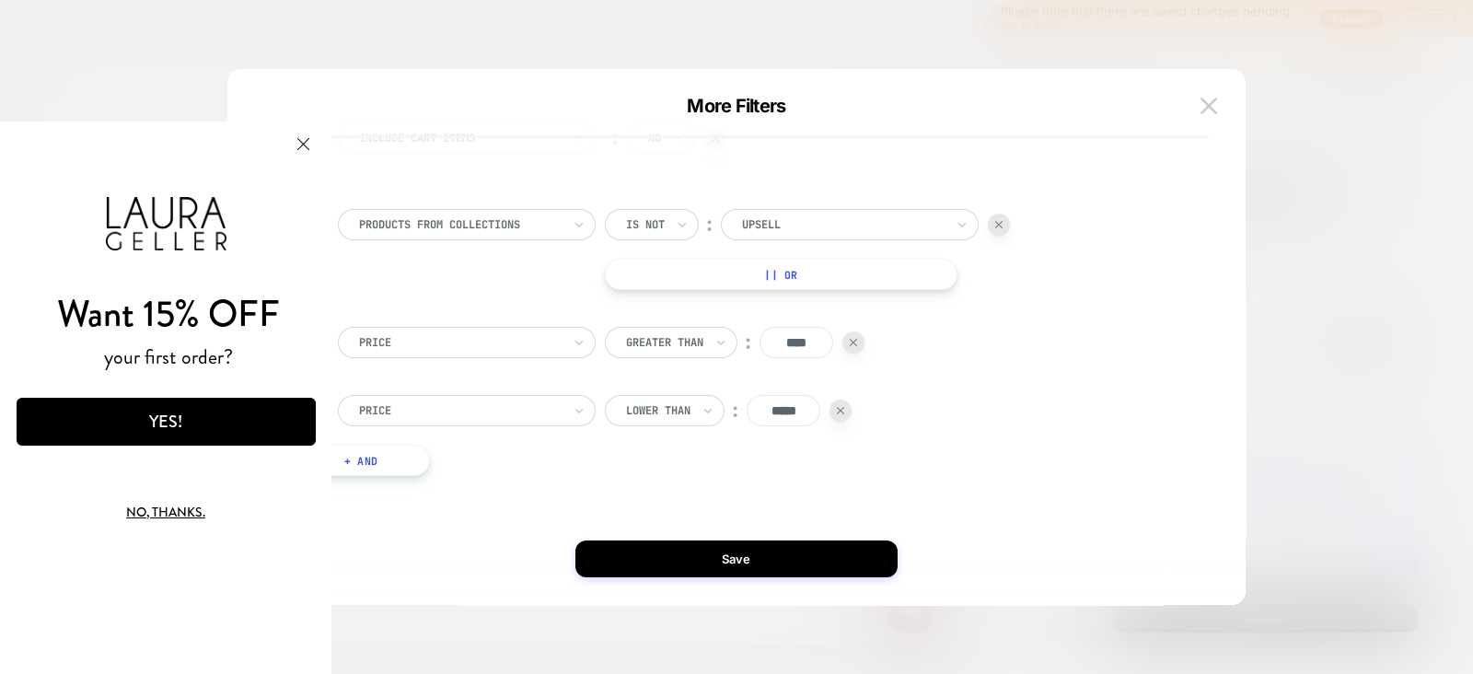
click at [418, 461] on button "+ And" at bounding box center [361, 460] width 138 height 31
click at [471, 473] on div at bounding box center [460, 479] width 203 height 17
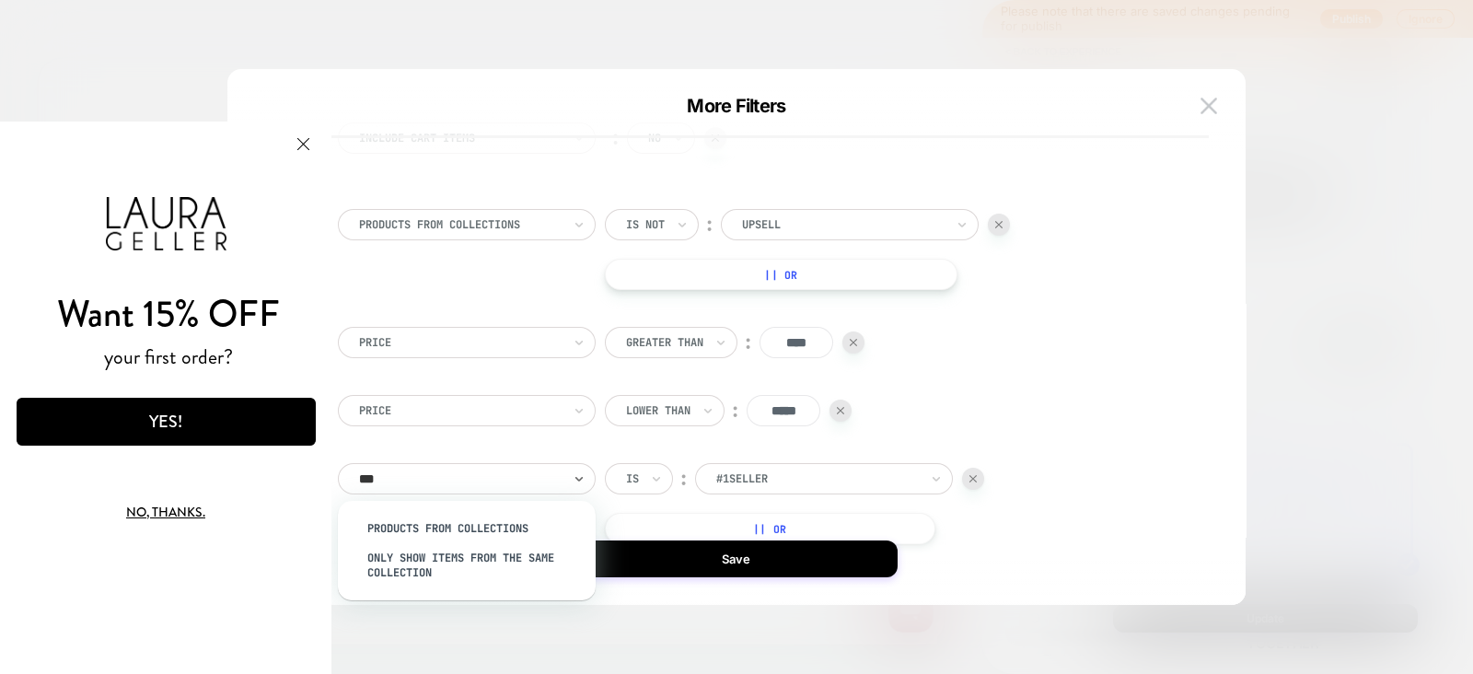
type input "****"
click at [466, 524] on div "products from collections" at bounding box center [475, 528] width 239 height 29
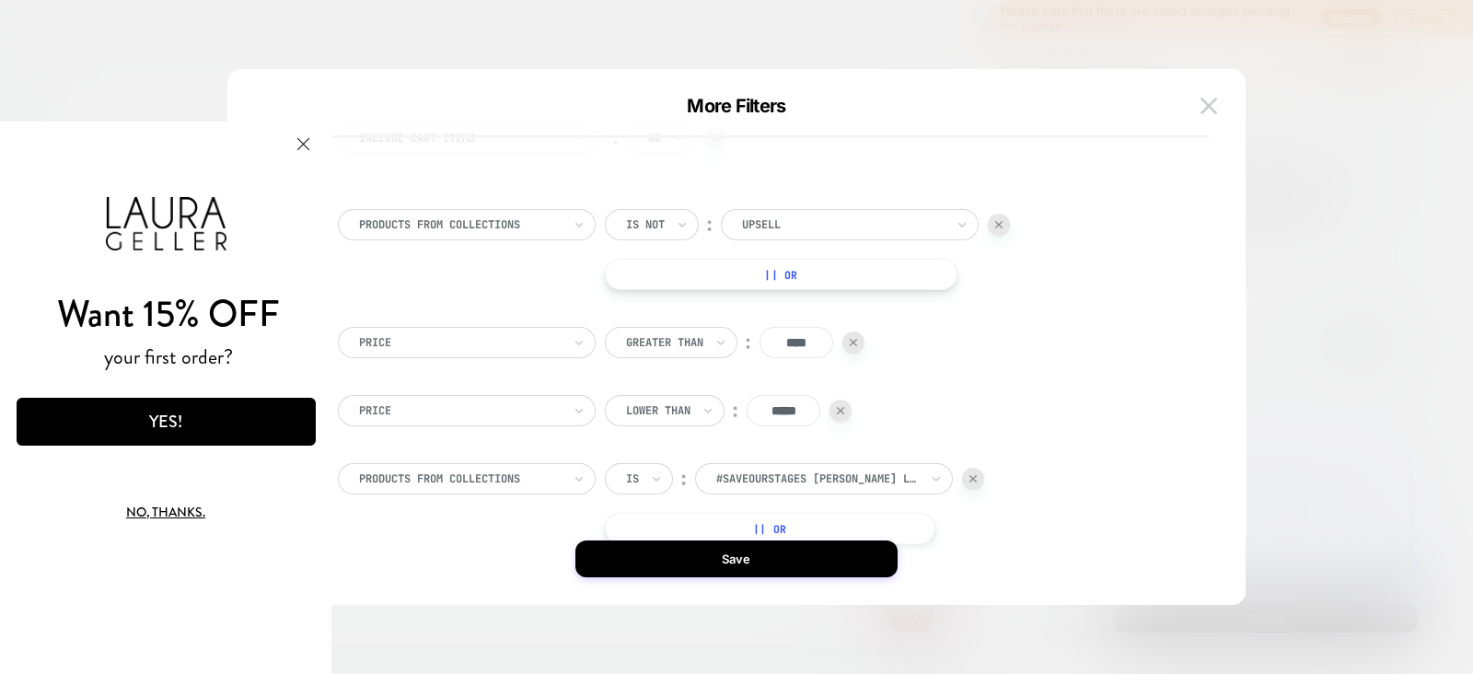
scroll to position [243, 0]
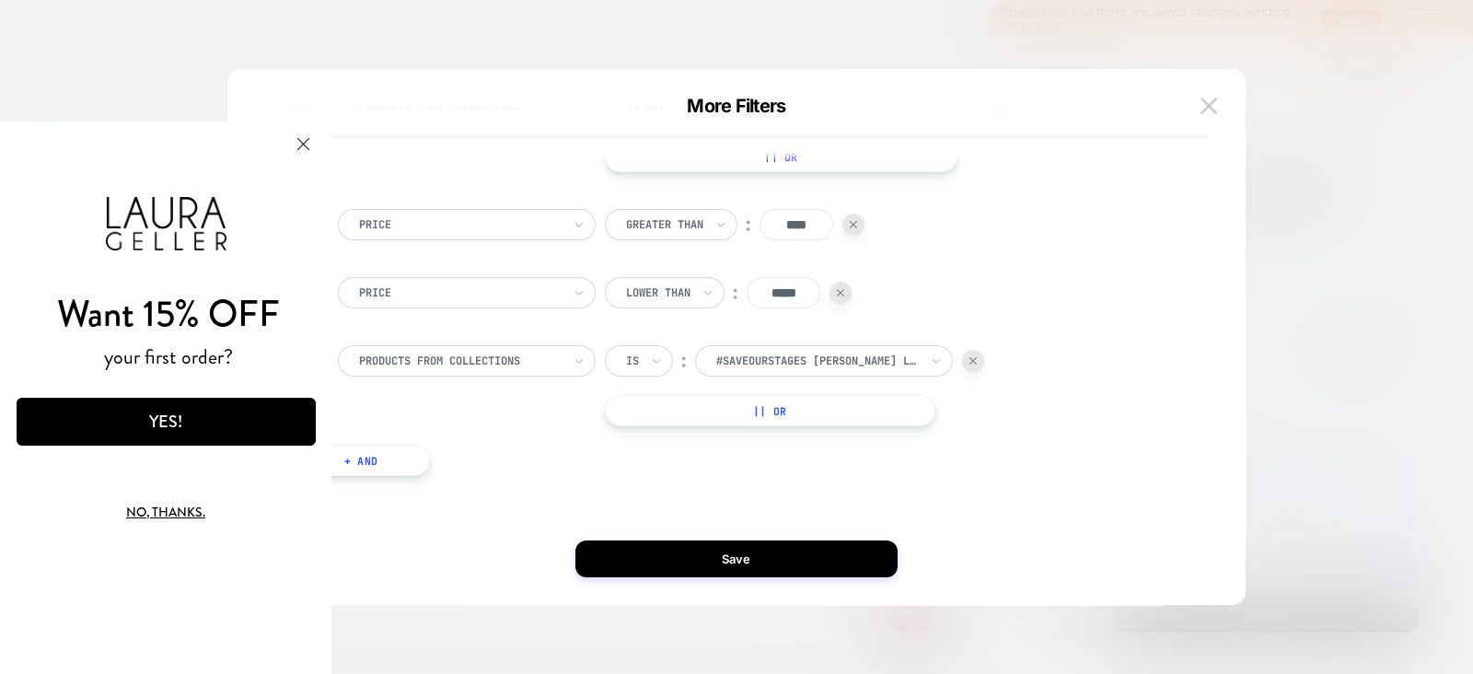
click at [404, 467] on button "+ And" at bounding box center [361, 460] width 138 height 31
click at [485, 482] on div at bounding box center [460, 479] width 203 height 17
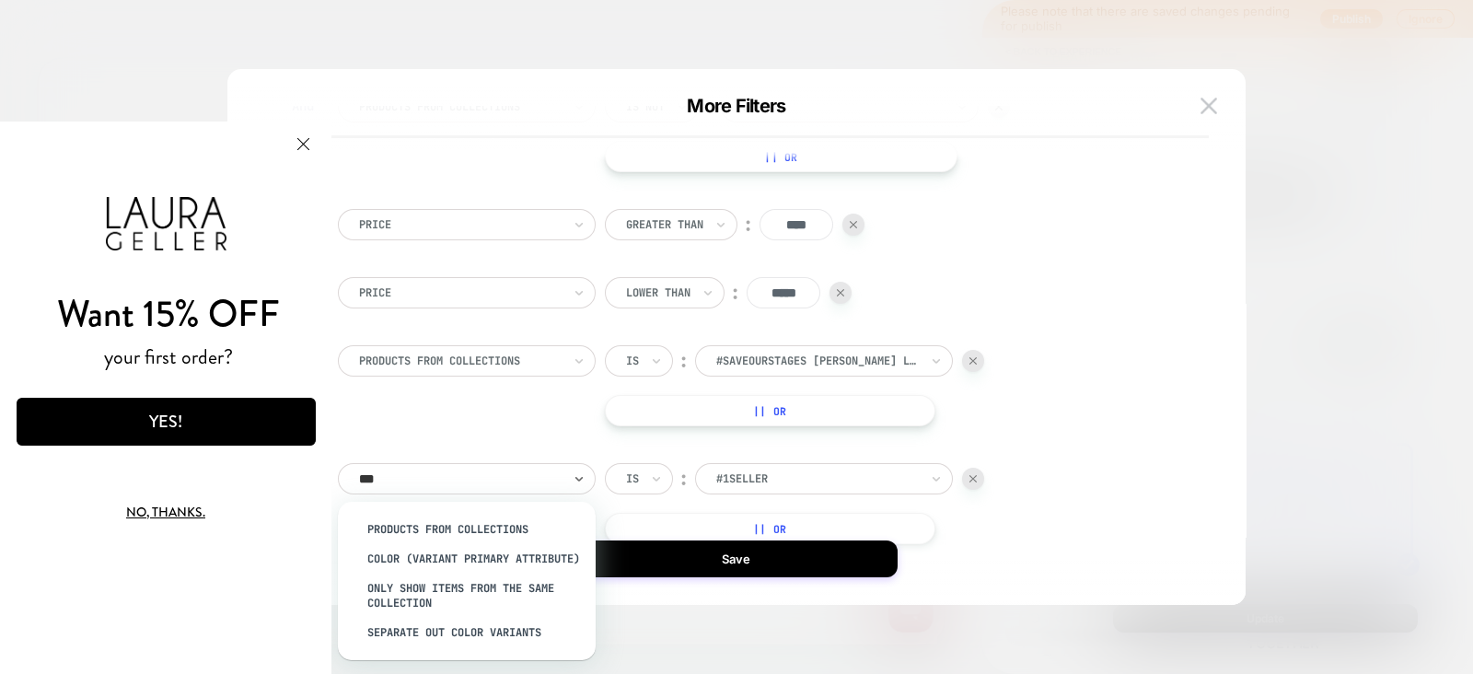
type input "****"
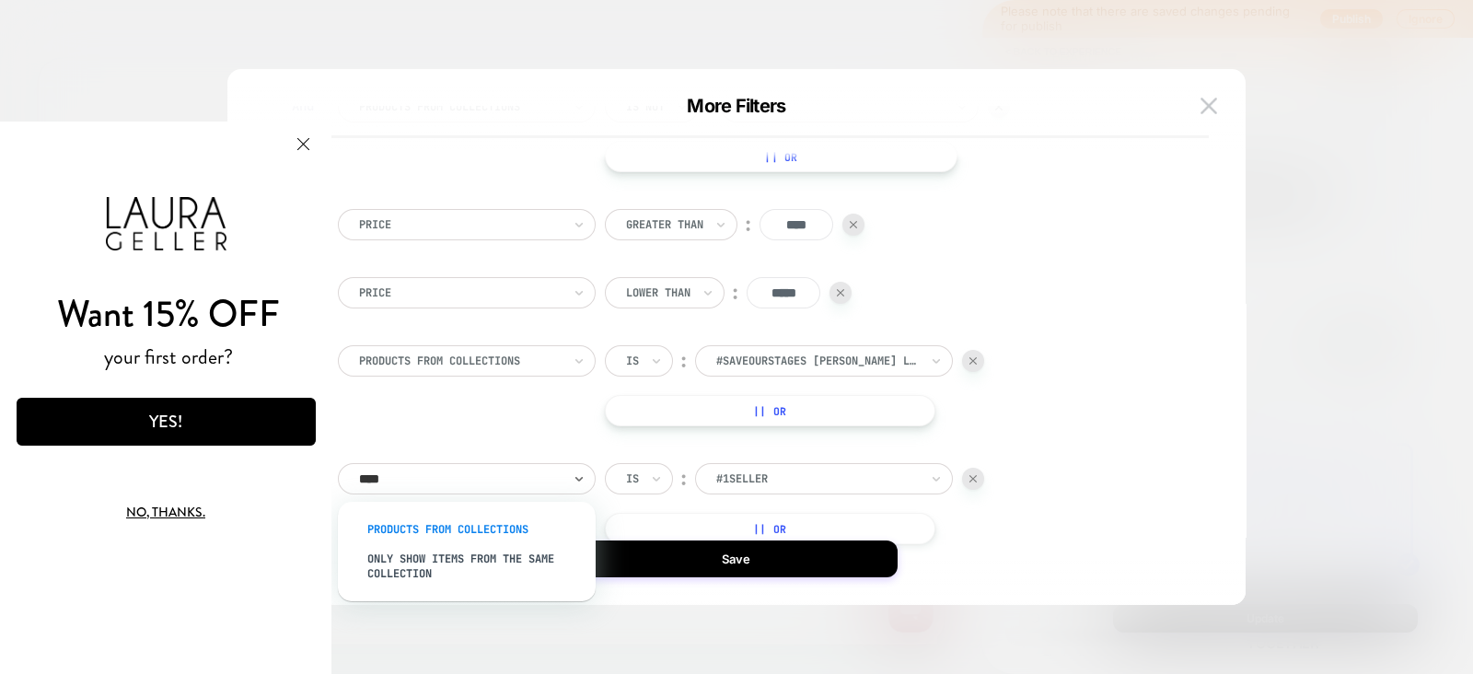
click at [480, 527] on div "products from collections" at bounding box center [475, 529] width 239 height 29
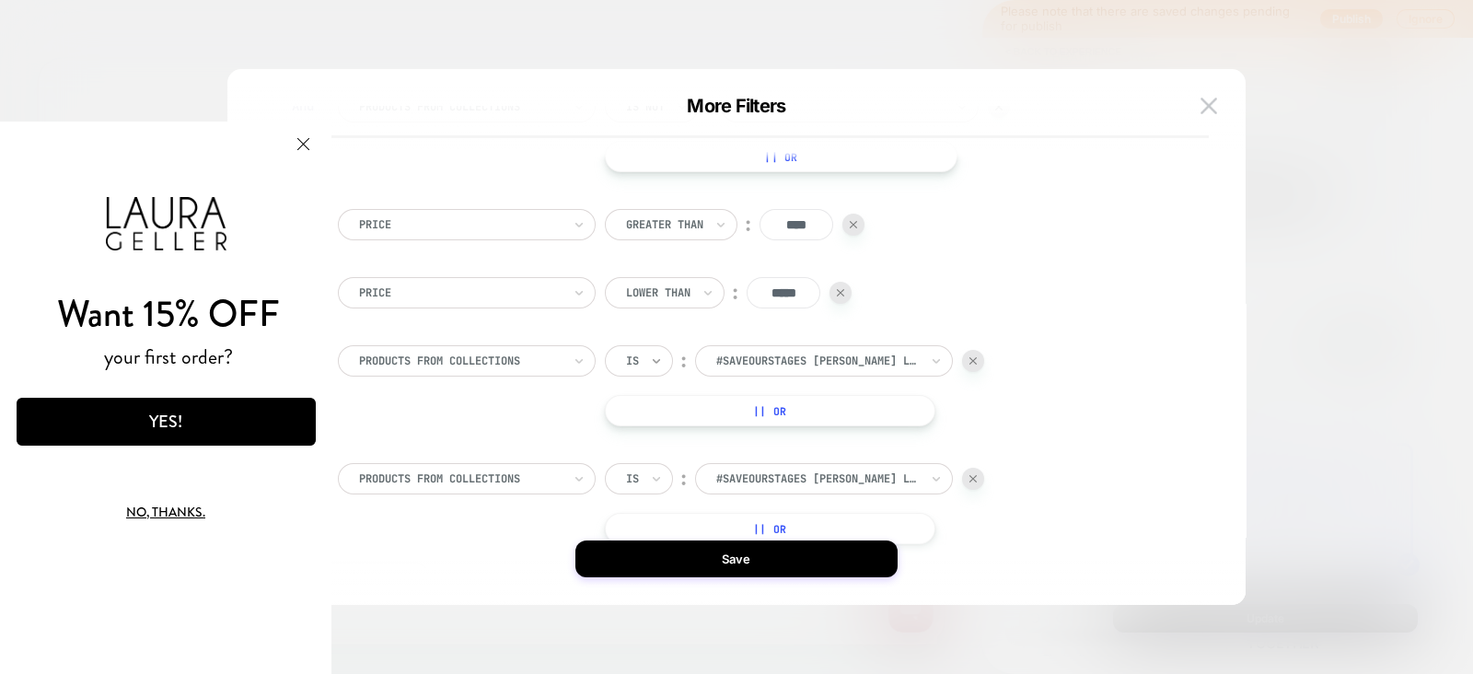
click at [650, 353] on icon at bounding box center [656, 361] width 13 height 18
click at [657, 436] on div "Is not" at bounding box center [683, 440] width 120 height 29
click at [648, 469] on div "Is" at bounding box center [639, 478] width 68 height 31
click at [649, 558] on div "Is not" at bounding box center [683, 558] width 120 height 29
click at [797, 353] on div at bounding box center [843, 361] width 203 height 17
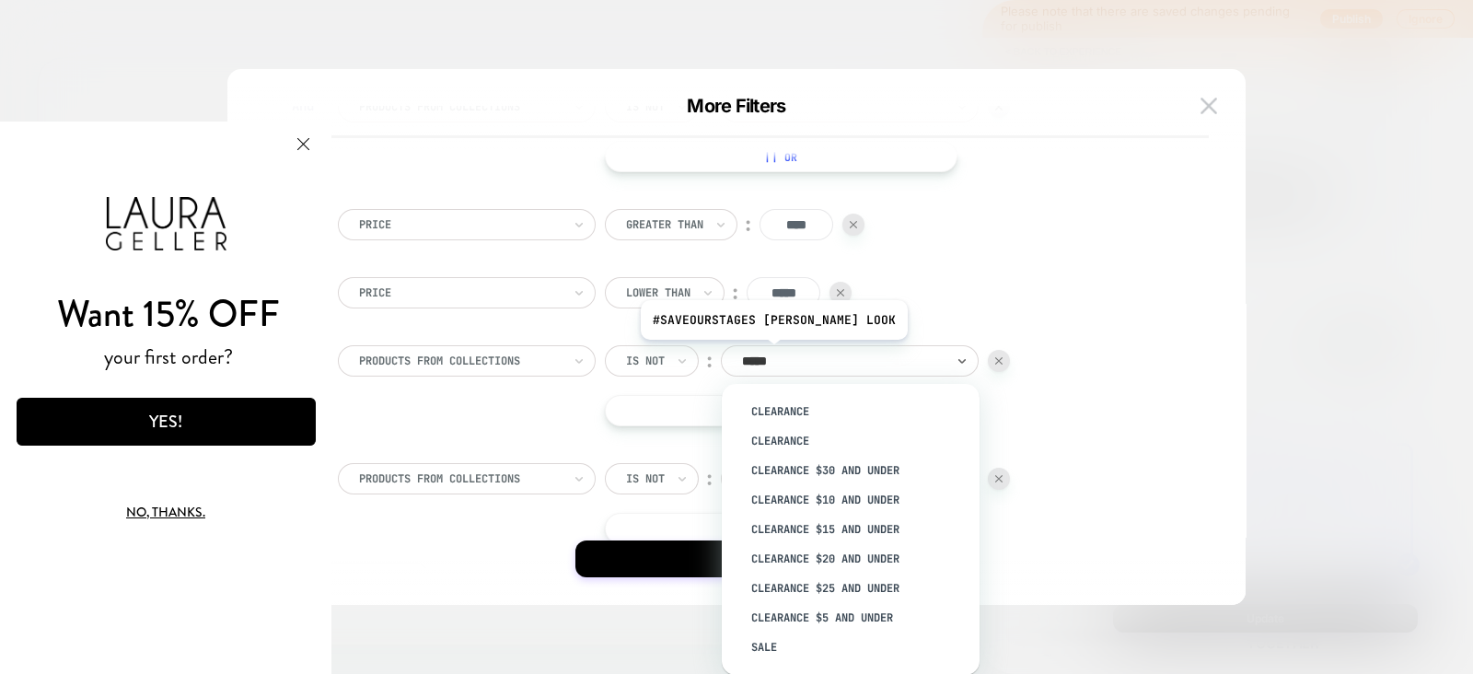
type input "******"
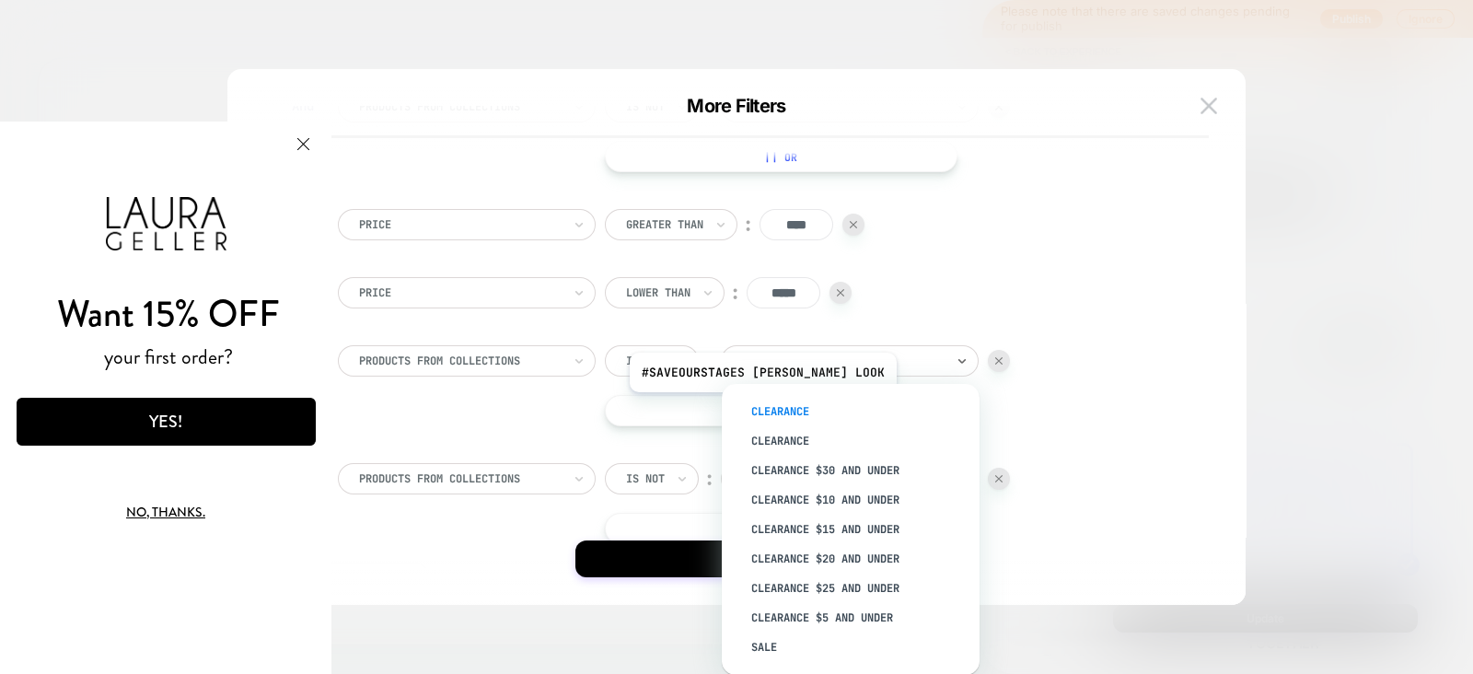
click at [785, 407] on div "Clearance" at bounding box center [859, 411] width 239 height 29
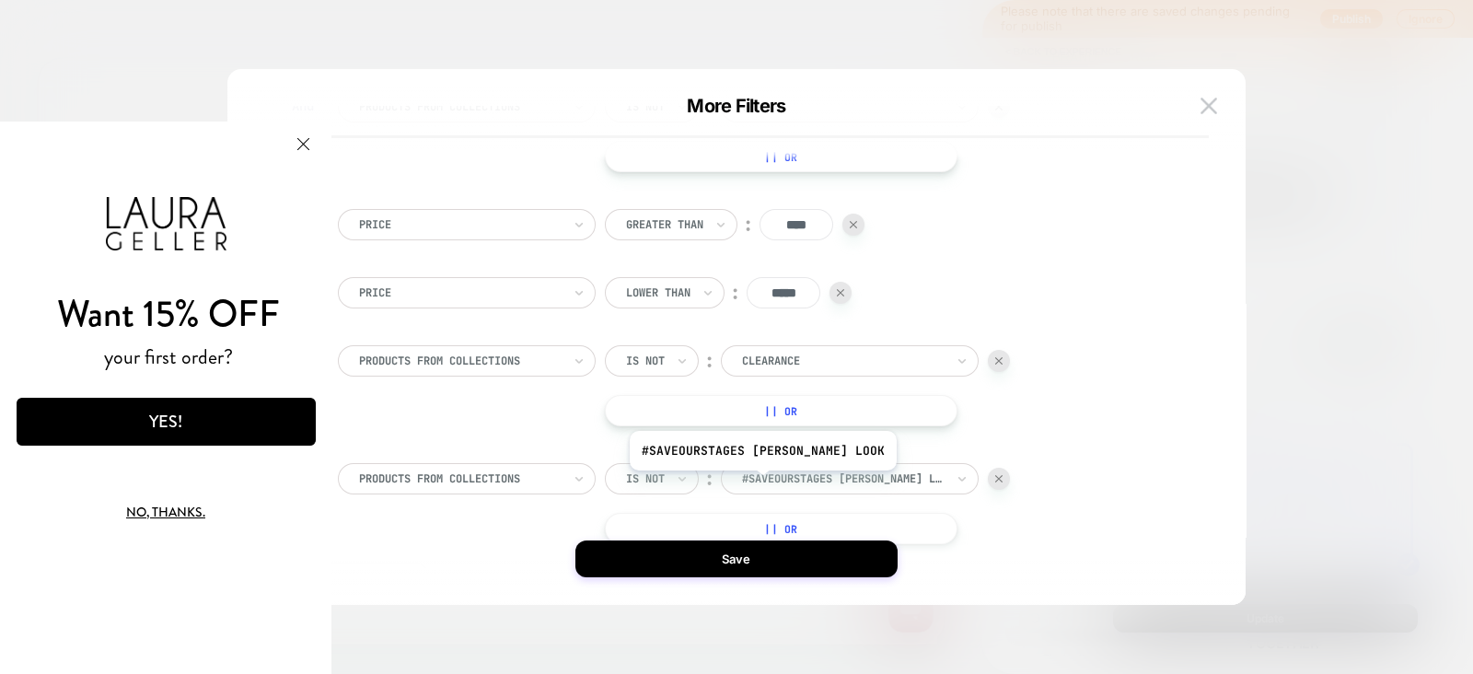
click at [785, 485] on div at bounding box center [843, 479] width 203 height 17
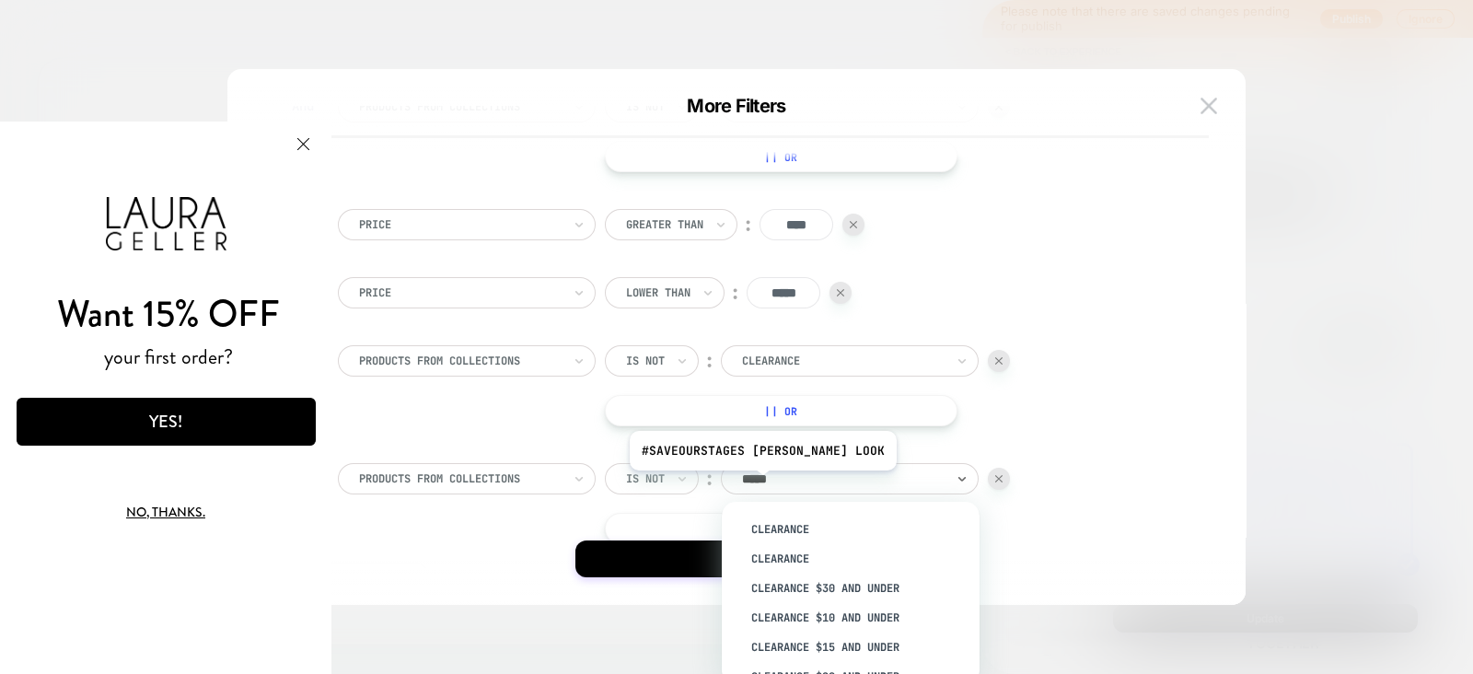
type input "******"
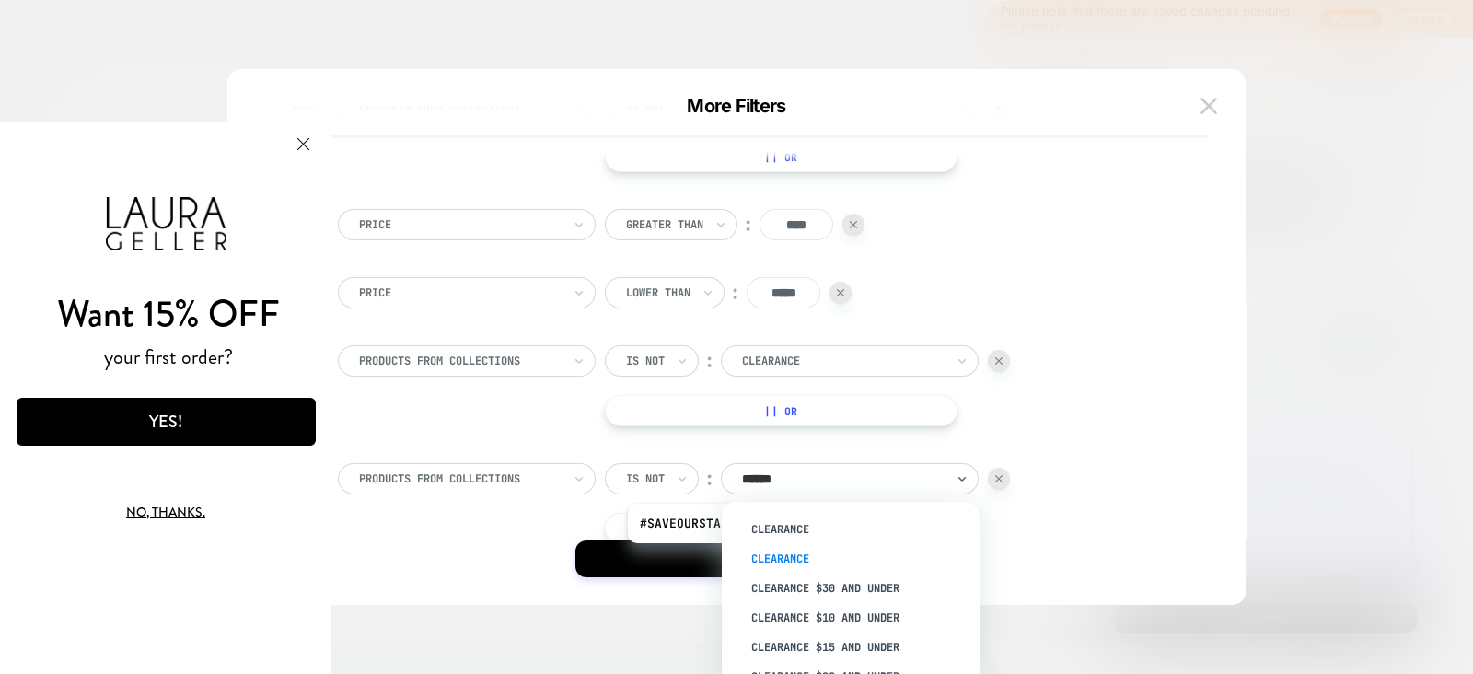
click at [784, 557] on div "Clearance" at bounding box center [859, 558] width 239 height 29
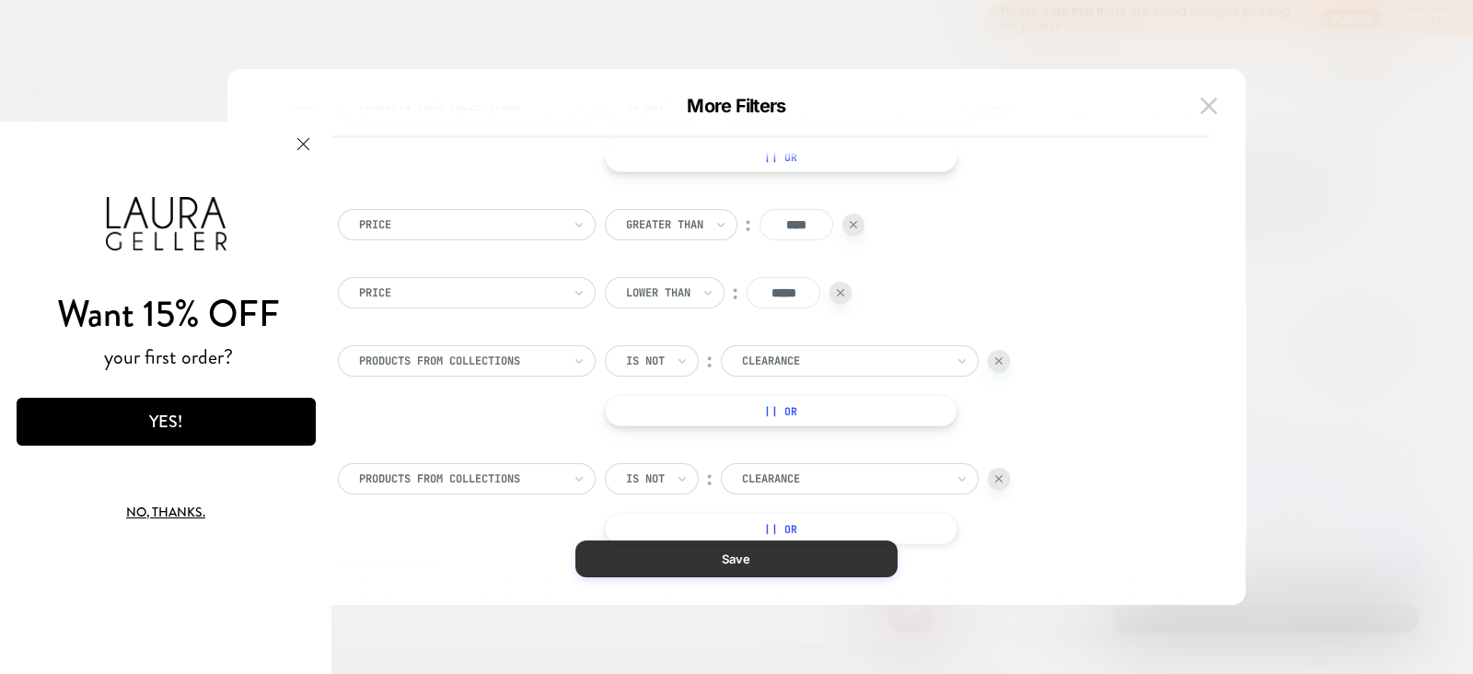
click at [732, 562] on button "Save" at bounding box center [737, 559] width 322 height 37
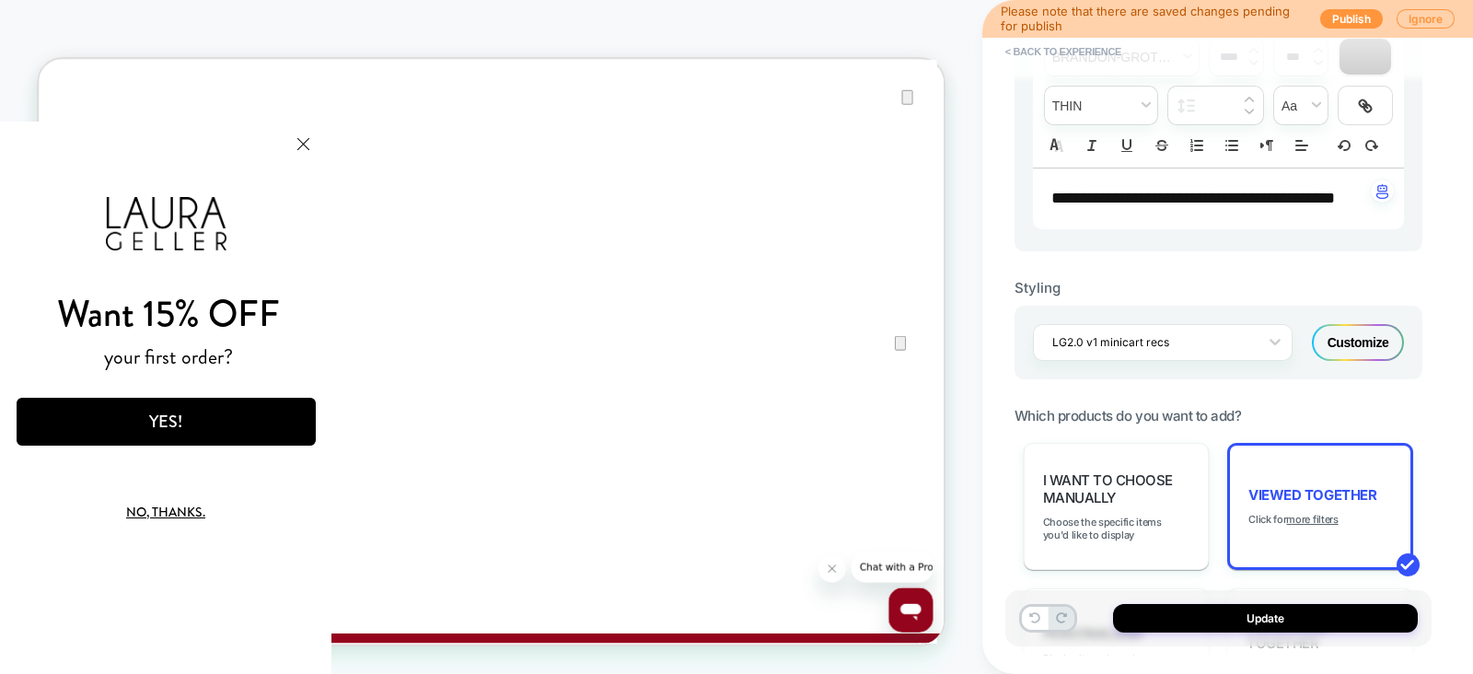
scroll to position [0, 0]
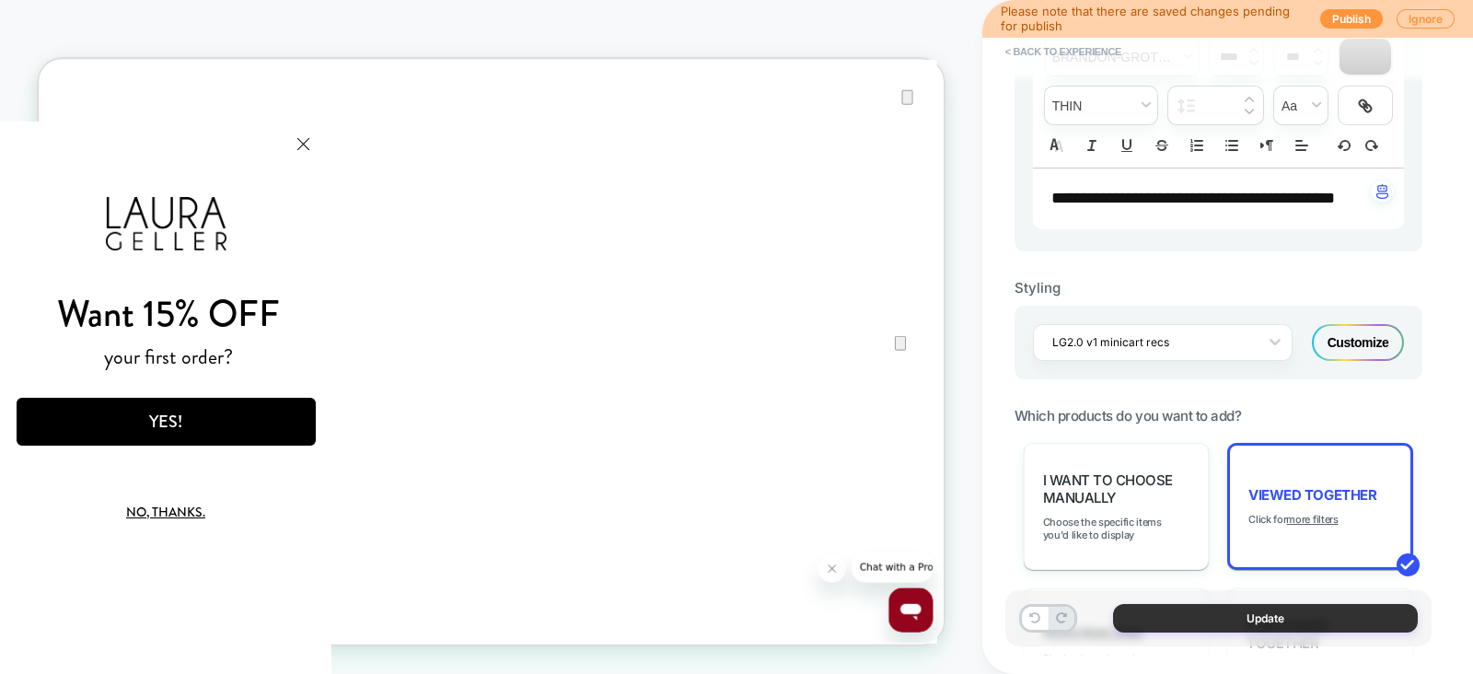
click at [1233, 620] on button "Update" at bounding box center [1265, 618] width 305 height 29
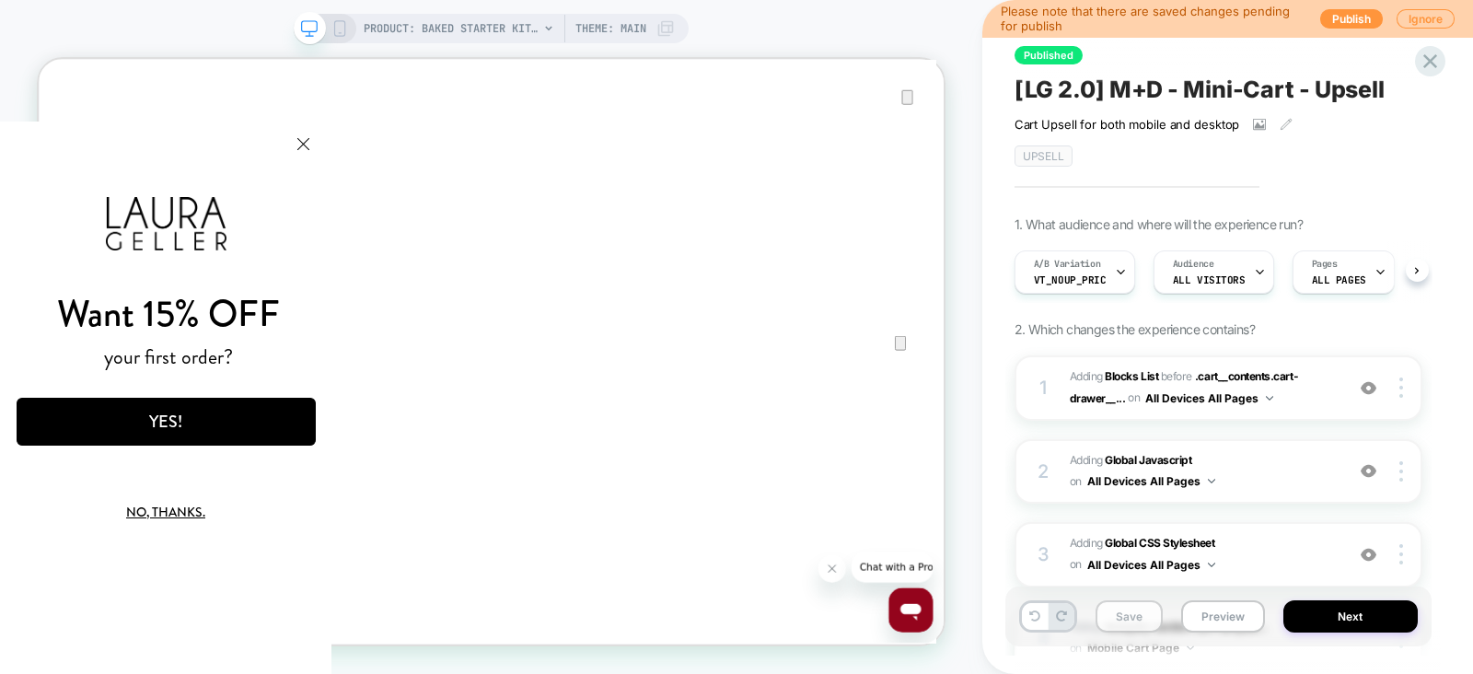
click at [1125, 619] on button "Save" at bounding box center [1129, 616] width 67 height 32
click at [1326, 611] on button "Next" at bounding box center [1351, 616] width 134 height 32
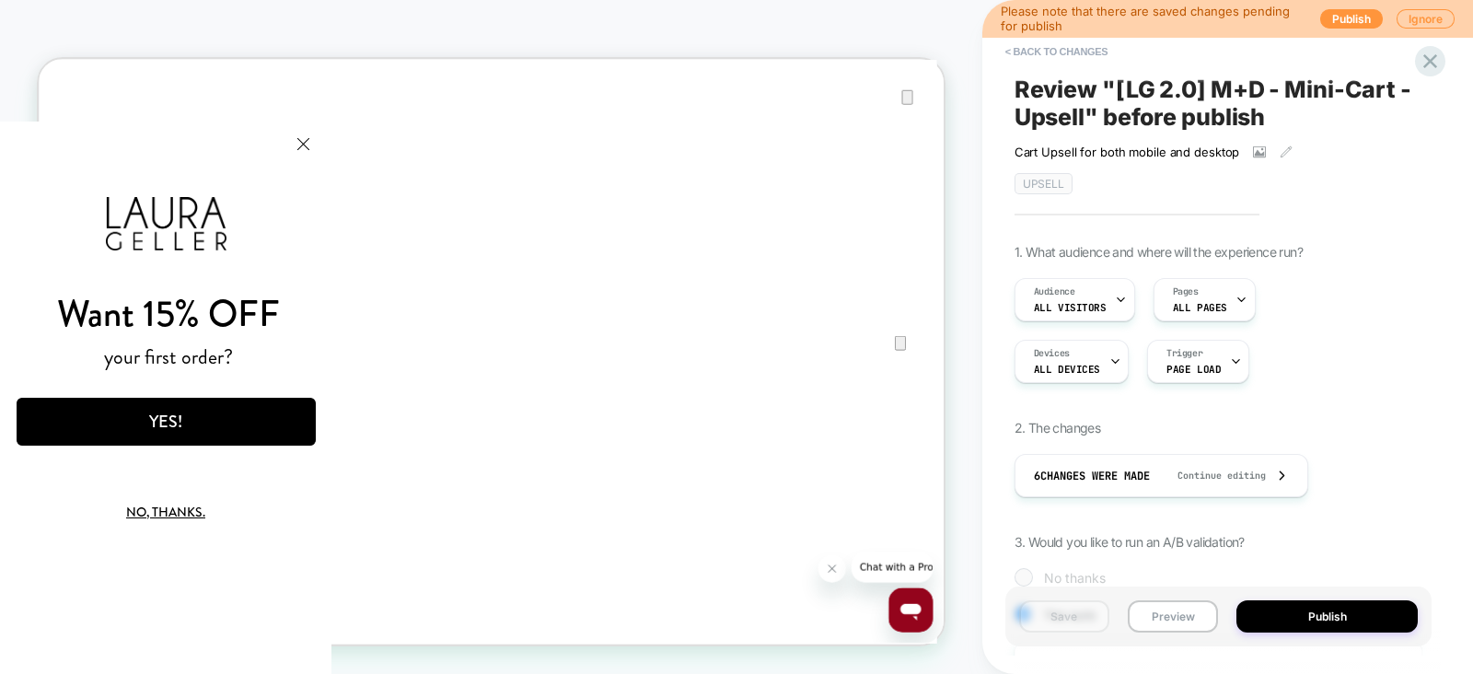
scroll to position [0, 1]
click at [1326, 611] on button "Publish" at bounding box center [1327, 616] width 181 height 32
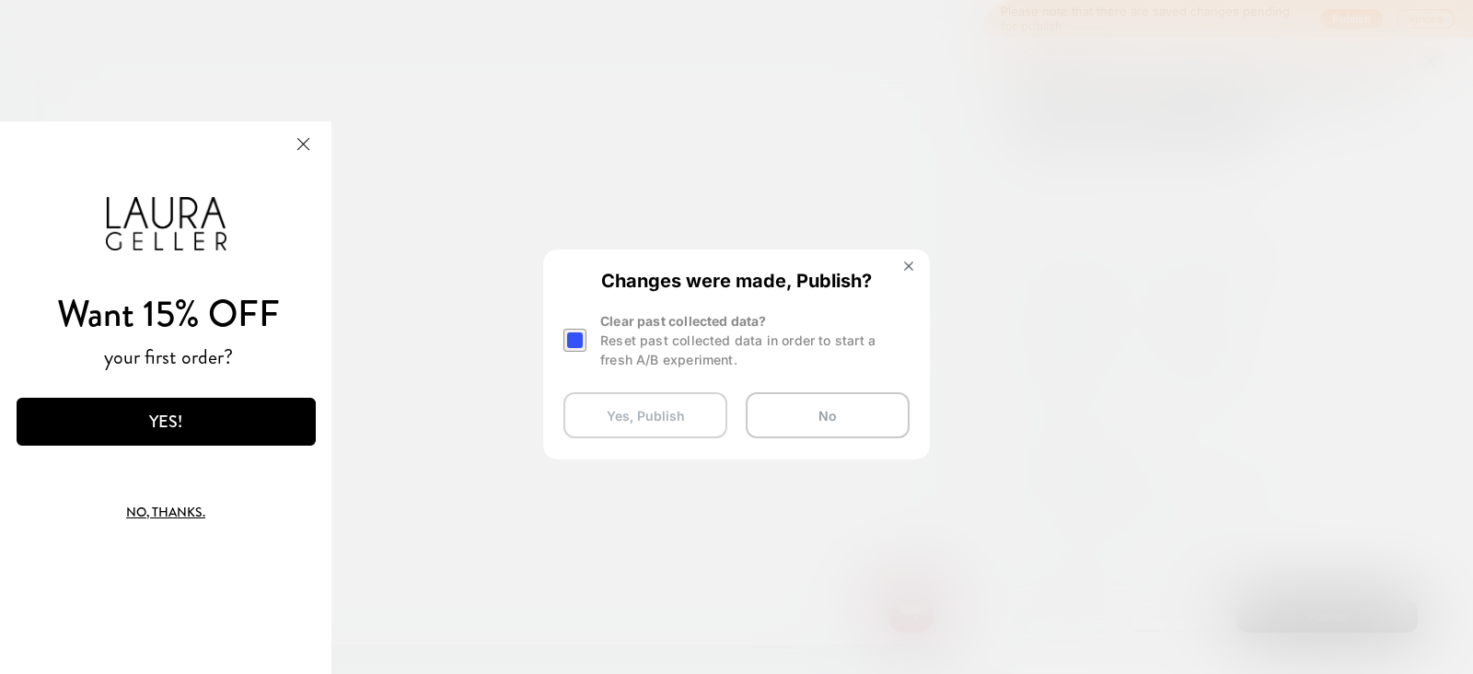
click at [645, 421] on button "Yes, Publish" at bounding box center [646, 415] width 164 height 46
